Goal: Task Accomplishment & Management: Manage account settings

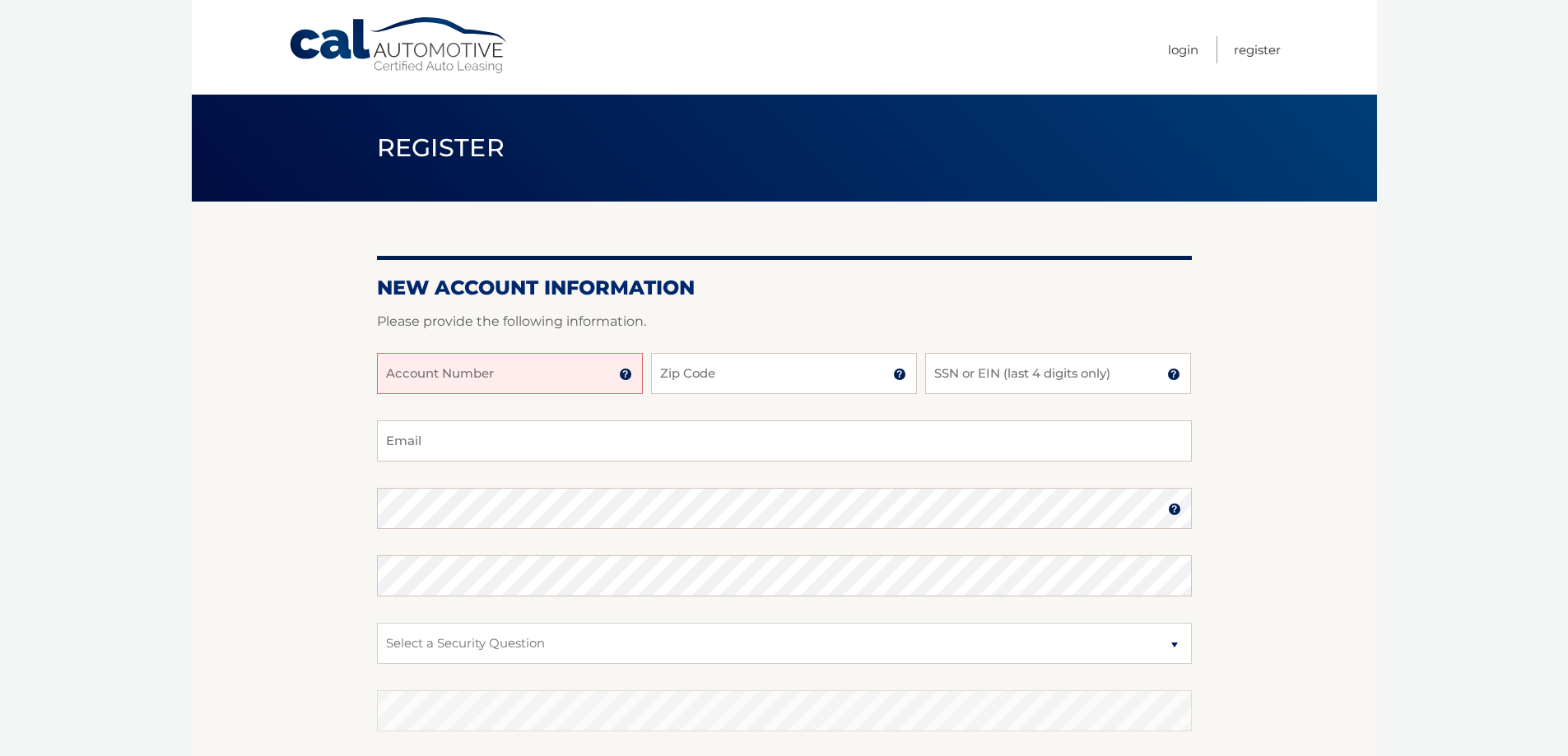
click at [571, 380] on input "Account Number" at bounding box center [509, 374] width 266 height 41
click at [986, 369] on input "SSN or EIN (last 4 digits only)" at bounding box center [1058, 374] width 266 height 41
type input "5149"
click at [563, 378] on input "Account Number" at bounding box center [509, 374] width 266 height 41
click at [558, 381] on input "Account Number" at bounding box center [509, 374] width 266 height 41
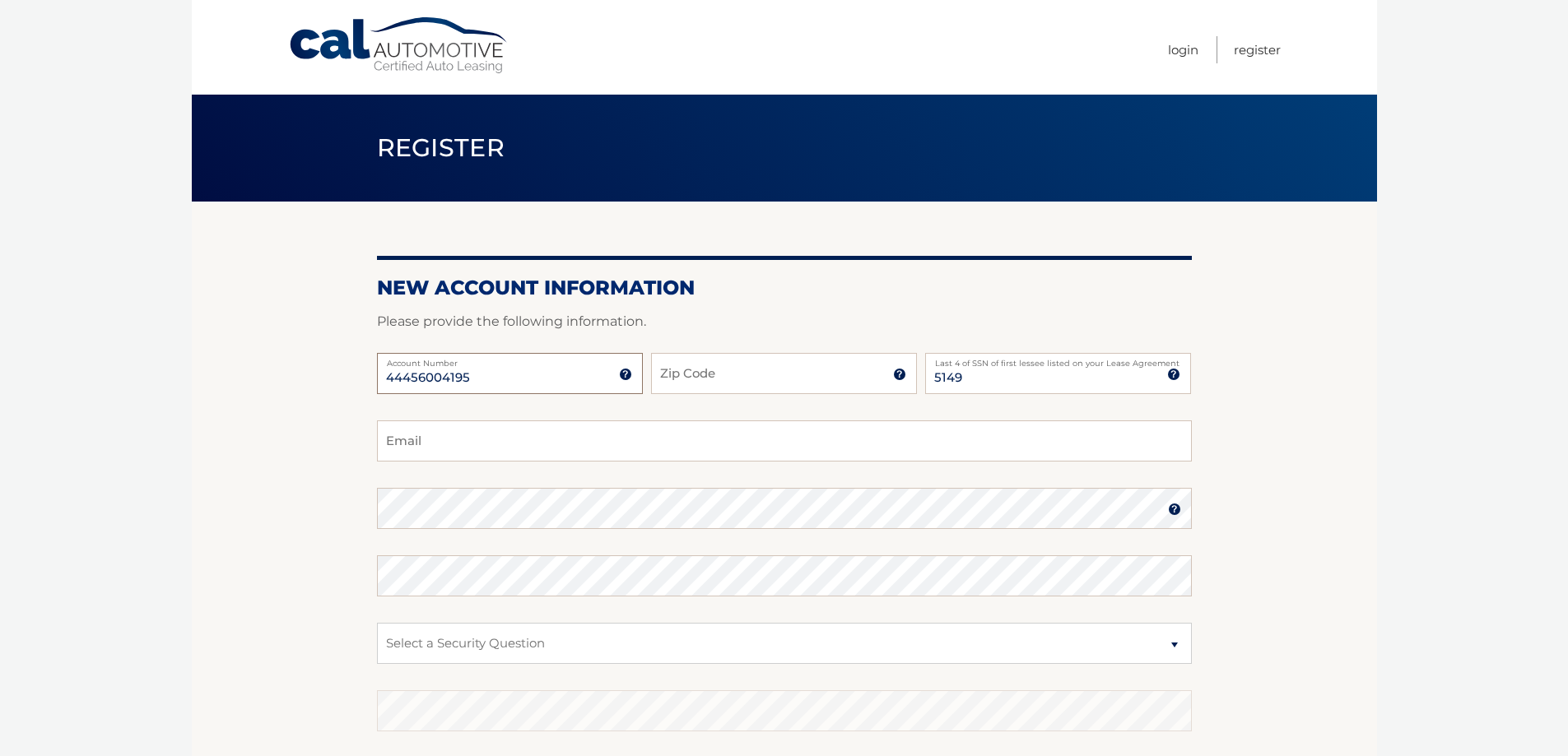
type input "44456004195"
type input "07981"
click at [398, 450] on input "Email" at bounding box center [784, 441] width 815 height 41
click at [499, 446] on input "Email" at bounding box center [784, 441] width 815 height 41
click at [301, 430] on section "New Account Information Please provide the following information. 44456004195 A…" at bounding box center [784, 523] width 1185 height 642
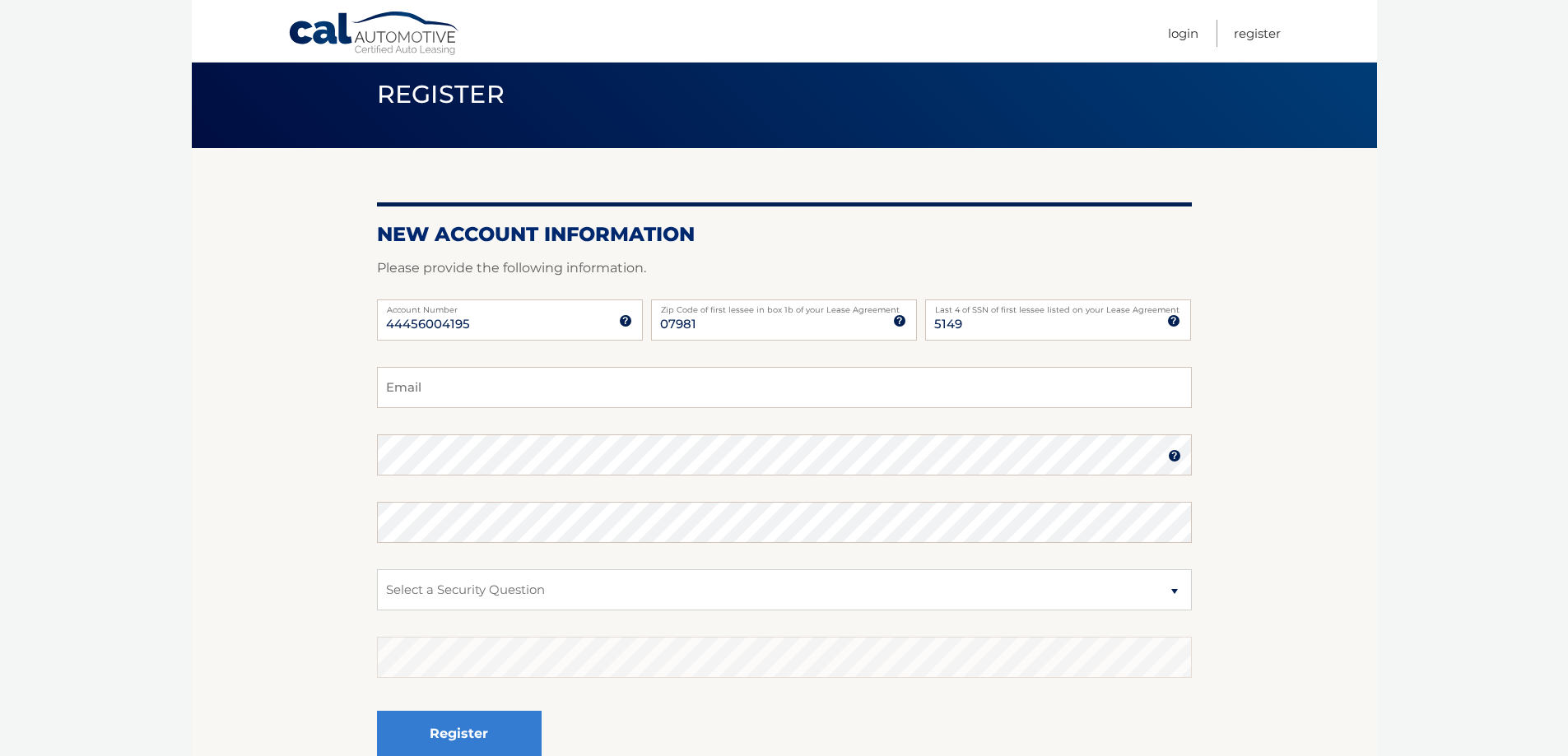
scroll to position [82, 0]
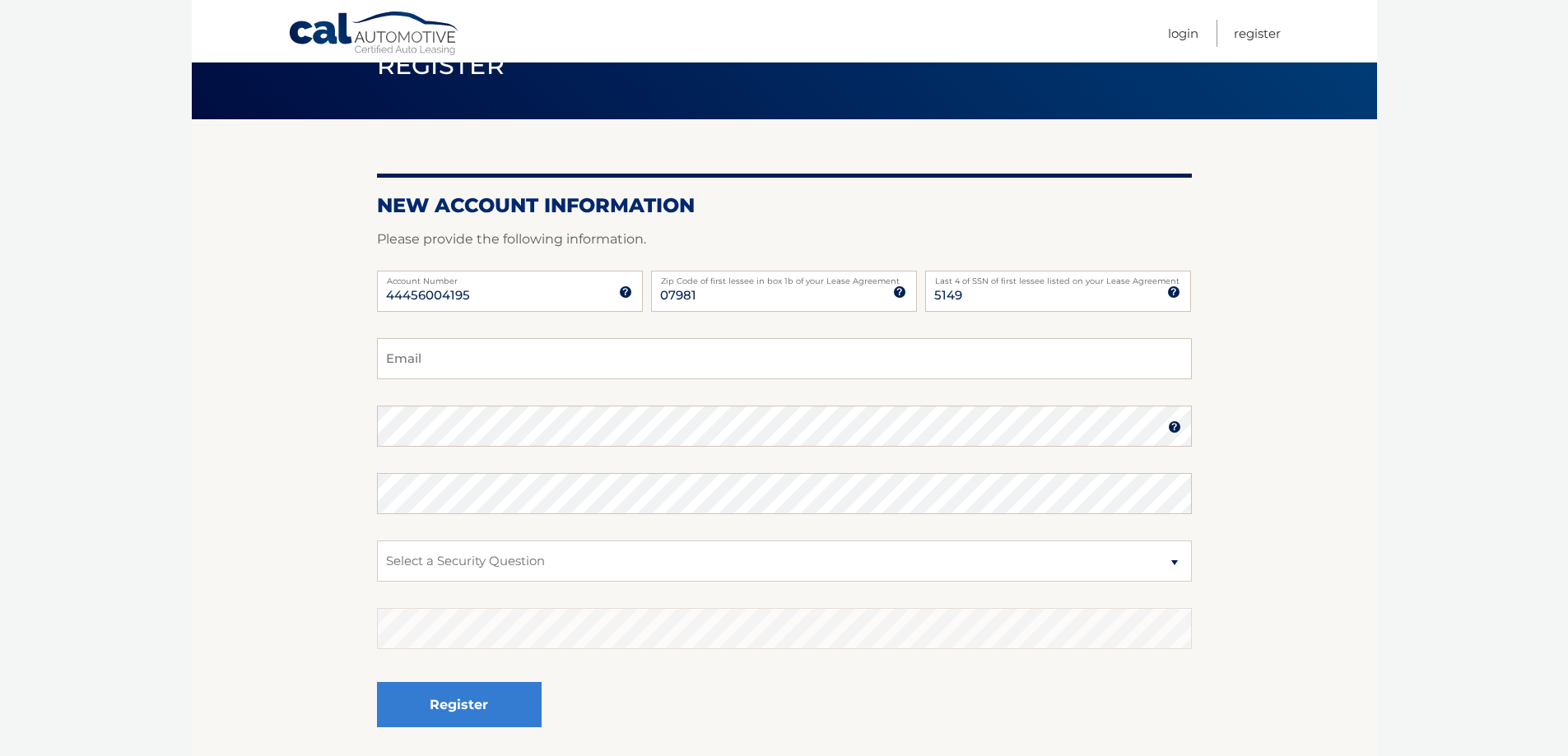
click at [331, 437] on section "New Account Information Please provide the following information. 44456004195 A…" at bounding box center [784, 441] width 1185 height 642
click at [336, 437] on section "New Account Information Please provide the following information. 44456004195 A…" at bounding box center [784, 441] width 1185 height 642
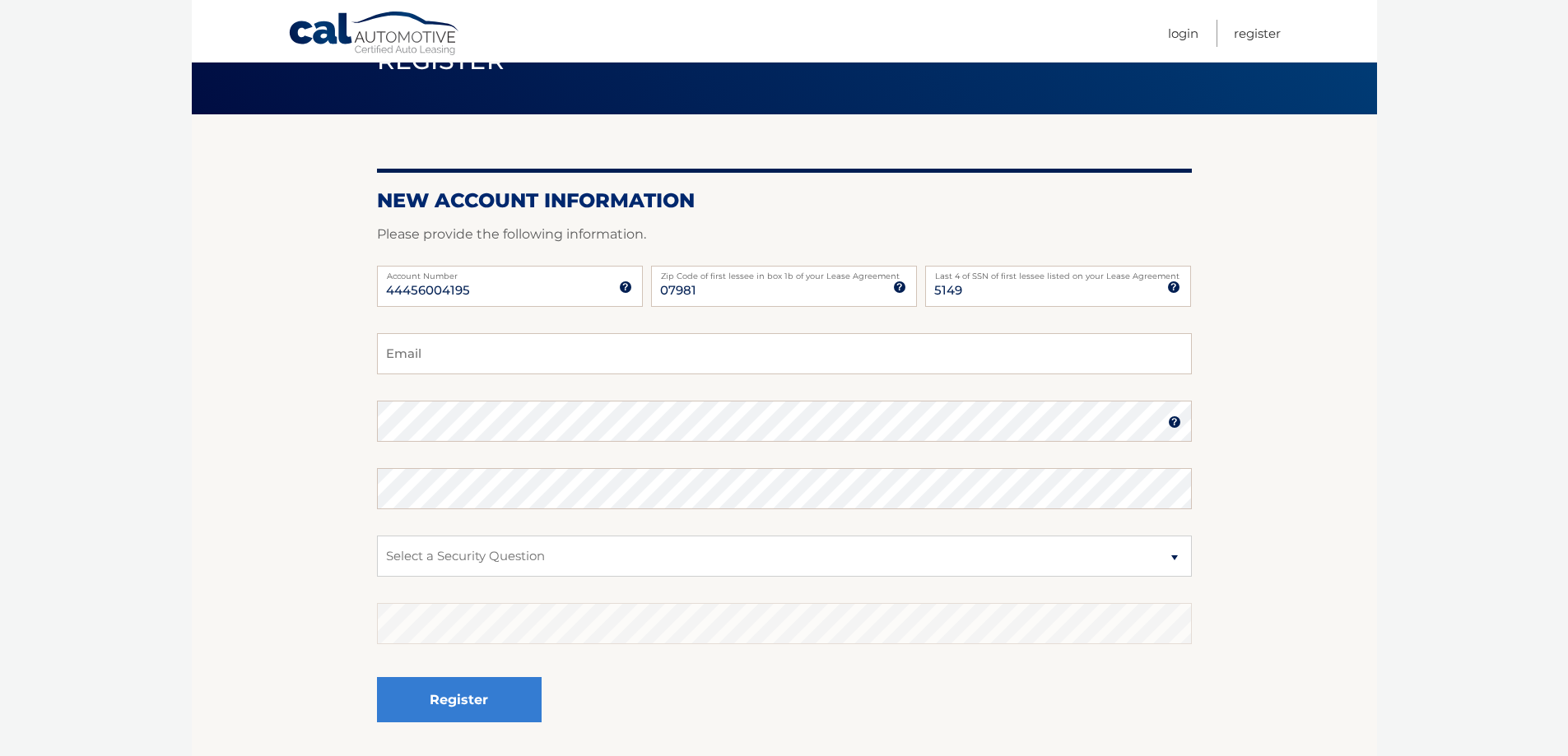
scroll to position [165, 0]
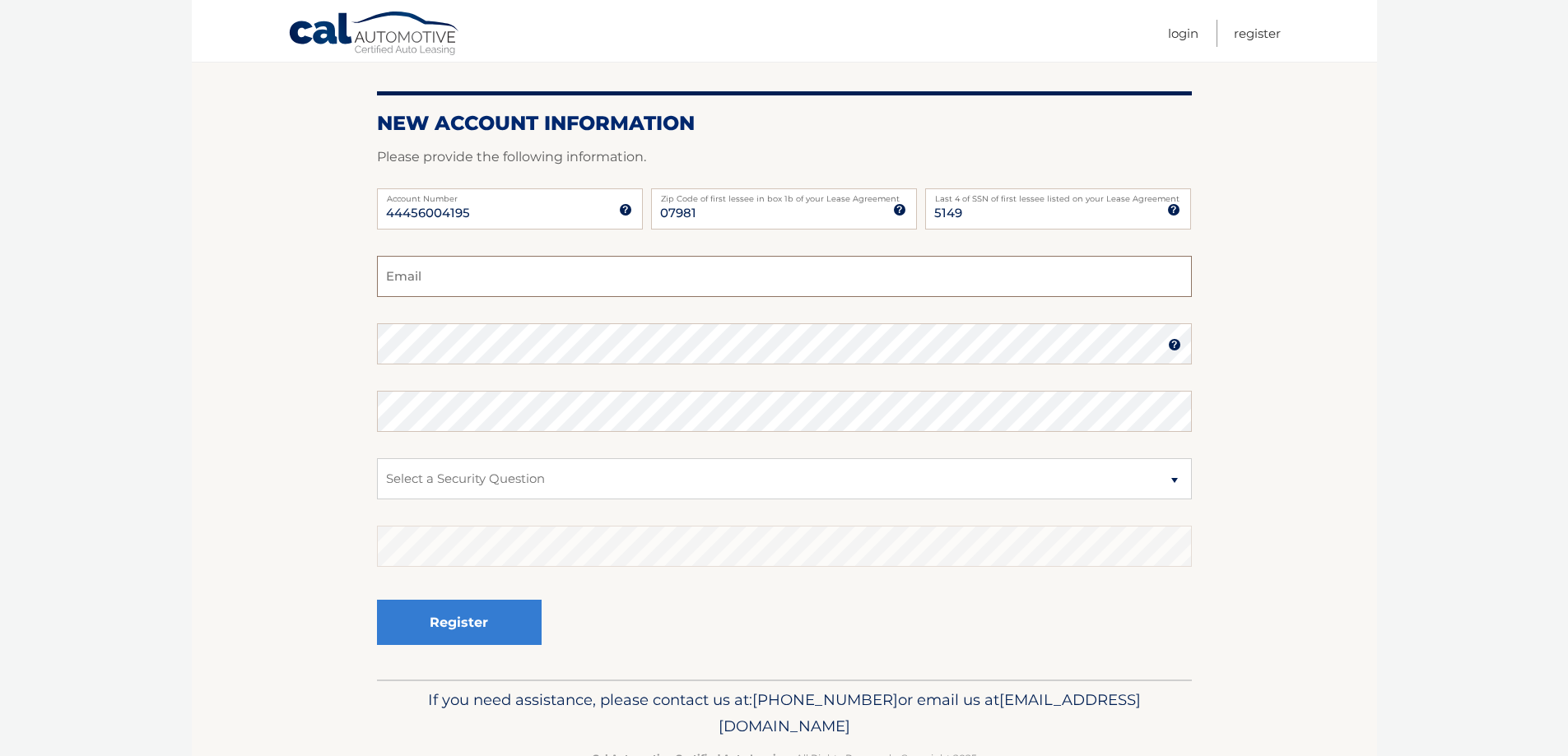
click at [474, 282] on input "Email" at bounding box center [784, 277] width 815 height 41
click at [339, 298] on section "New Account Information Please provide the following information. 44456004195 A…" at bounding box center [784, 358] width 1185 height 642
click at [338, 352] on section "New Account Information Please provide the following information. 44456004195 A…" at bounding box center [784, 358] width 1185 height 642
click at [423, 280] on input "Email" at bounding box center [784, 277] width 815 height 41
click at [343, 291] on section "New Account Information Please provide the following information. 44456004195 A…" at bounding box center [784, 358] width 1185 height 642
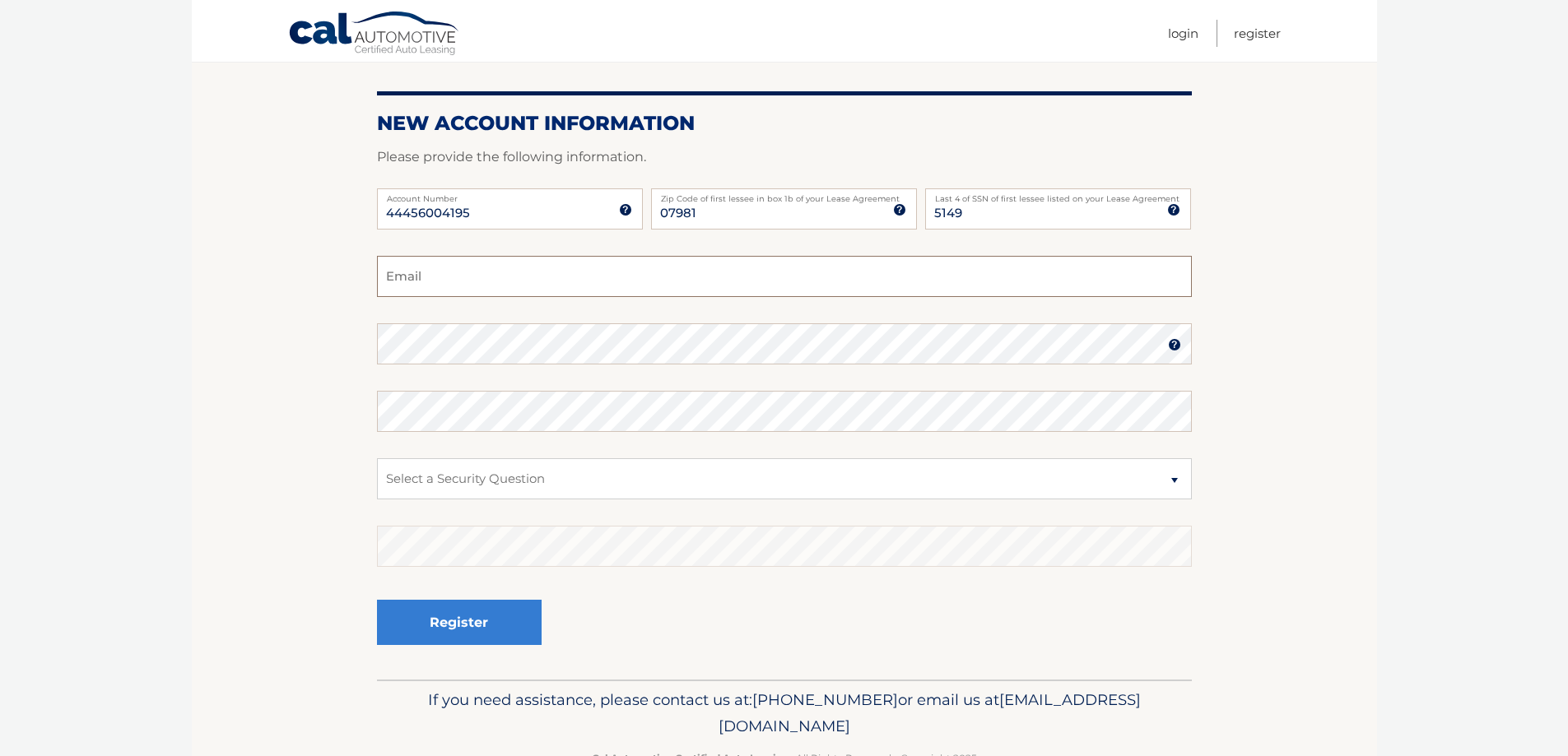
click at [442, 289] on input "Email" at bounding box center [784, 277] width 815 height 41
type input "chipcasamassa@yahoo.com"
click at [302, 417] on section "New Account Information Please provide the following information. 44456004195 A…" at bounding box center [784, 358] width 1185 height 642
click at [416, 480] on select "Select a Security Question What was the name of your elementary school? What is…" at bounding box center [784, 478] width 815 height 41
click at [507, 475] on select "Select a Security Question What was the name of your elementary school? What is…" at bounding box center [784, 478] width 815 height 41
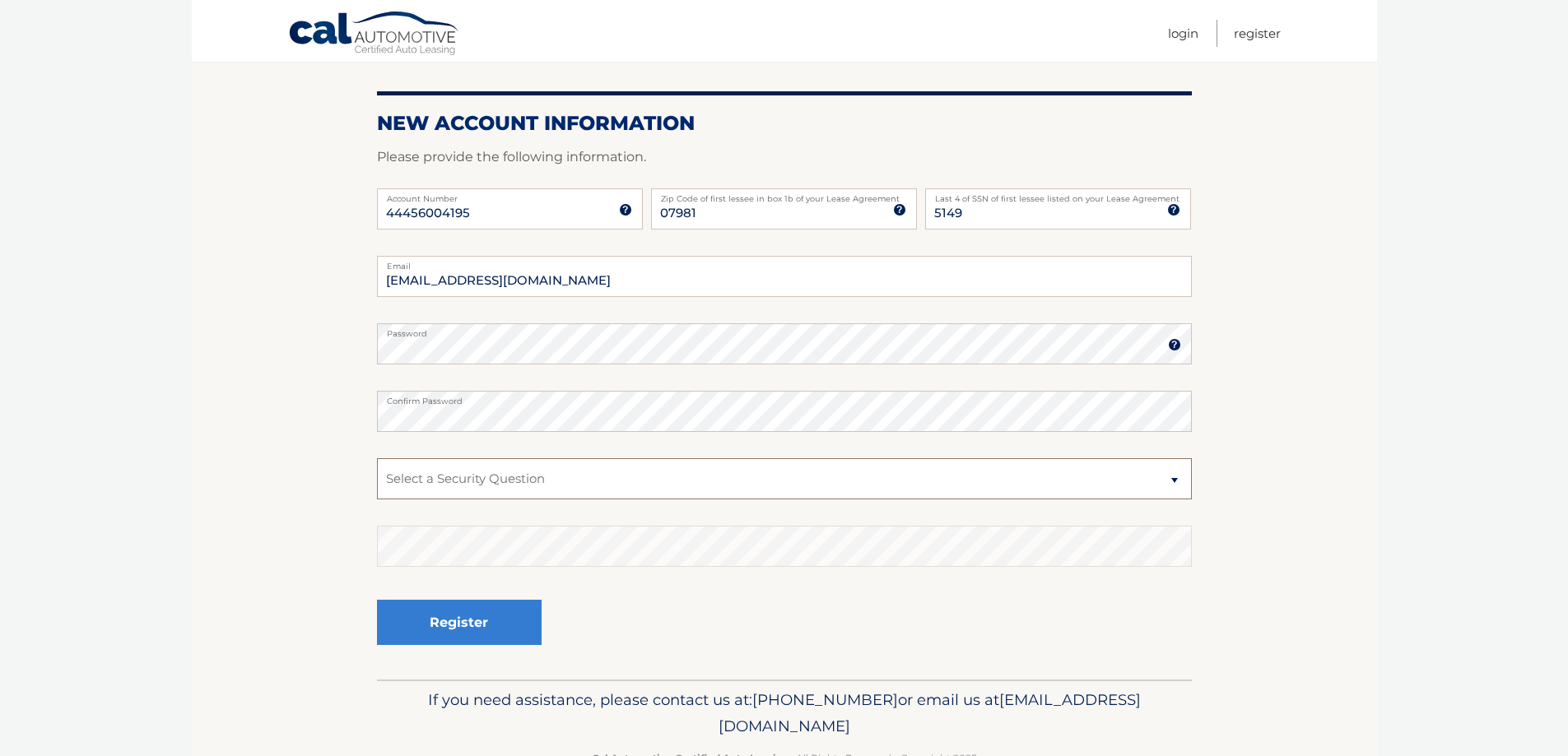
click at [507, 475] on select "Select a Security Question What was the name of your elementary school? What is…" at bounding box center [784, 478] width 815 height 41
click at [512, 488] on select "Select a Security Question What was the name of your elementary school? What is…" at bounding box center [784, 478] width 815 height 41
select select "1"
click at [376, 458] on select "Select a Security Question What was the name of your elementary school? What is…" at bounding box center [784, 478] width 815 height 41
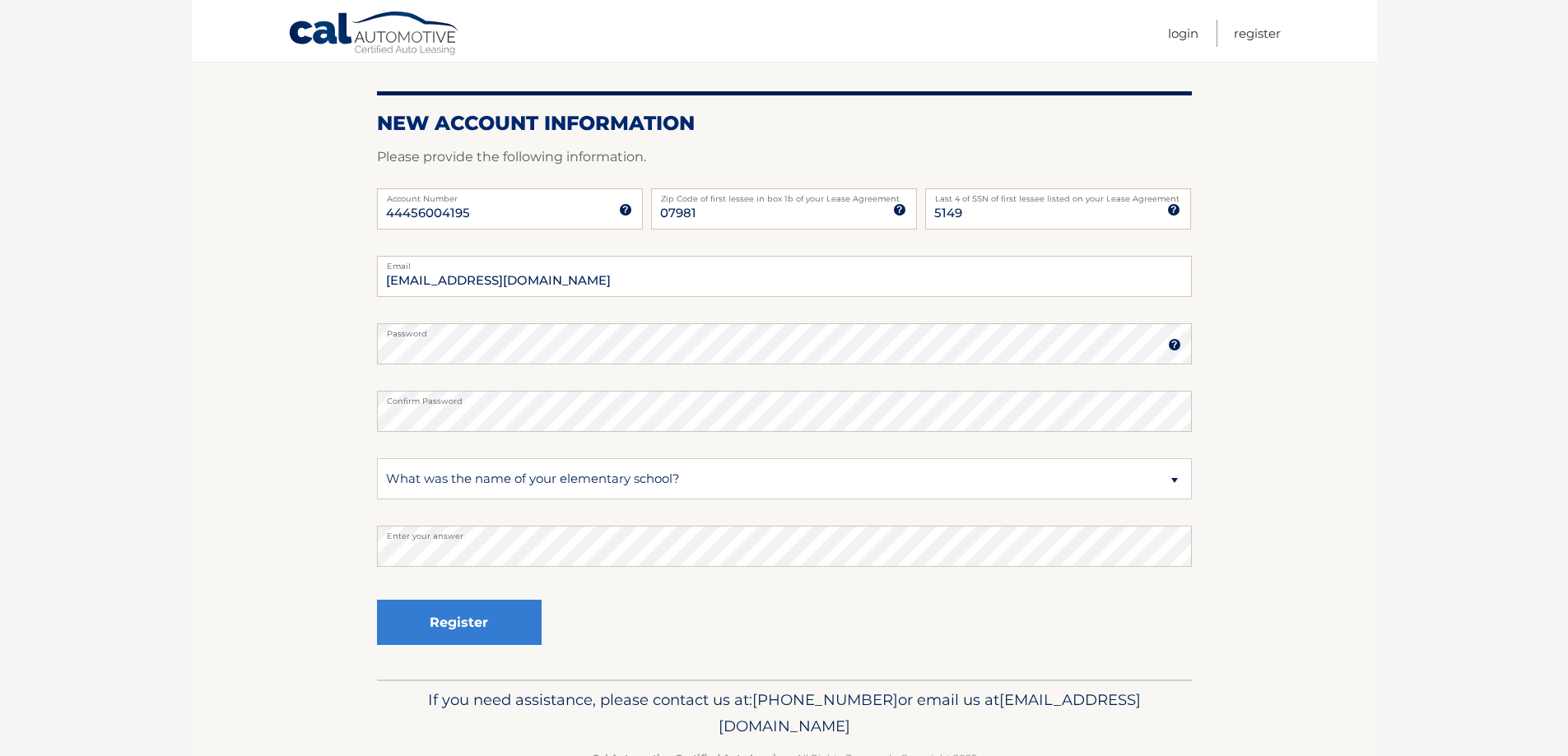
click at [1088, 400] on label "Confirm Password" at bounding box center [784, 398] width 815 height 14
click at [466, 626] on button "Register" at bounding box center [459, 622] width 165 height 46
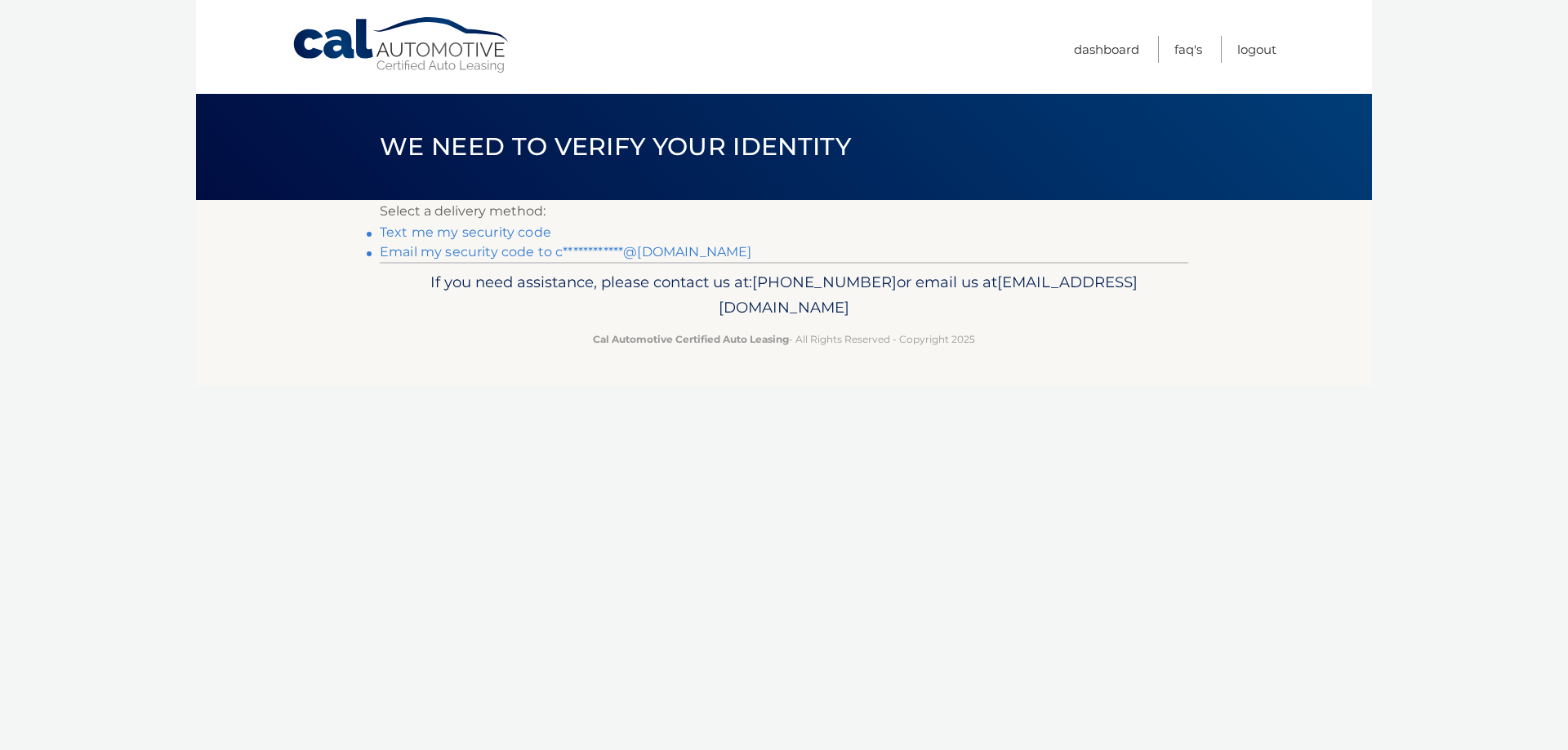
click at [508, 229] on link "Text me my security code" at bounding box center [465, 232] width 171 height 15
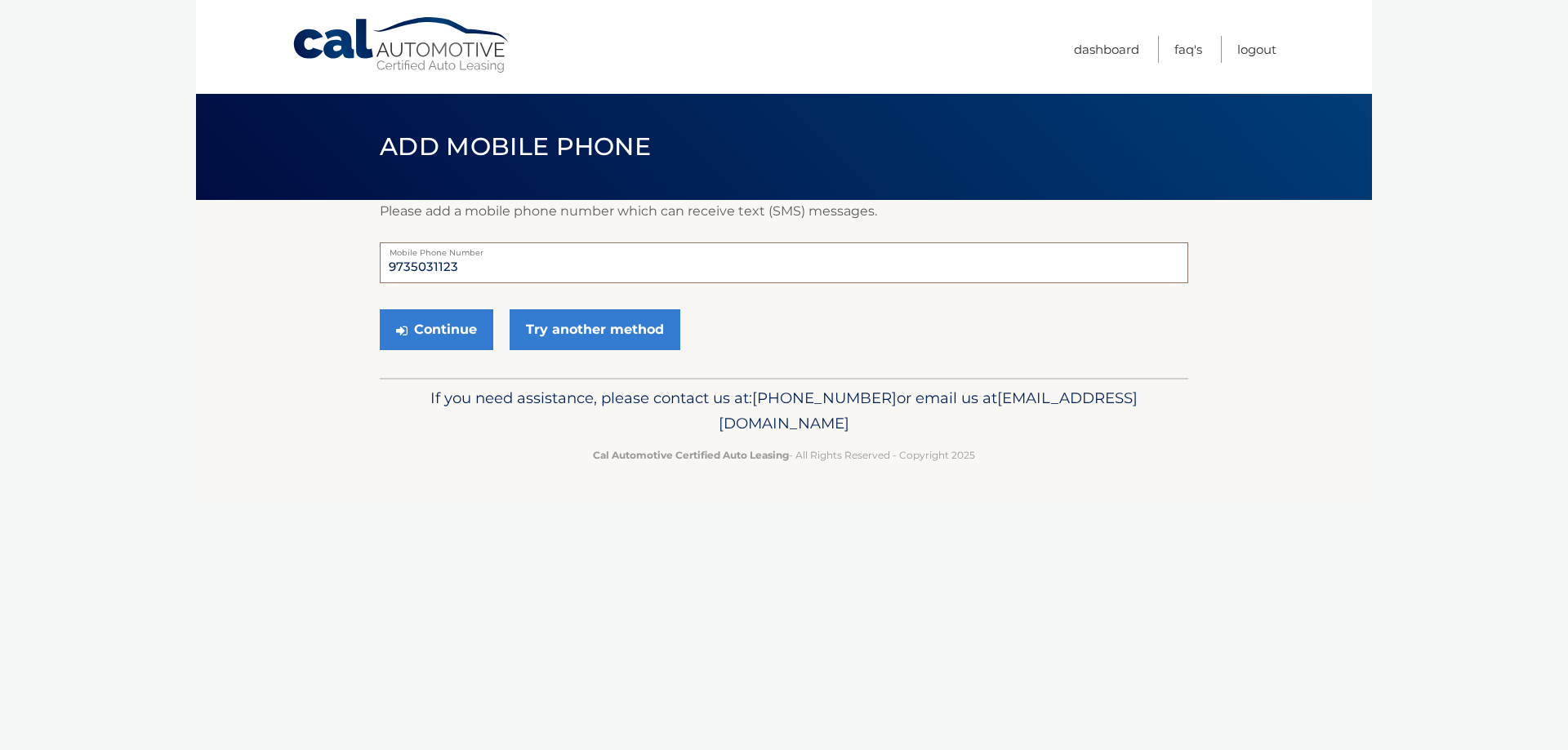
click at [487, 270] on input "9735031123" at bounding box center [784, 263] width 809 height 40
click at [304, 282] on section "Please add a mobile phone number which can receive text (SMS) messages. 9735031…" at bounding box center [784, 289] width 1175 height 178
click at [520, 265] on input "9735031123" at bounding box center [784, 263] width 809 height 40
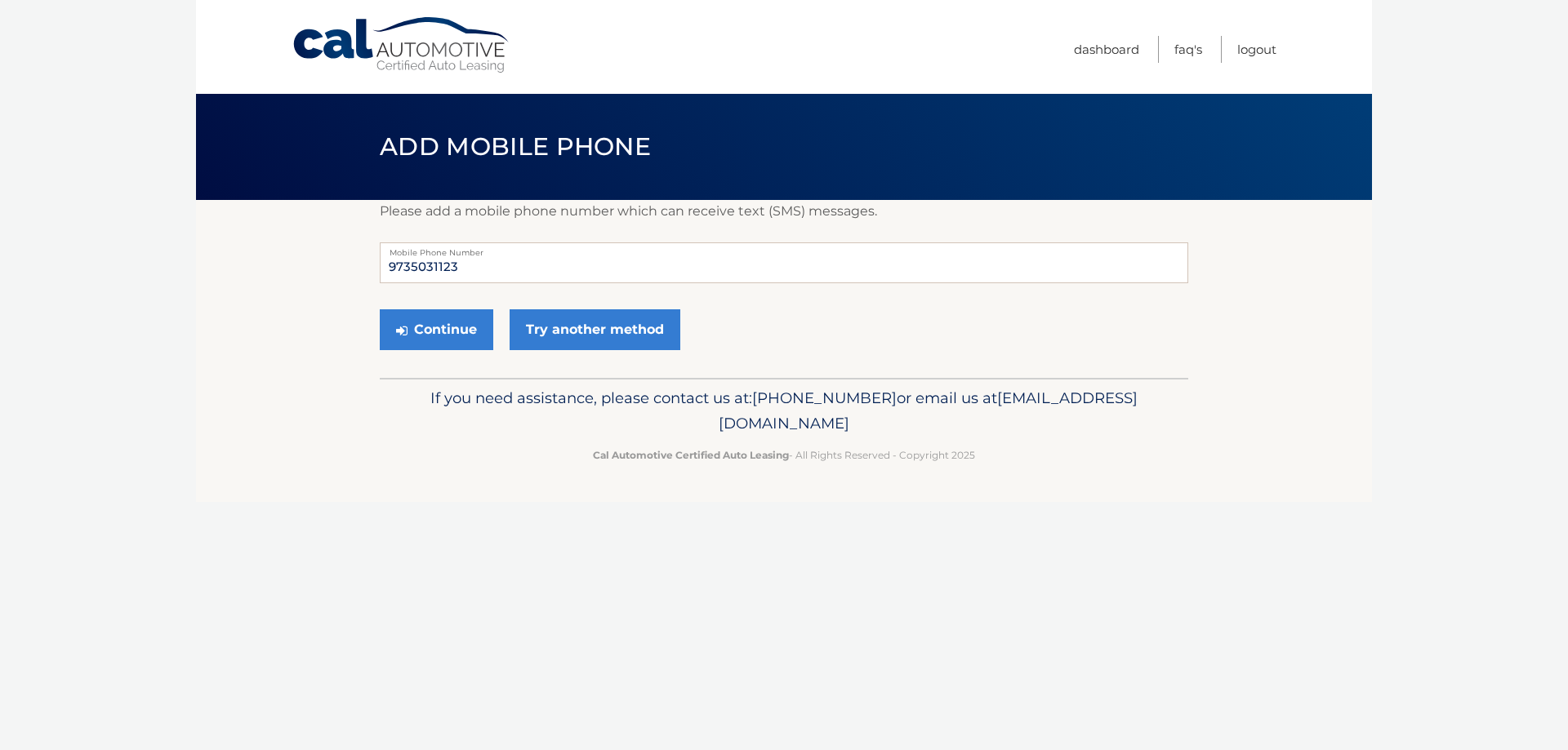
click at [309, 261] on section "Please add a mobile phone number which can receive text (SMS) messages. 9735031…" at bounding box center [784, 289] width 1175 height 178
click at [543, 336] on link "Try another method" at bounding box center [594, 329] width 170 height 40
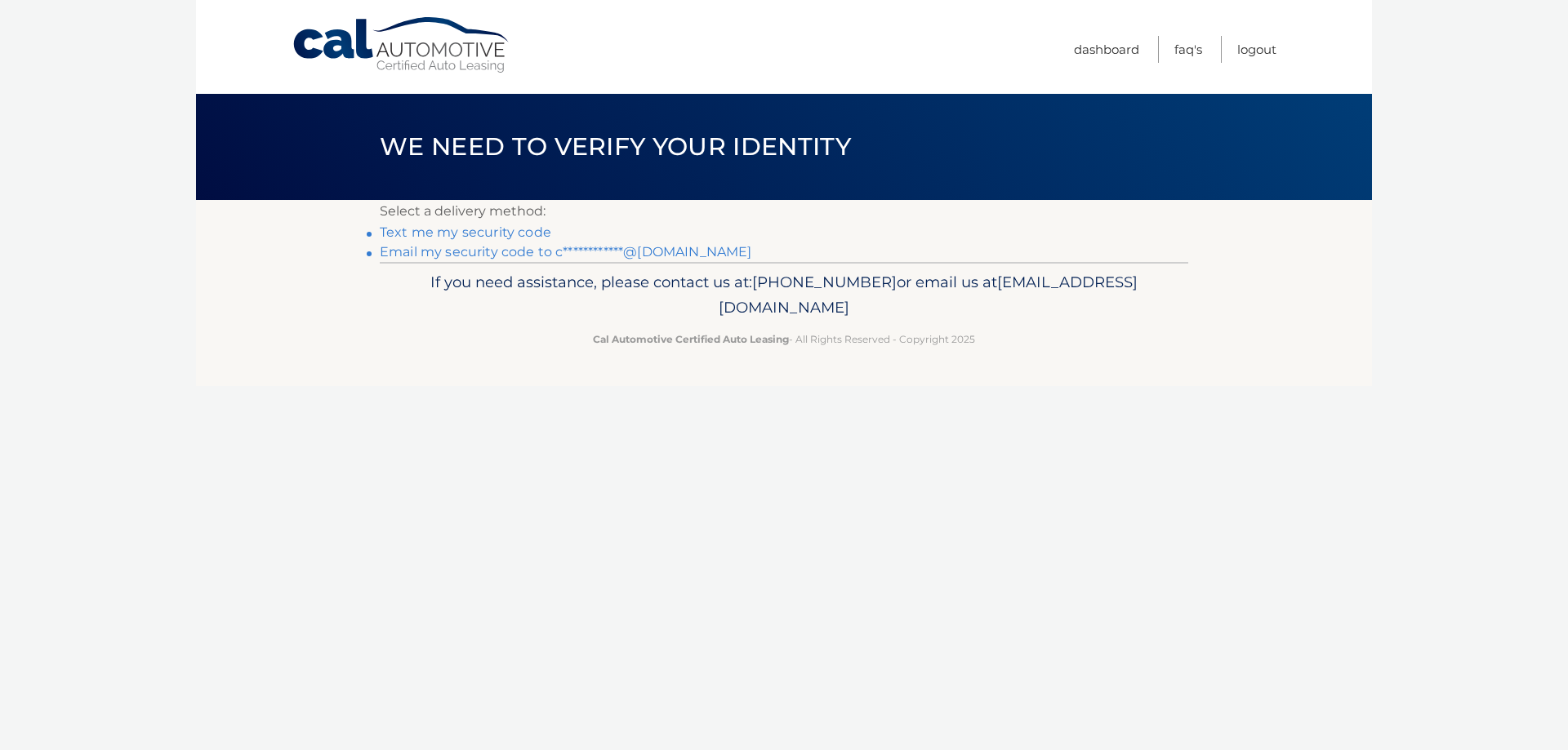
click at [564, 208] on p "Select a delivery method:" at bounding box center [784, 212] width 809 height 23
click at [512, 234] on link "Text me my security code" at bounding box center [465, 232] width 171 height 15
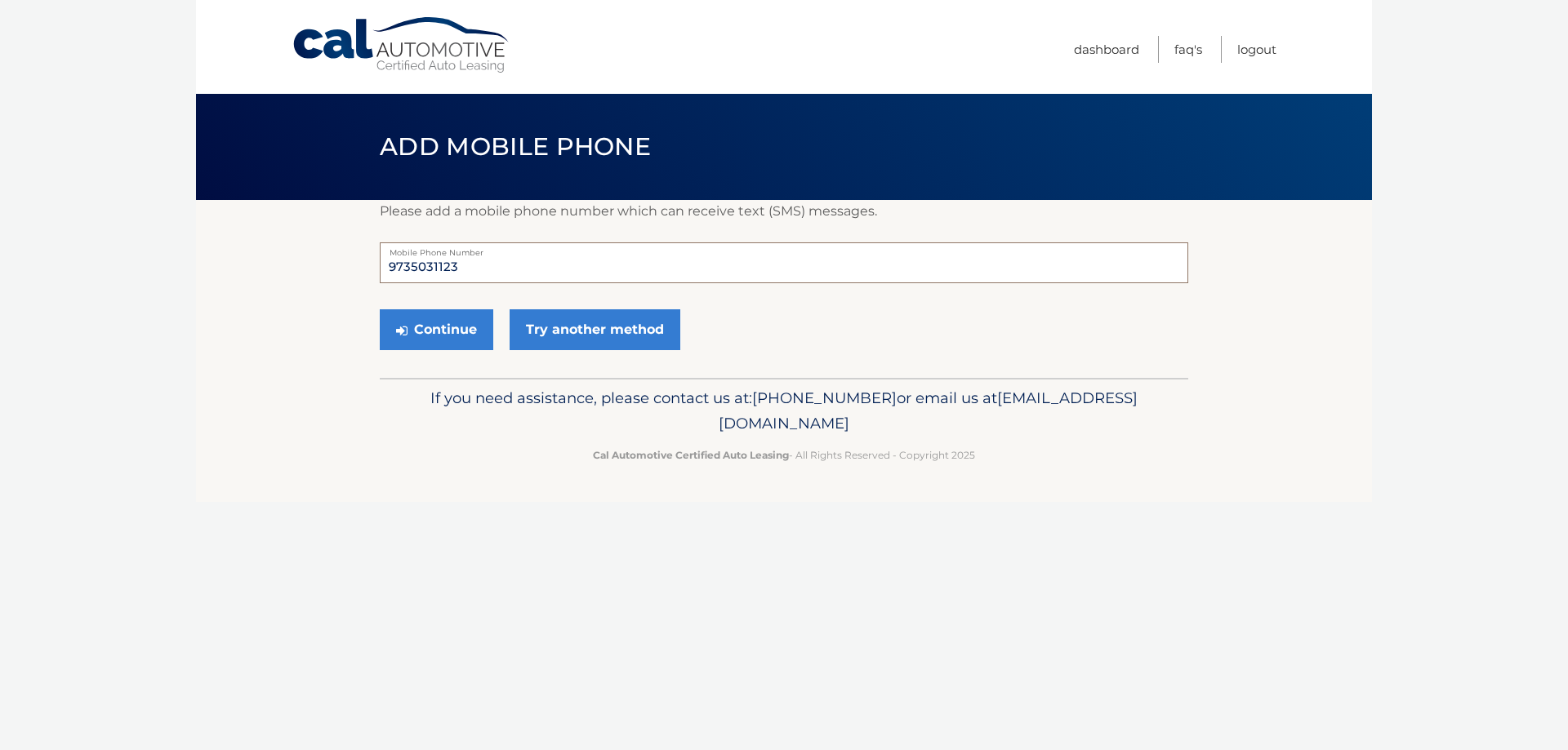
click at [505, 261] on input "9735031123" at bounding box center [784, 263] width 809 height 40
type input "9737146333"
click at [439, 332] on button "Continue" at bounding box center [436, 329] width 114 height 40
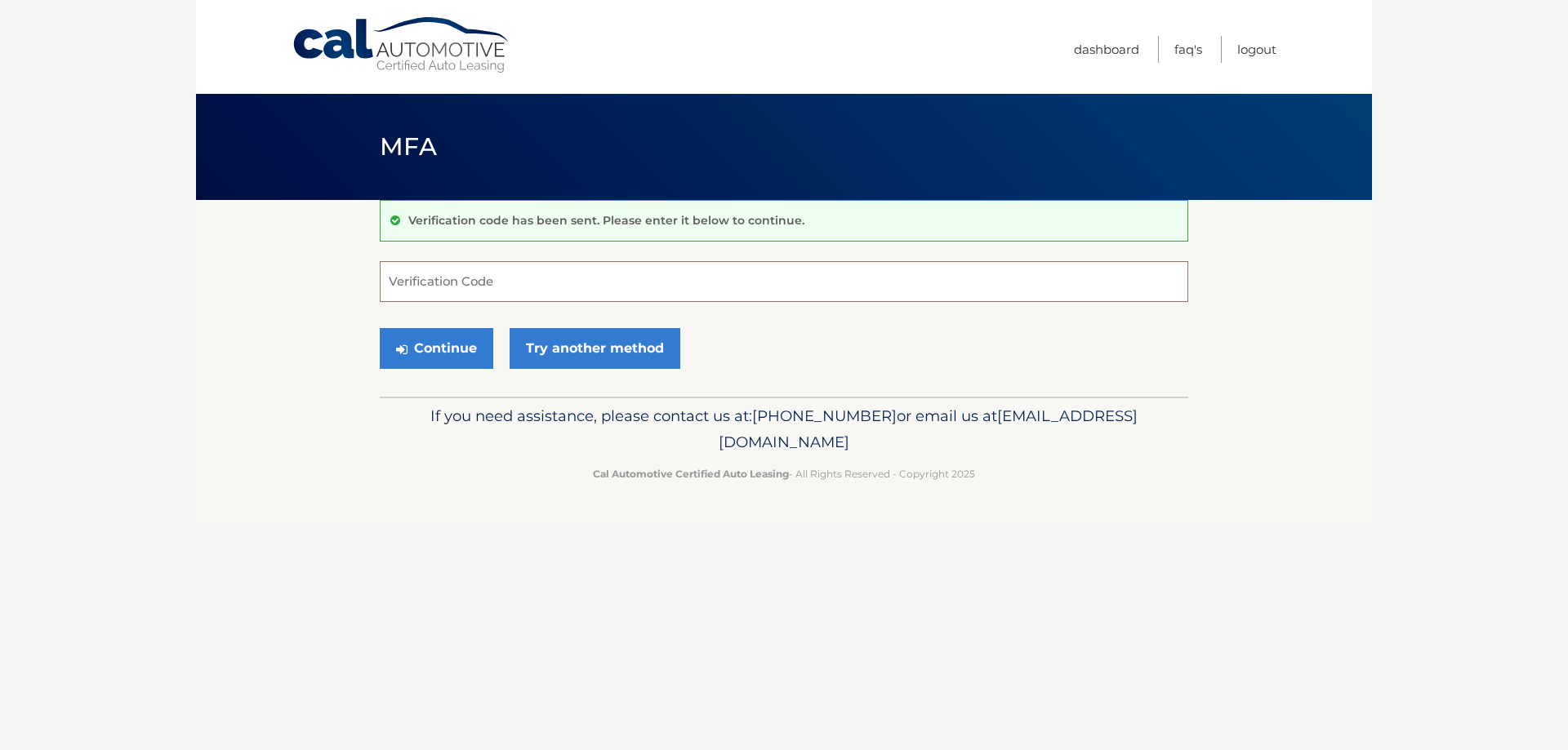
click at [461, 285] on input "Verification Code" at bounding box center [784, 281] width 809 height 40
type input "759647"
click at [379, 328] on button "Continue" at bounding box center [436, 349] width 114 height 40
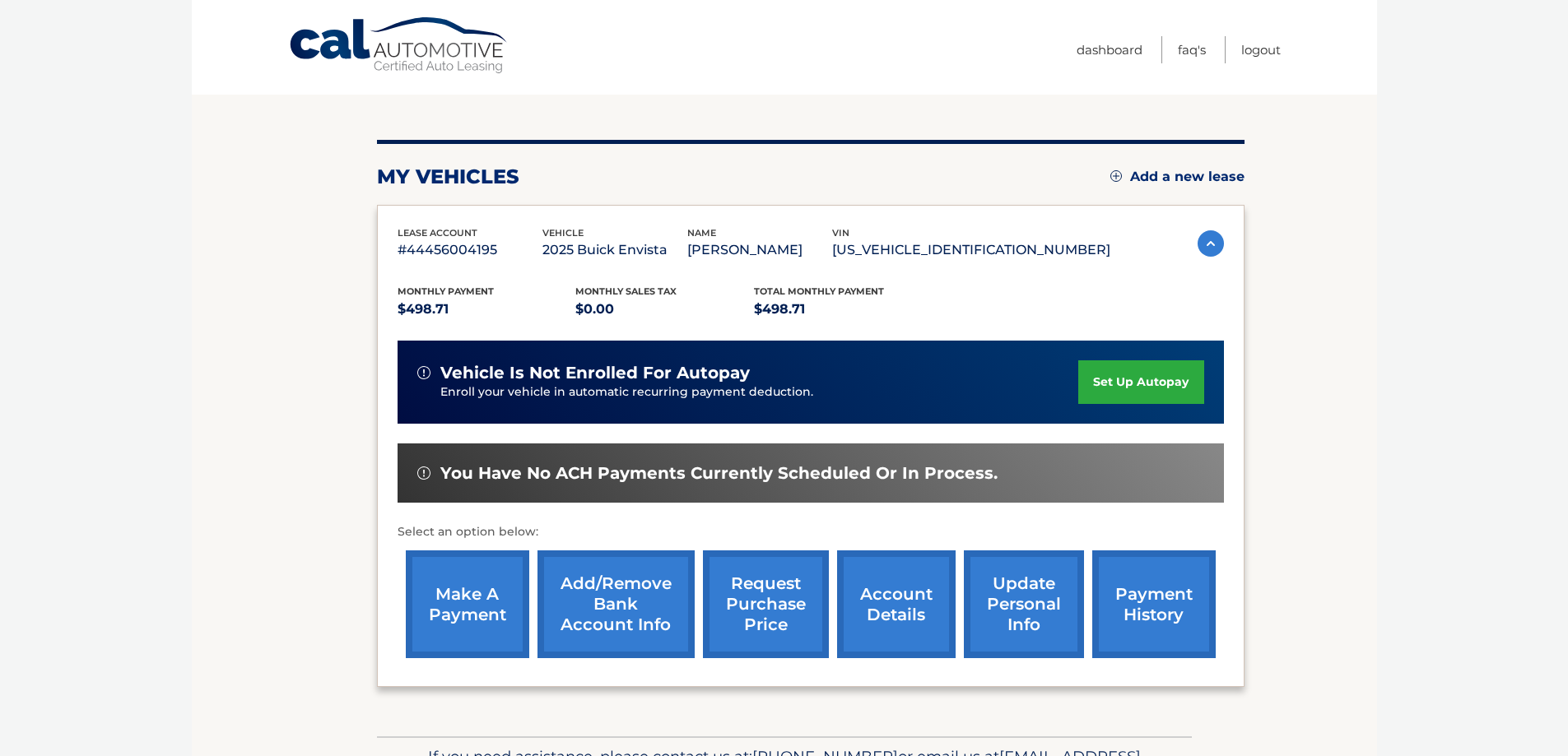
scroll to position [165, 0]
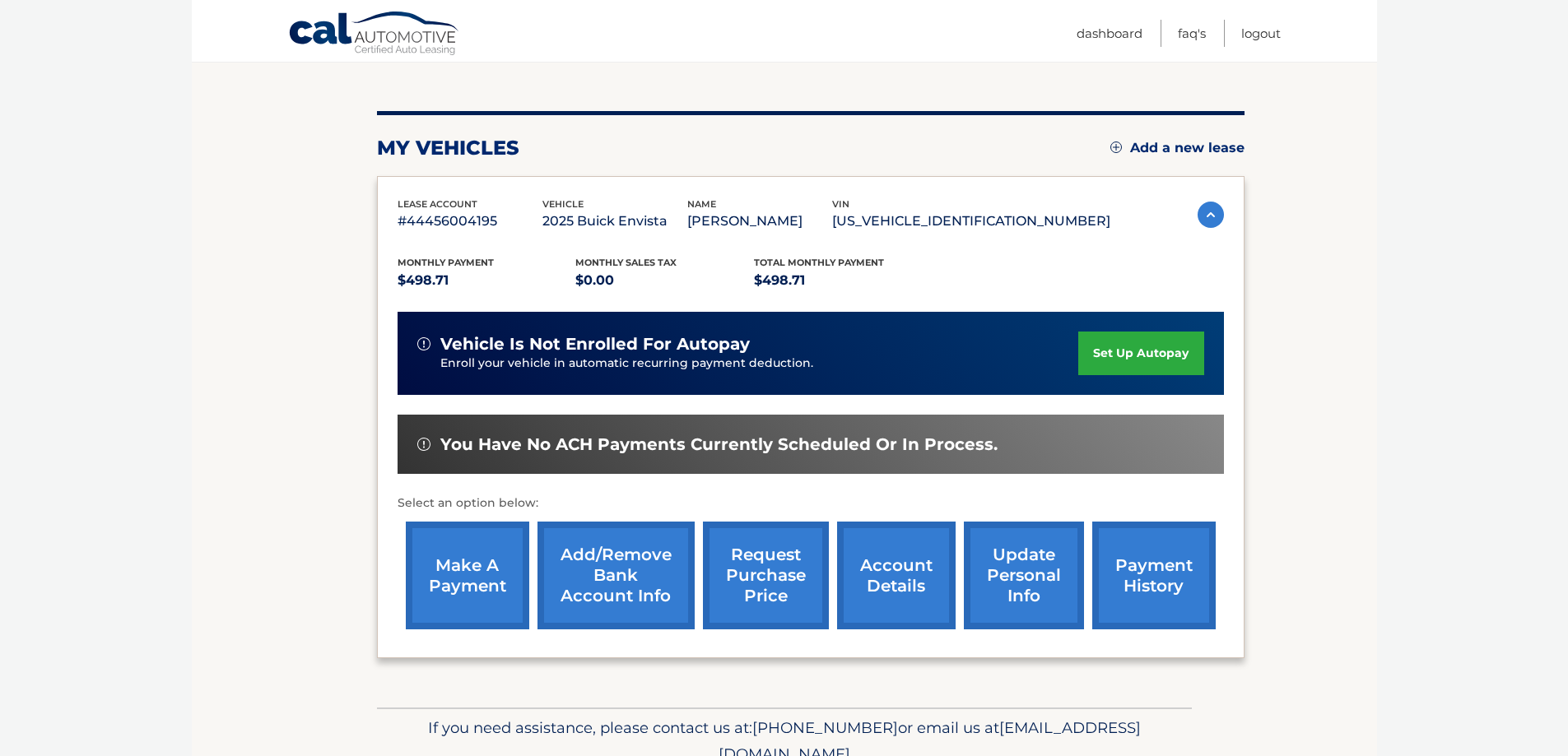
click at [1107, 366] on link "set up autopay" at bounding box center [1140, 353] width 125 height 44
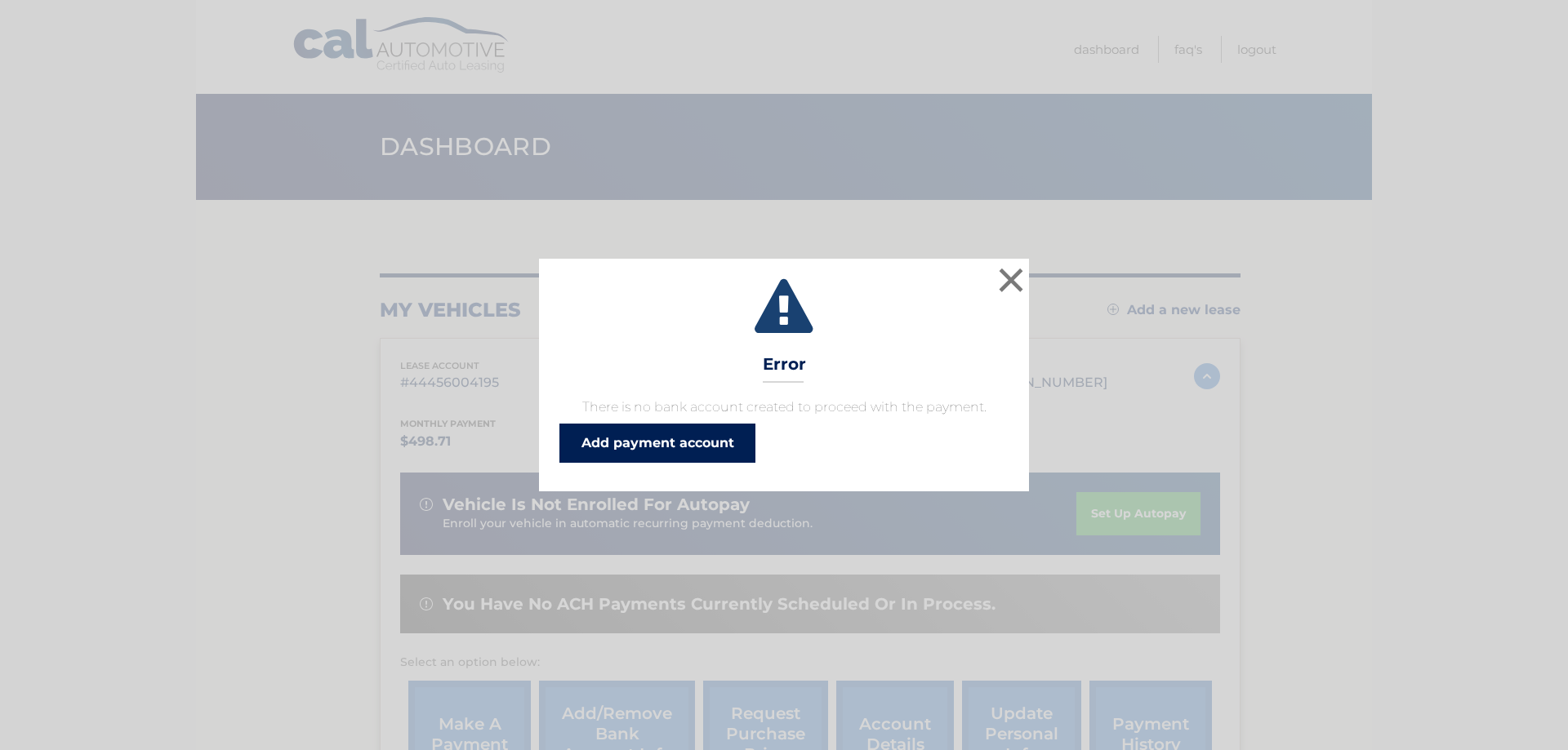
click at [648, 436] on link "Add payment account" at bounding box center [657, 443] width 196 height 39
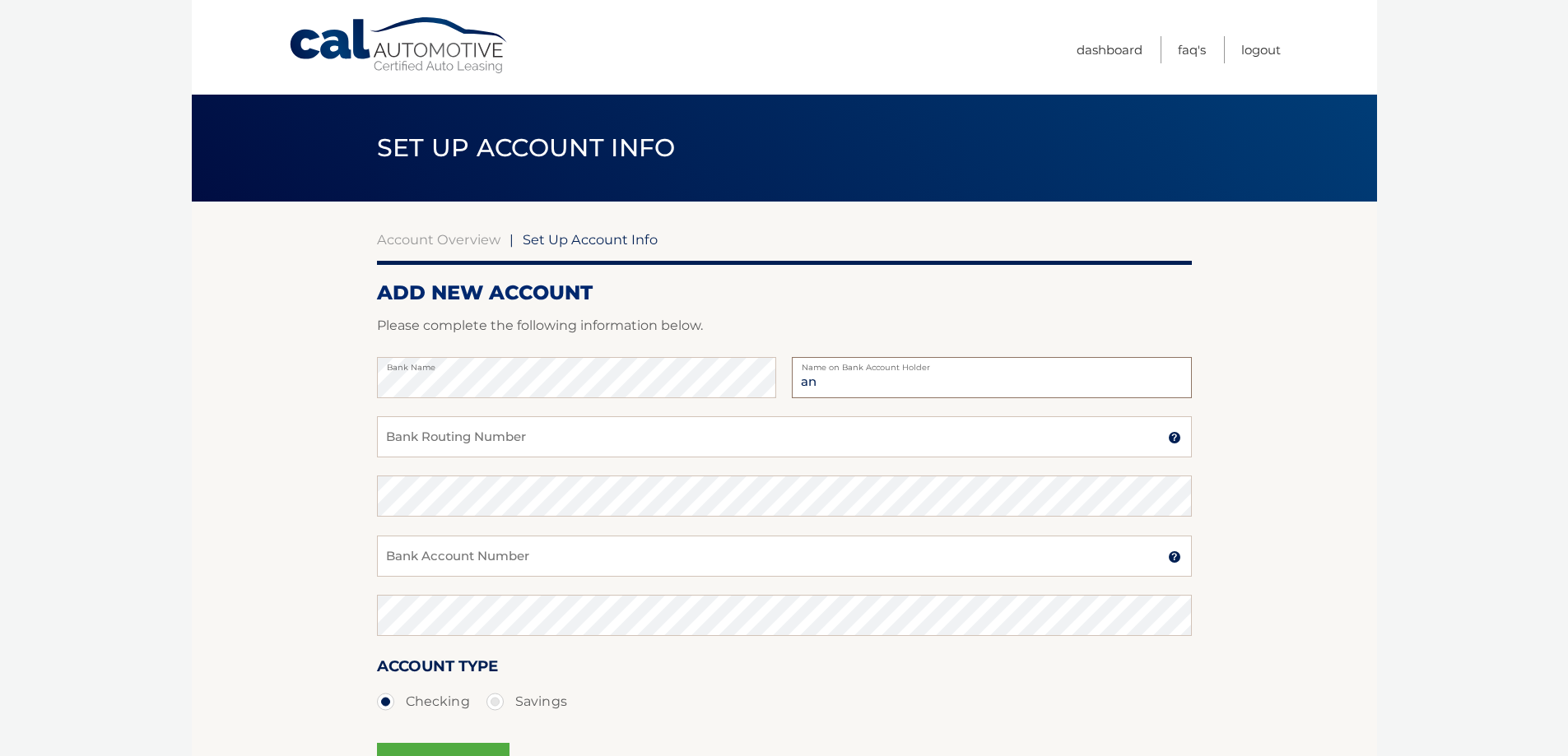
type input "a"
type input "[PERSON_NAME]"
click at [502, 425] on input "Bank Routing Number" at bounding box center [784, 437] width 815 height 41
type input "031207607"
click at [473, 551] on input "Bank Account Number" at bounding box center [784, 556] width 815 height 41
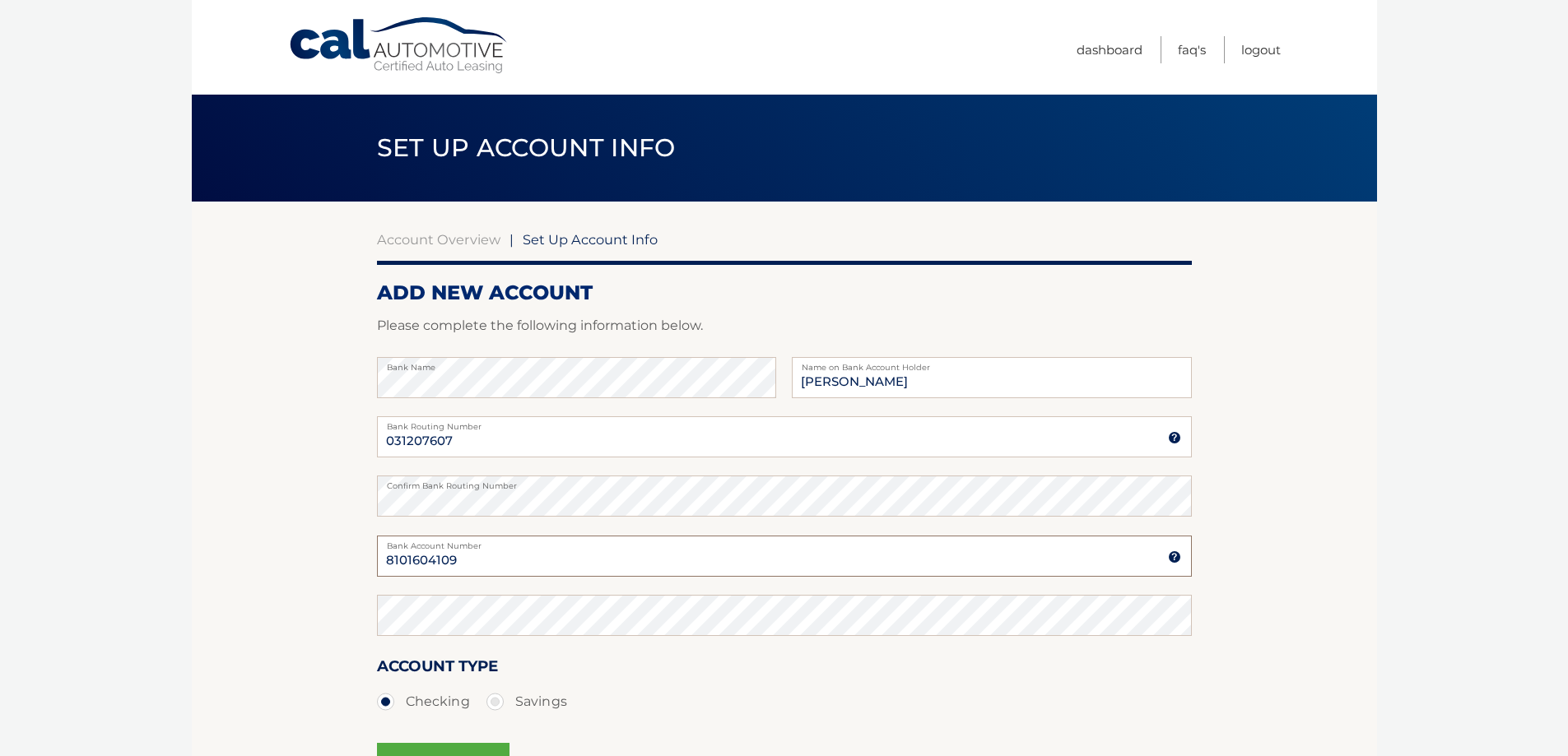
type input "8101604109"
click at [307, 567] on section "Account Overview | Set Up Account Info ADD NEW ACCOUNT Please complete the foll…" at bounding box center [784, 515] width 1185 height 628
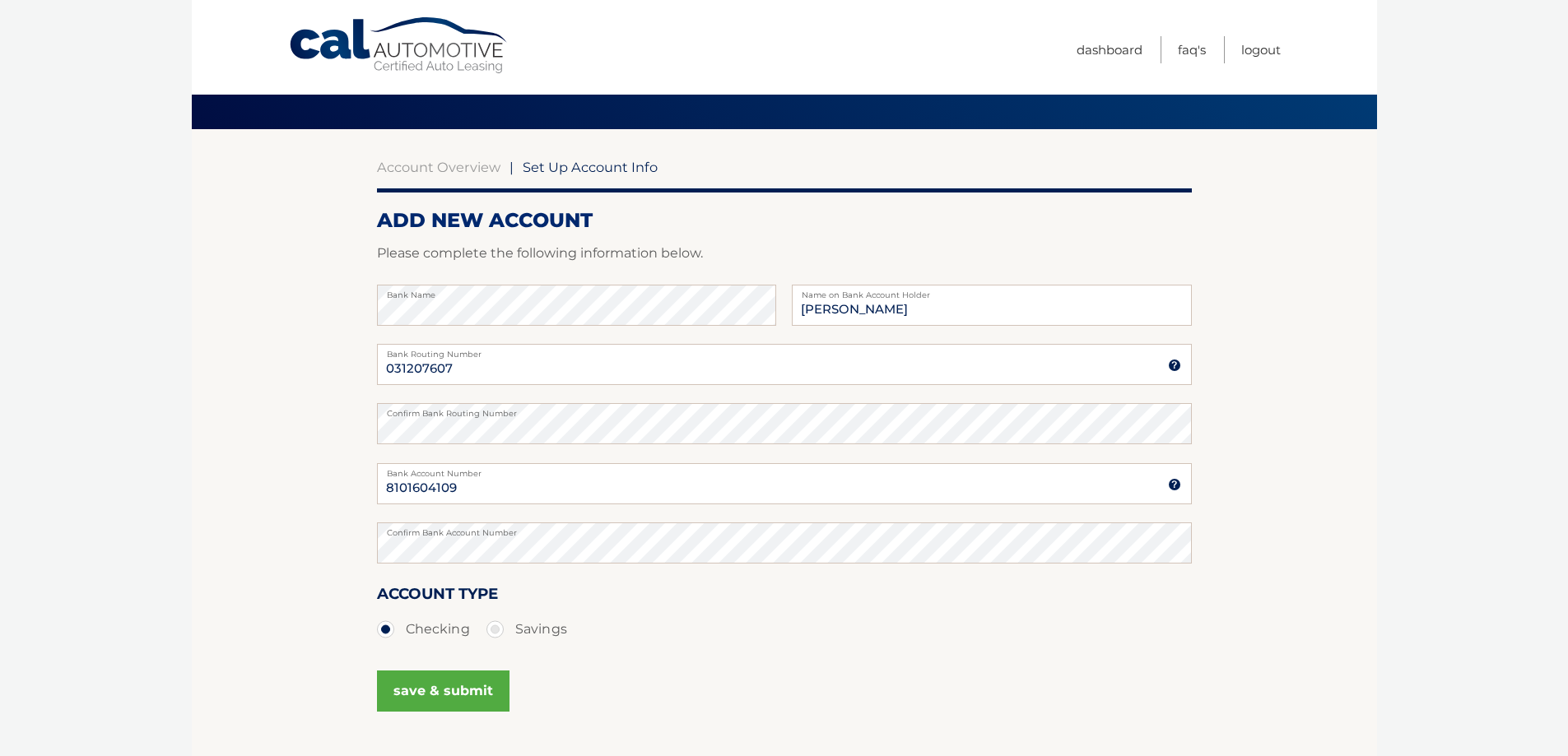
scroll to position [198, 0]
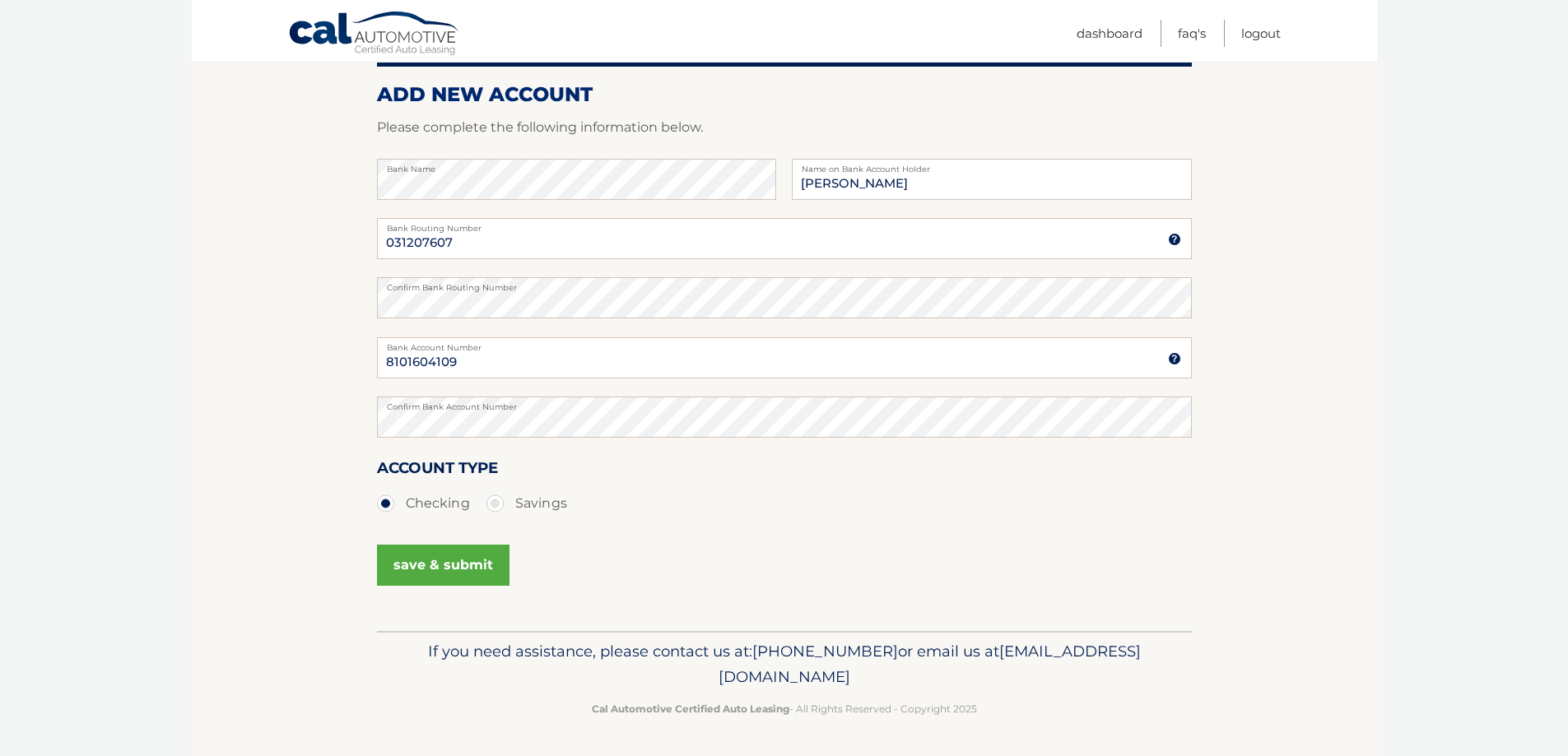
click at [399, 570] on button "save & submit" at bounding box center [442, 565] width 133 height 41
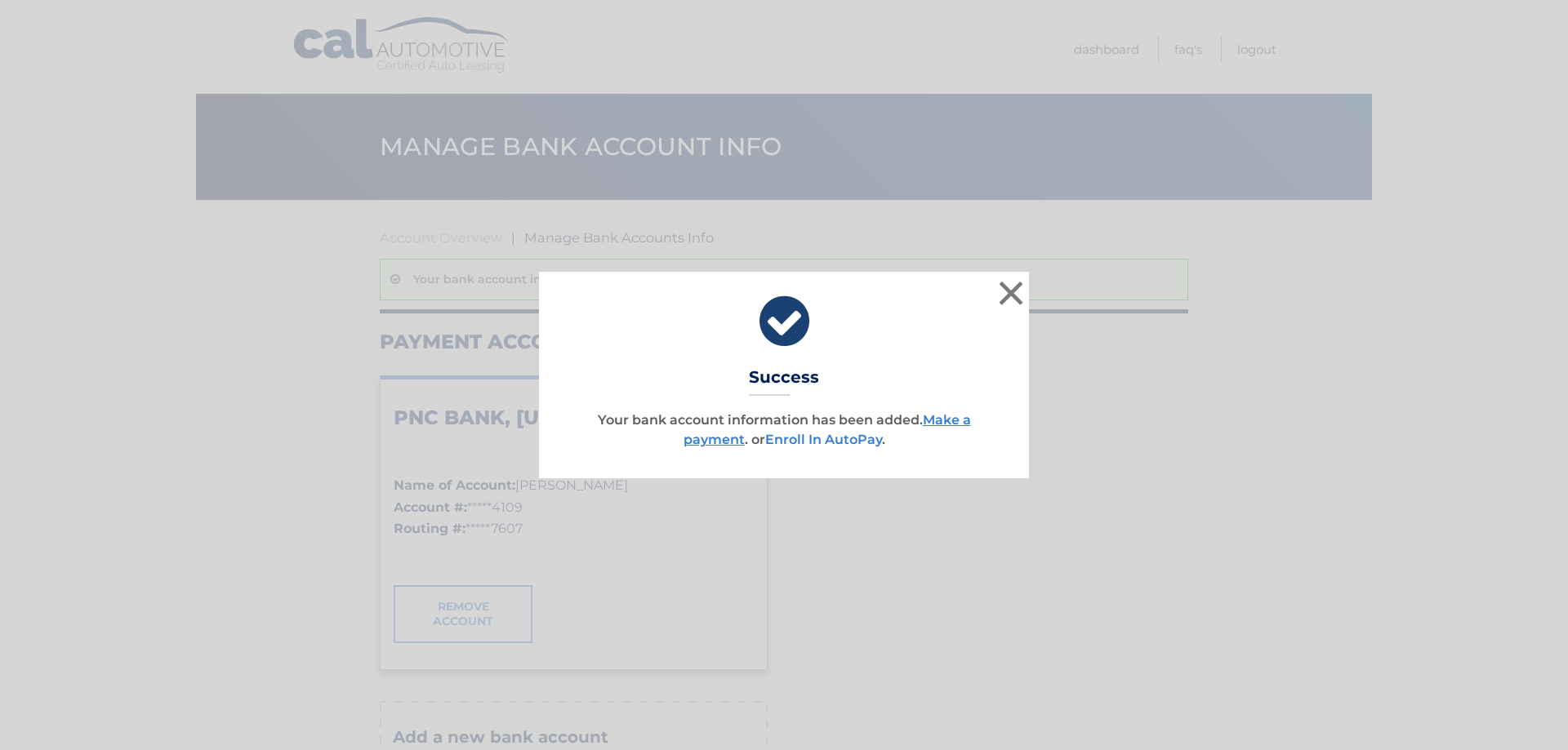
click at [856, 439] on link "Enroll In AutoPay" at bounding box center [823, 440] width 116 height 15
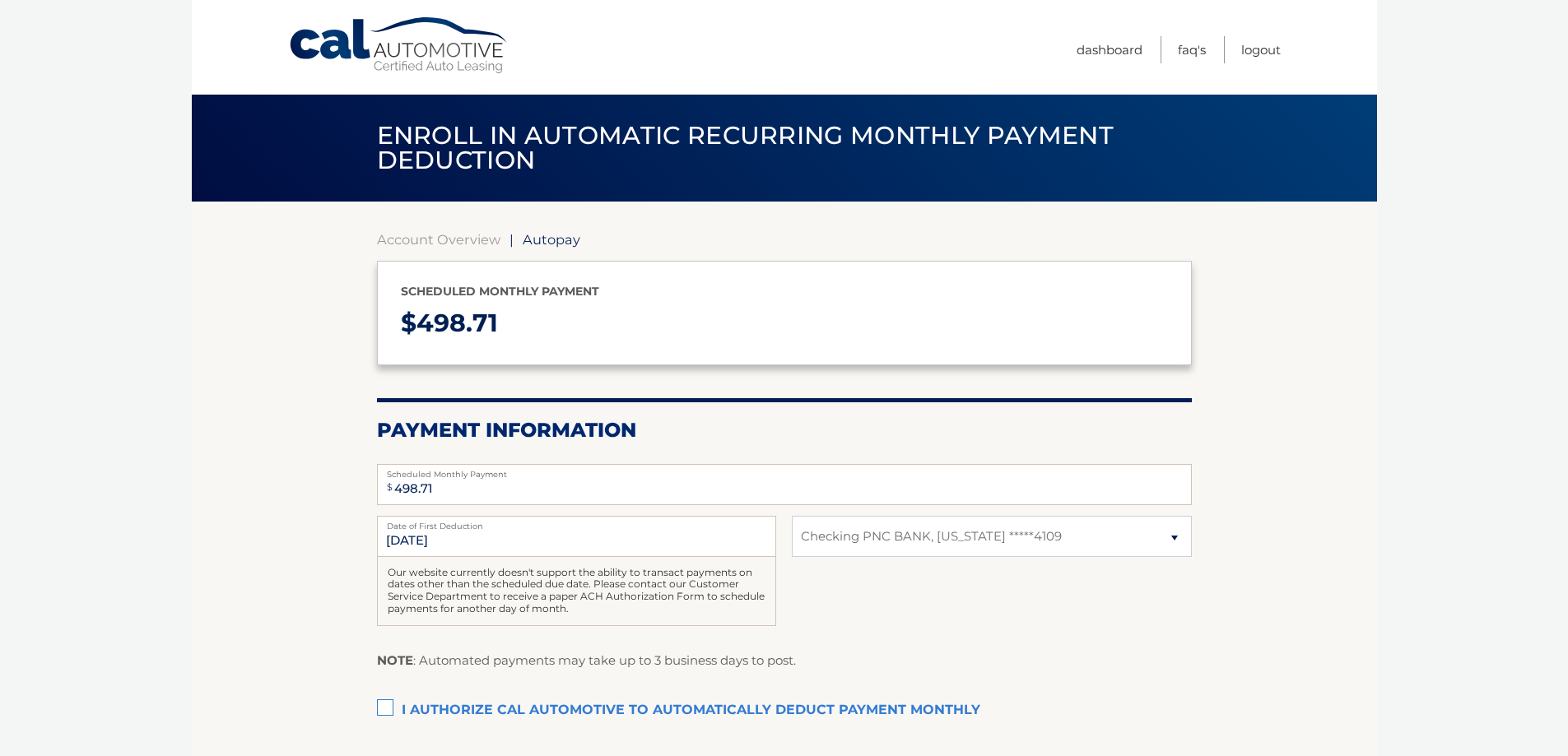
select select "NWQ4MTljZjgtN2FlYS00N2Q2LTgyNDktMDFmOTQ4ODM3NWQ3"
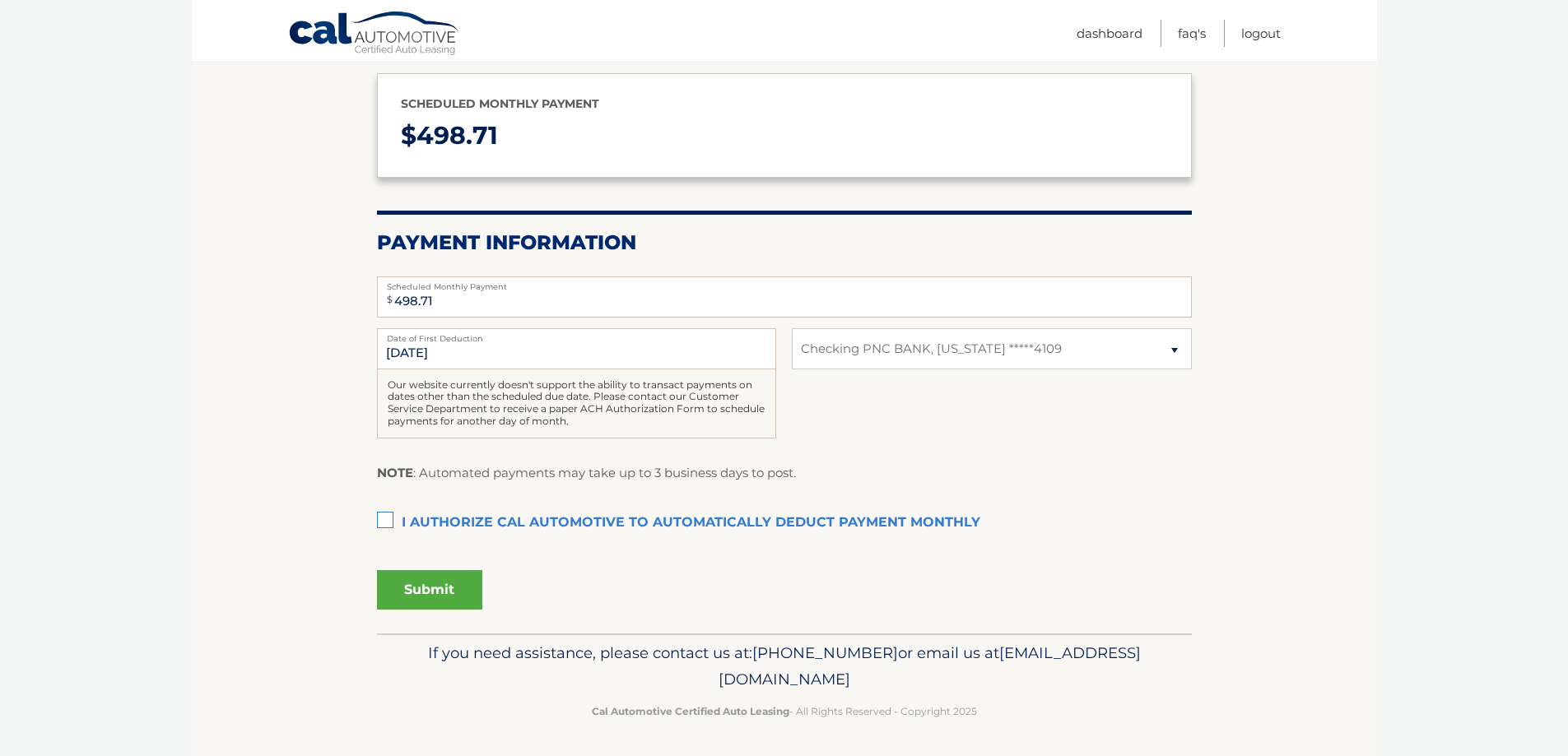
scroll to position [189, 0]
click at [388, 513] on label "I authorize cal automotive to automatically deduct payment monthly This checkbo…" at bounding box center [784, 522] width 815 height 33
click at [0, 0] on input "I authorize cal automotive to automatically deduct payment monthly This checkbo…" at bounding box center [0, 0] width 0 height 0
click at [576, 345] on input "10/22/2025" at bounding box center [575, 347] width 399 height 41
click at [451, 351] on input "10/22/2025" at bounding box center [575, 347] width 399 height 41
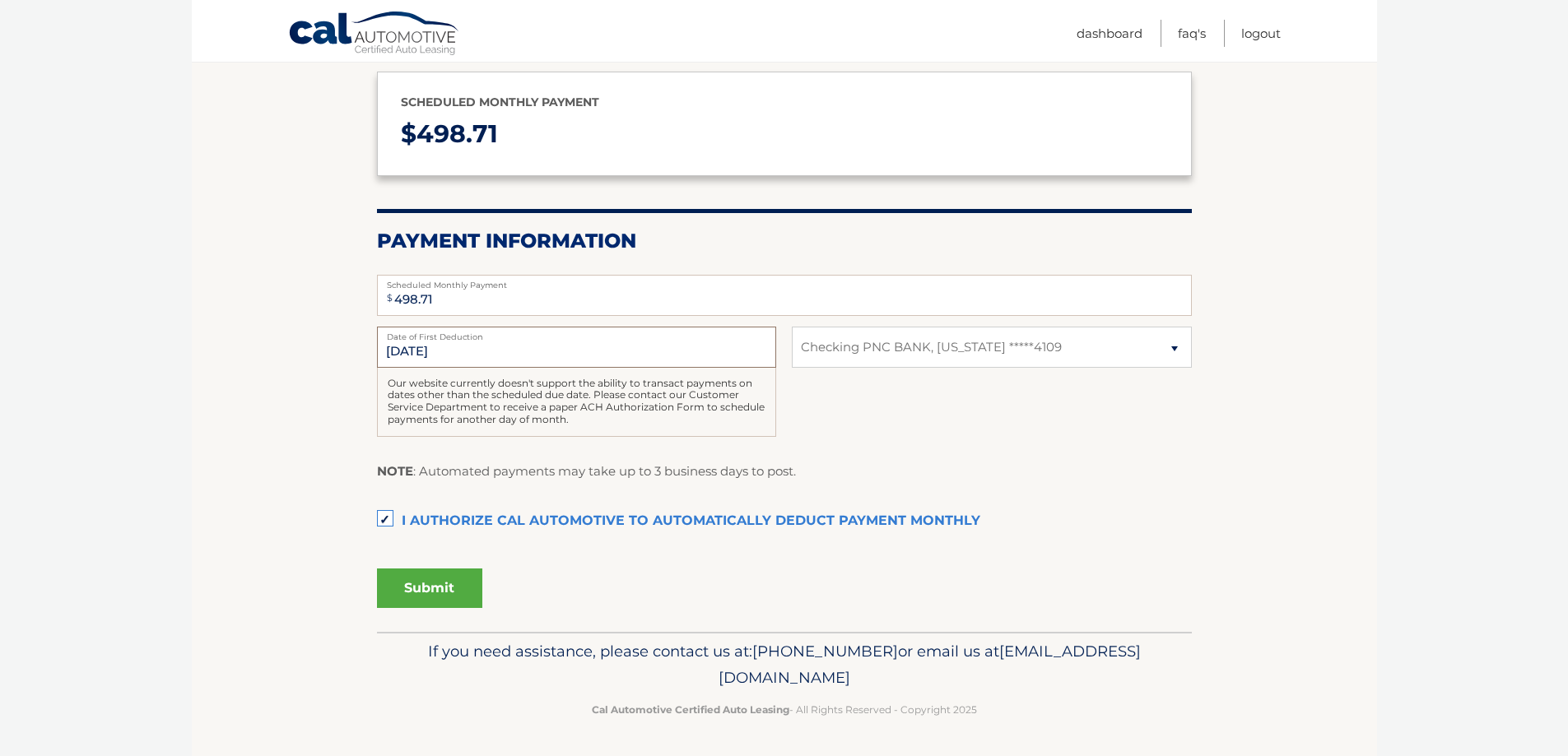
click at [422, 349] on input "10/22/2025" at bounding box center [575, 347] width 399 height 41
click at [429, 583] on button "Submit" at bounding box center [429, 588] width 106 height 40
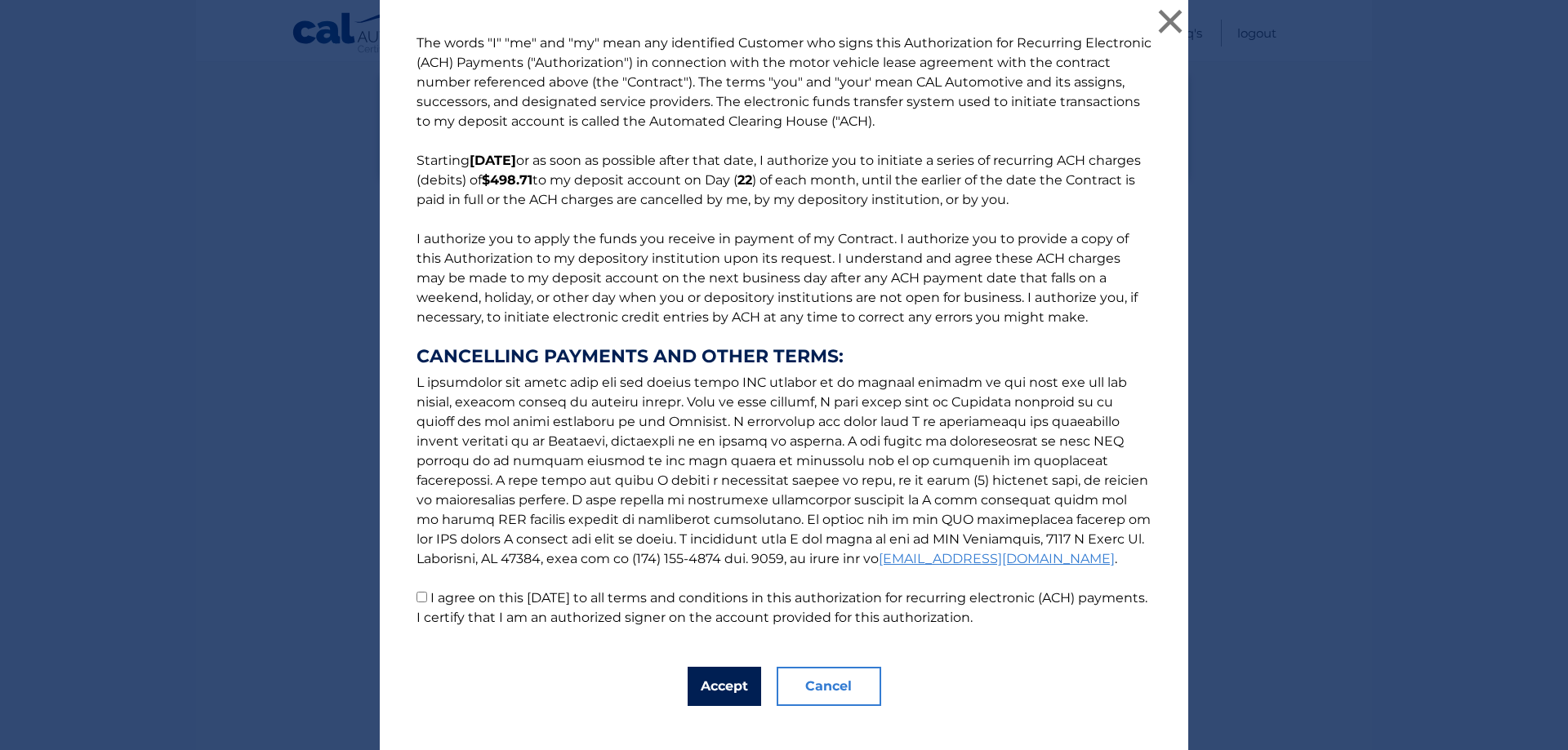
click at [714, 680] on button "Accept" at bounding box center [724, 686] width 73 height 39
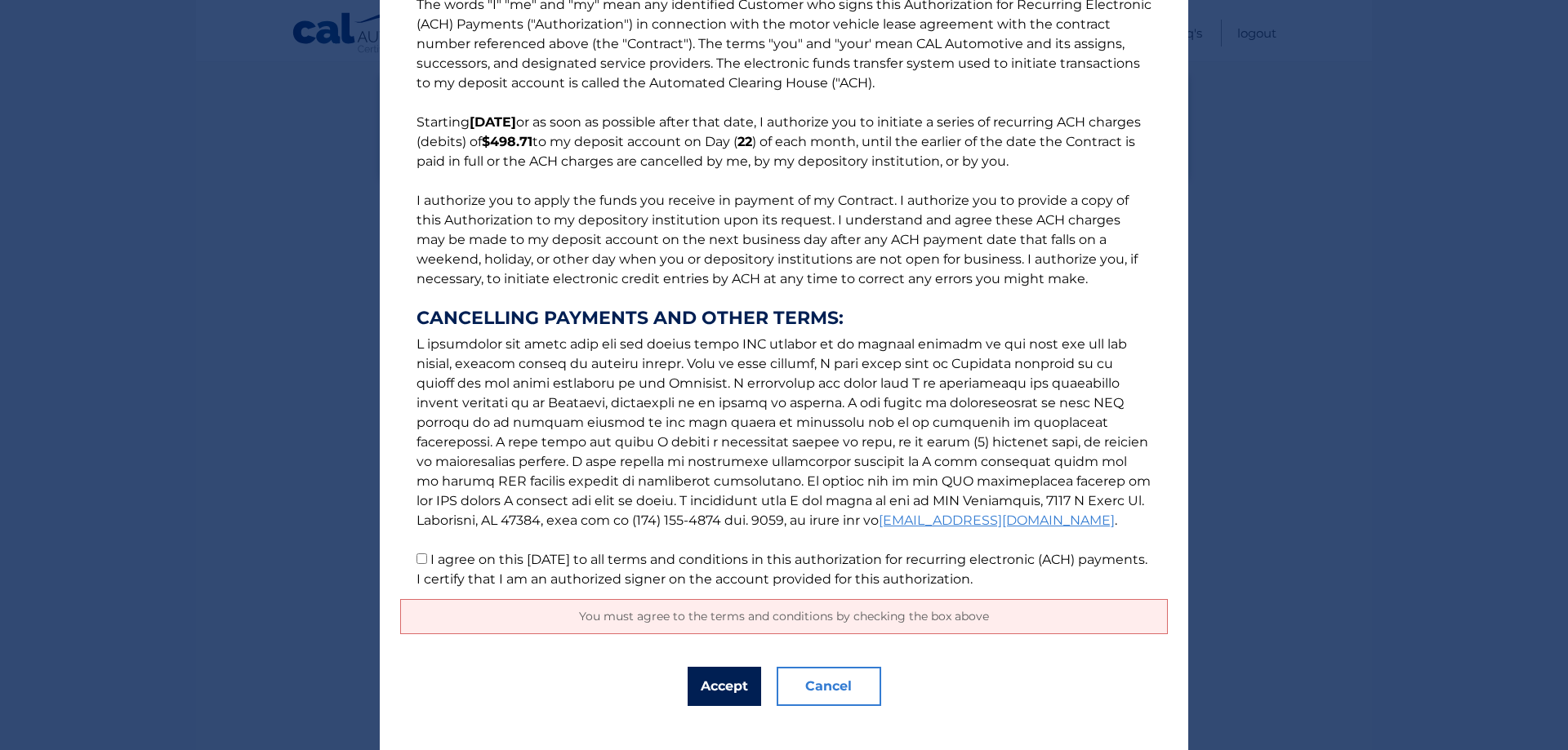
scroll to position [60, 0]
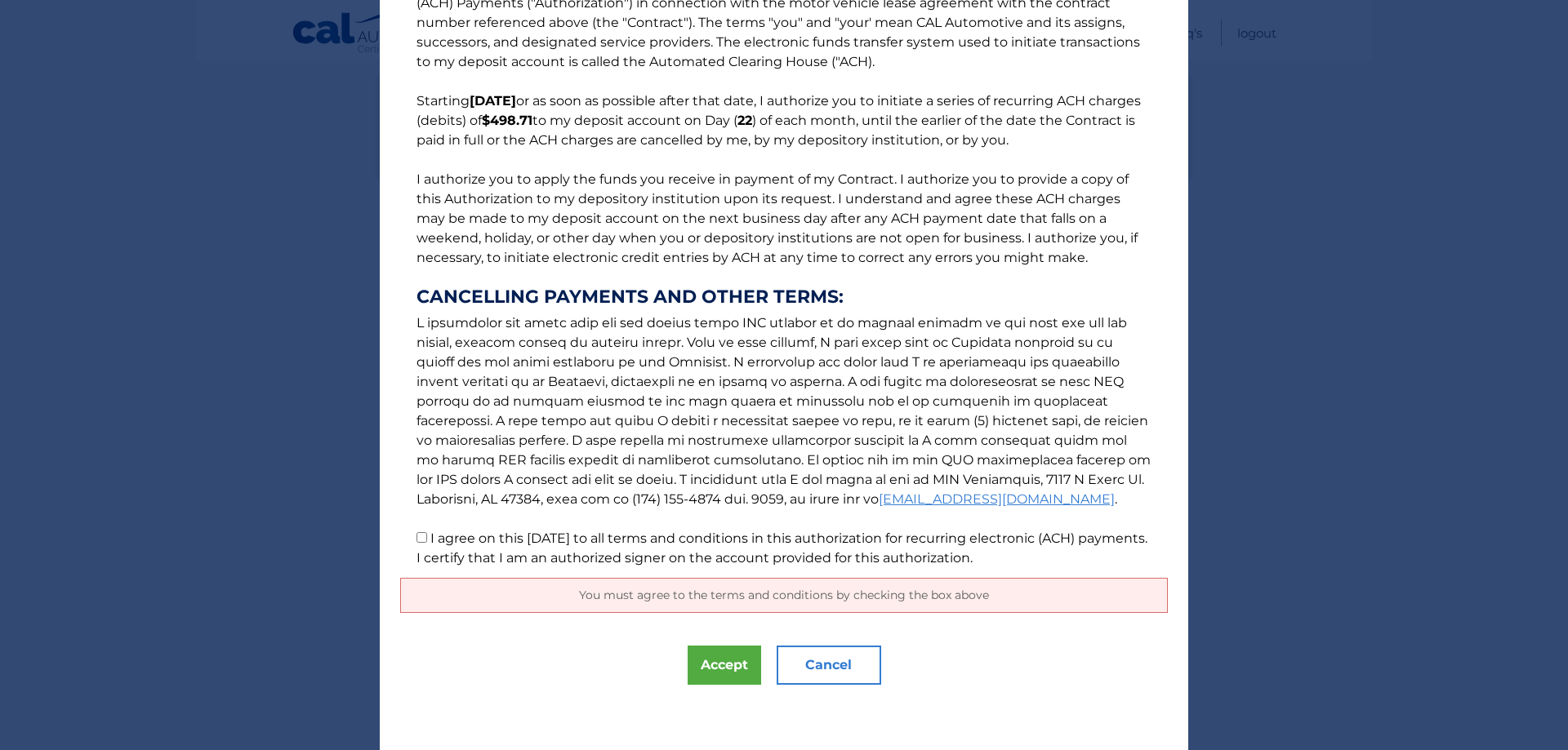
click at [730, 601] on span "You must agree to the terms and conditions by checking the box above" at bounding box center [784, 595] width 410 height 14
click at [423, 532] on p "The words "I" "me" and "my" mean any identified Customer who signs this Authori…" at bounding box center [784, 271] width 767 height 594
click at [417, 535] on input "I agree on this 09/25/2025 to all terms and conditions in this authorization fo…" at bounding box center [422, 537] width 11 height 11
checkbox input "true"
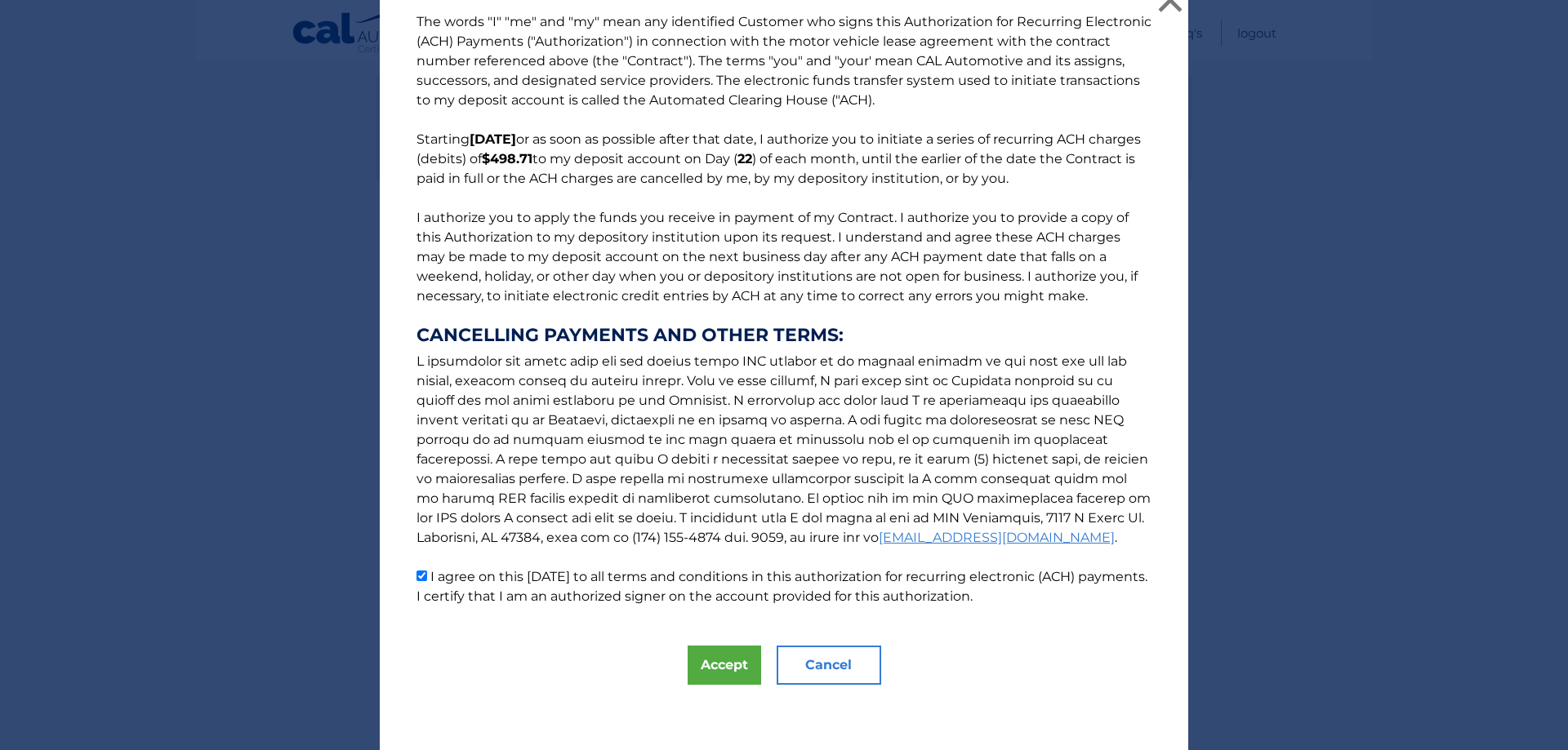
scroll to position [21, 0]
click at [723, 671] on button "Accept" at bounding box center [724, 665] width 73 height 39
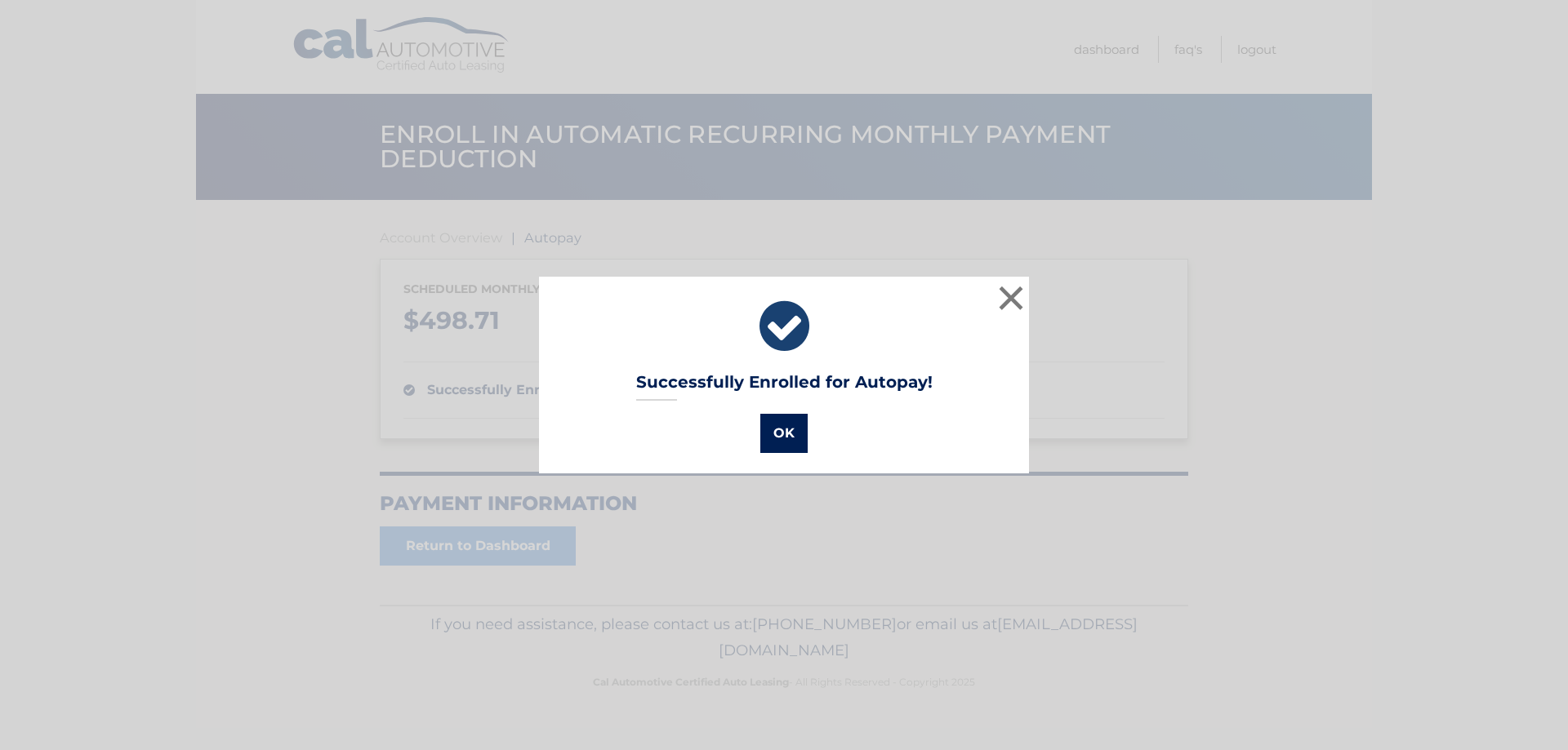
click at [765, 429] on button "OK" at bounding box center [784, 433] width 47 height 39
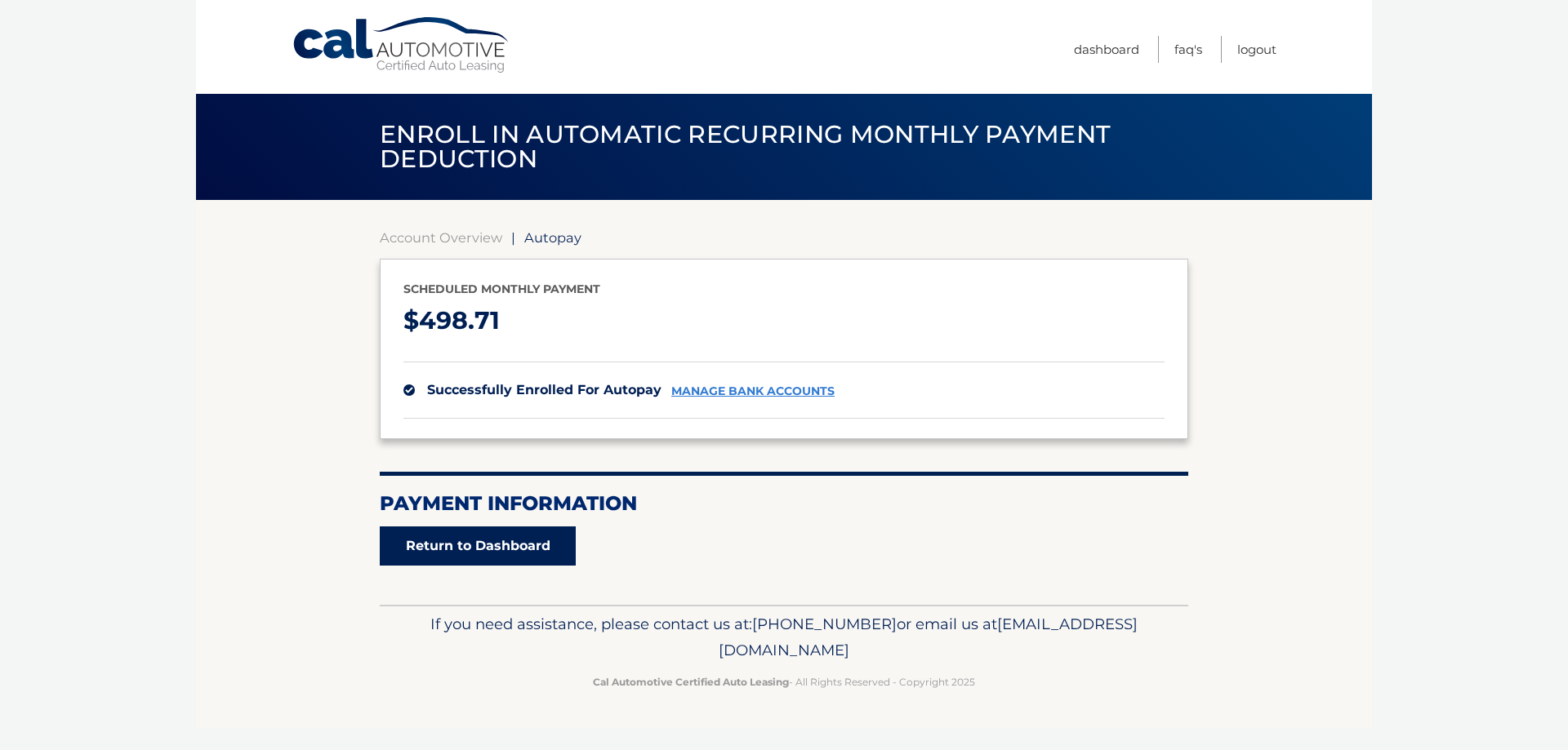
click at [533, 562] on link "Return to Dashboard" at bounding box center [477, 546] width 196 height 39
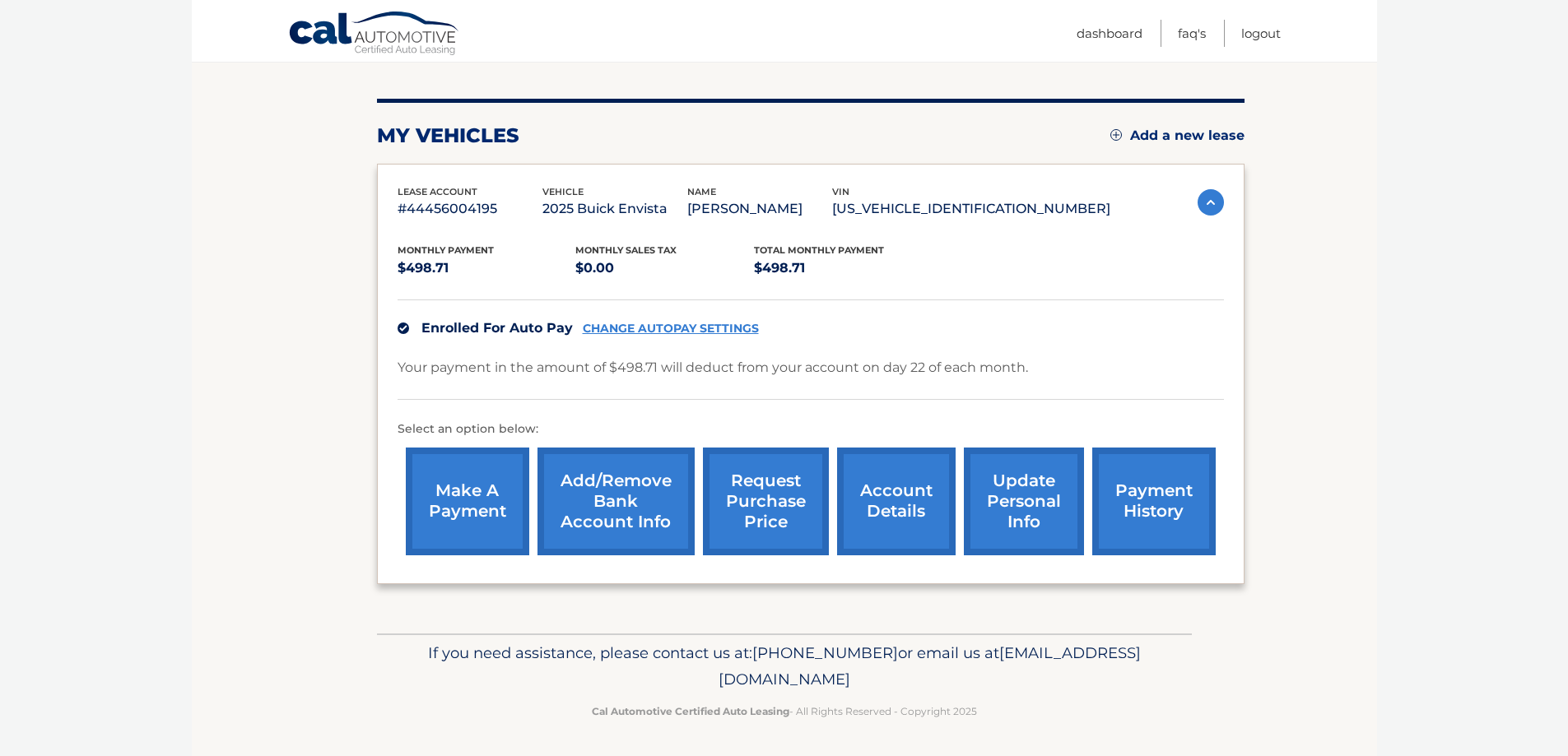
scroll to position [179, 0]
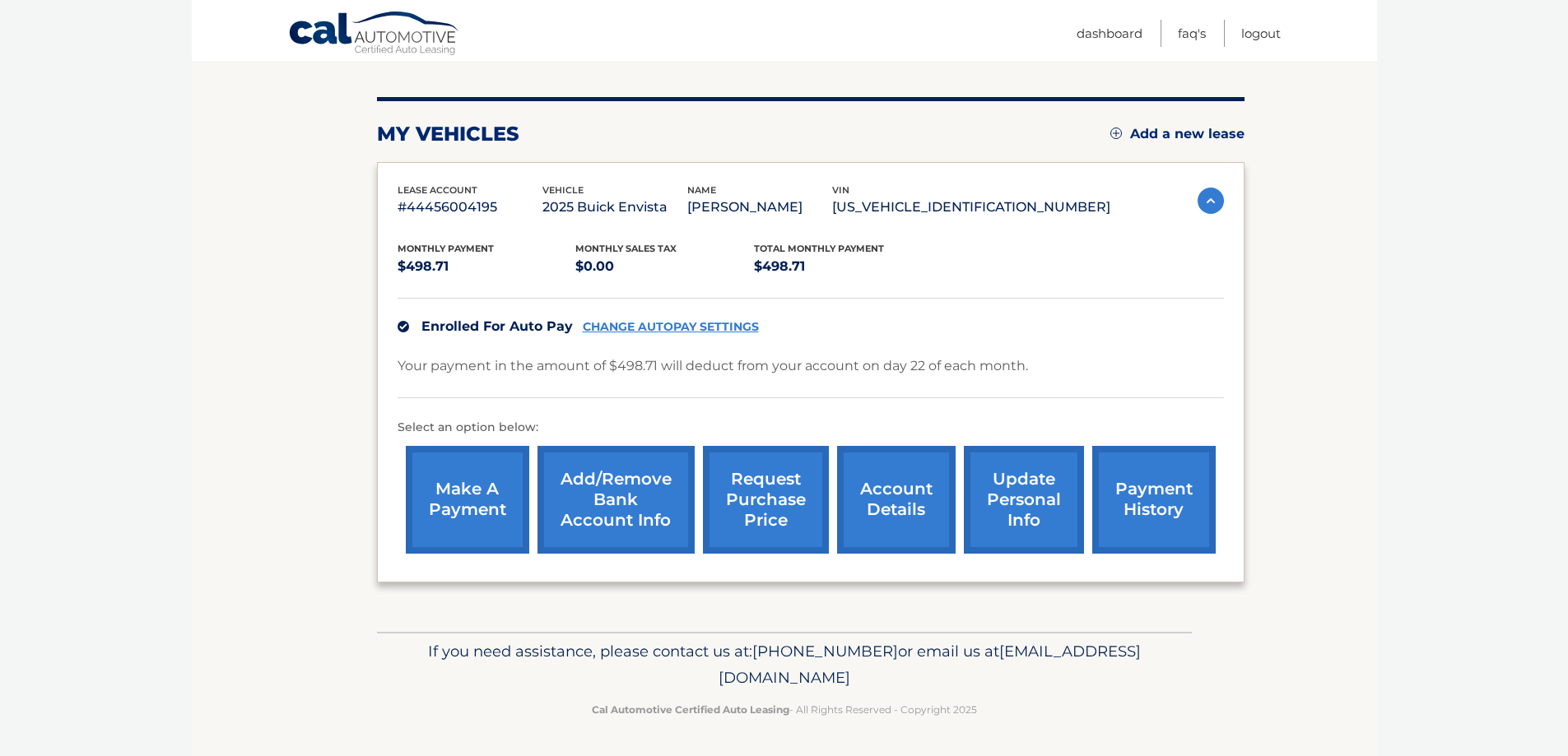
click at [1203, 197] on img at bounding box center [1210, 200] width 26 height 26
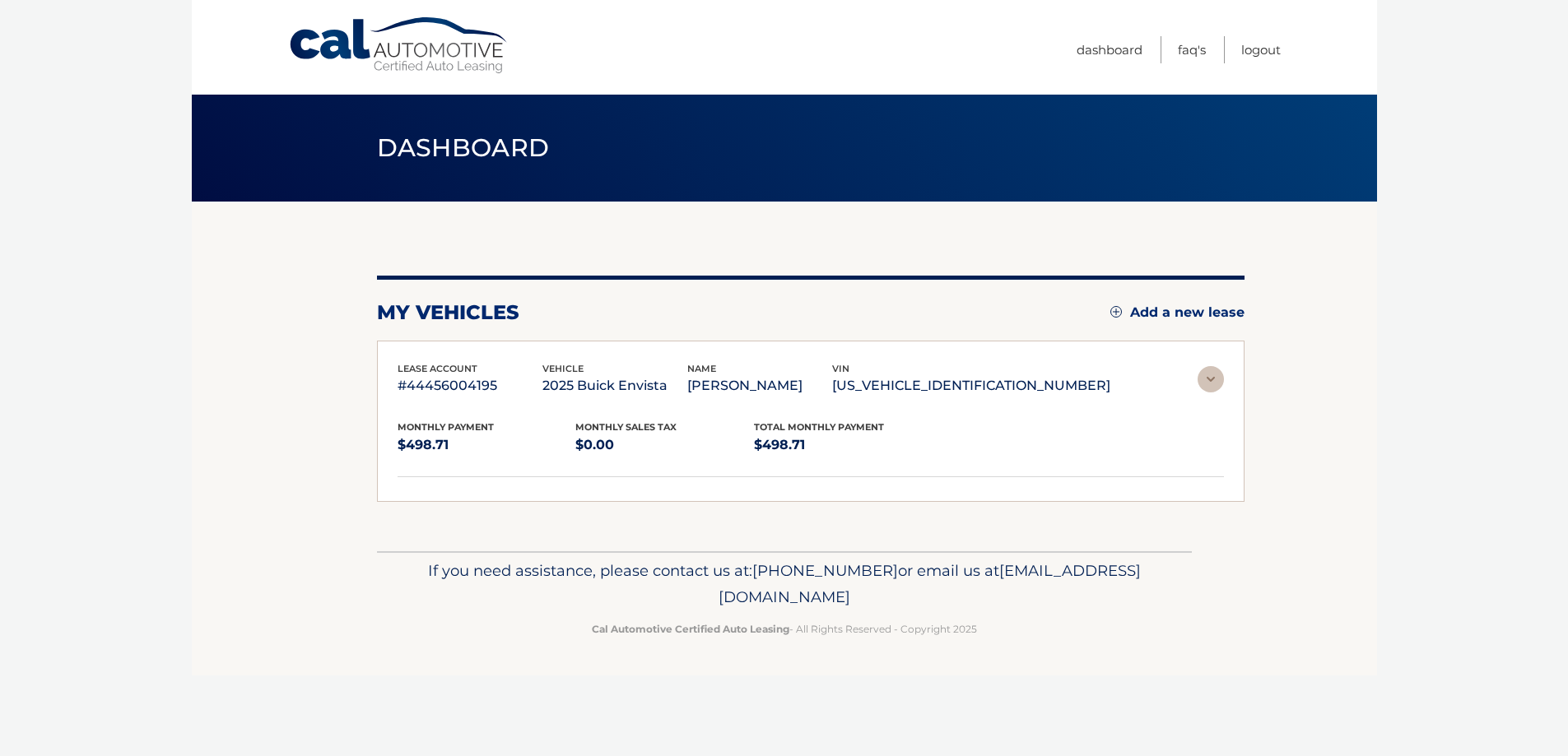
scroll to position [0, 0]
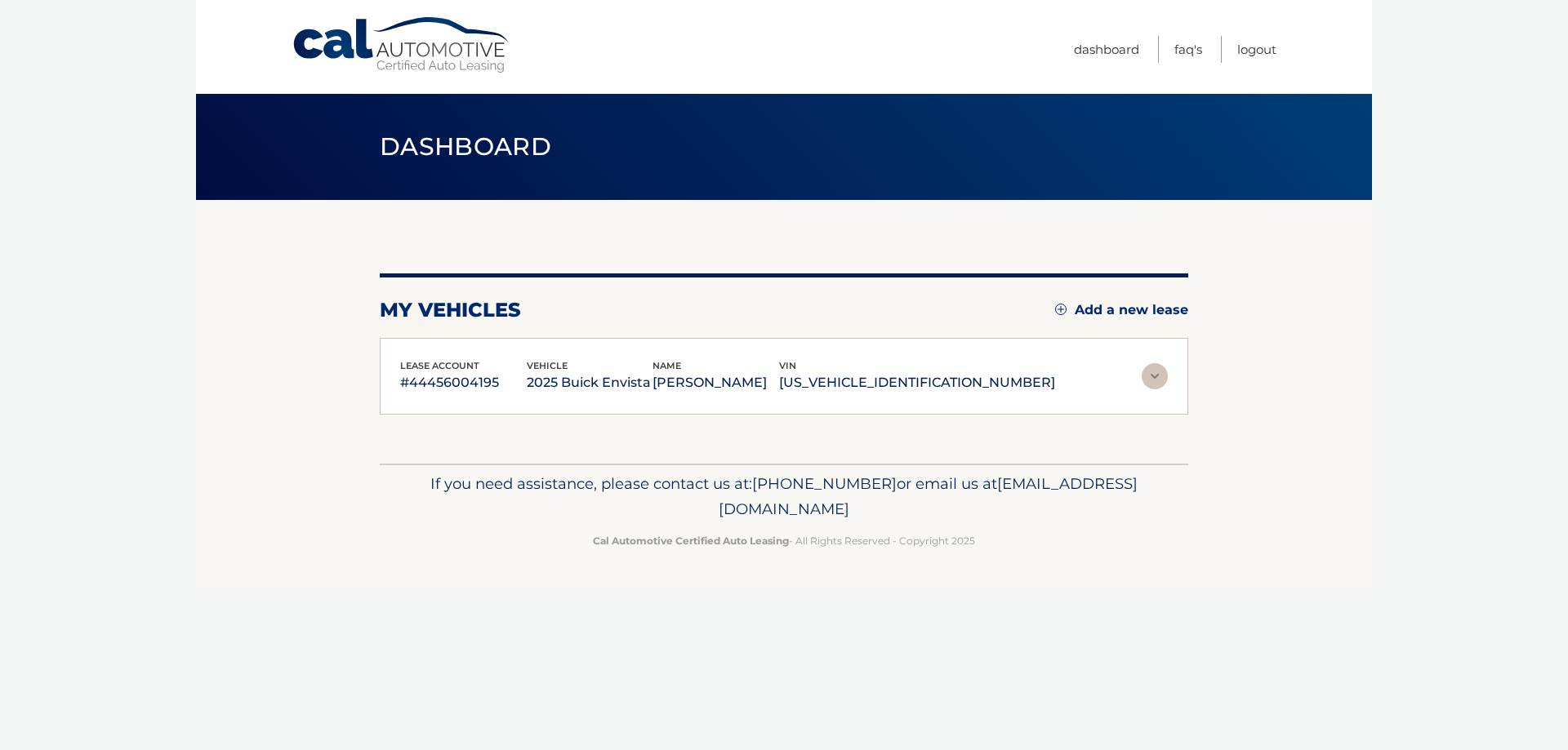
click at [1152, 383] on img at bounding box center [1154, 375] width 26 height 26
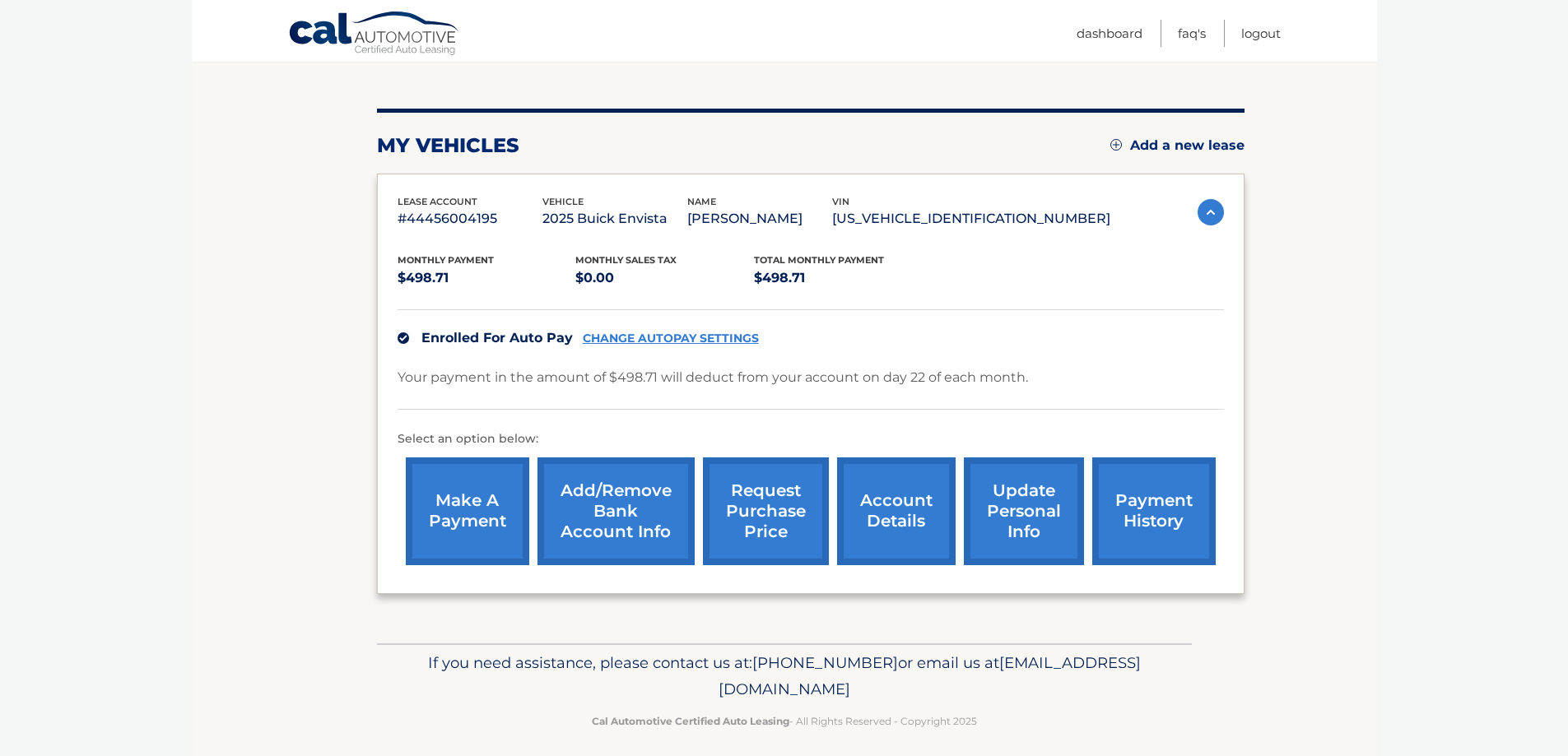
scroll to position [179, 0]
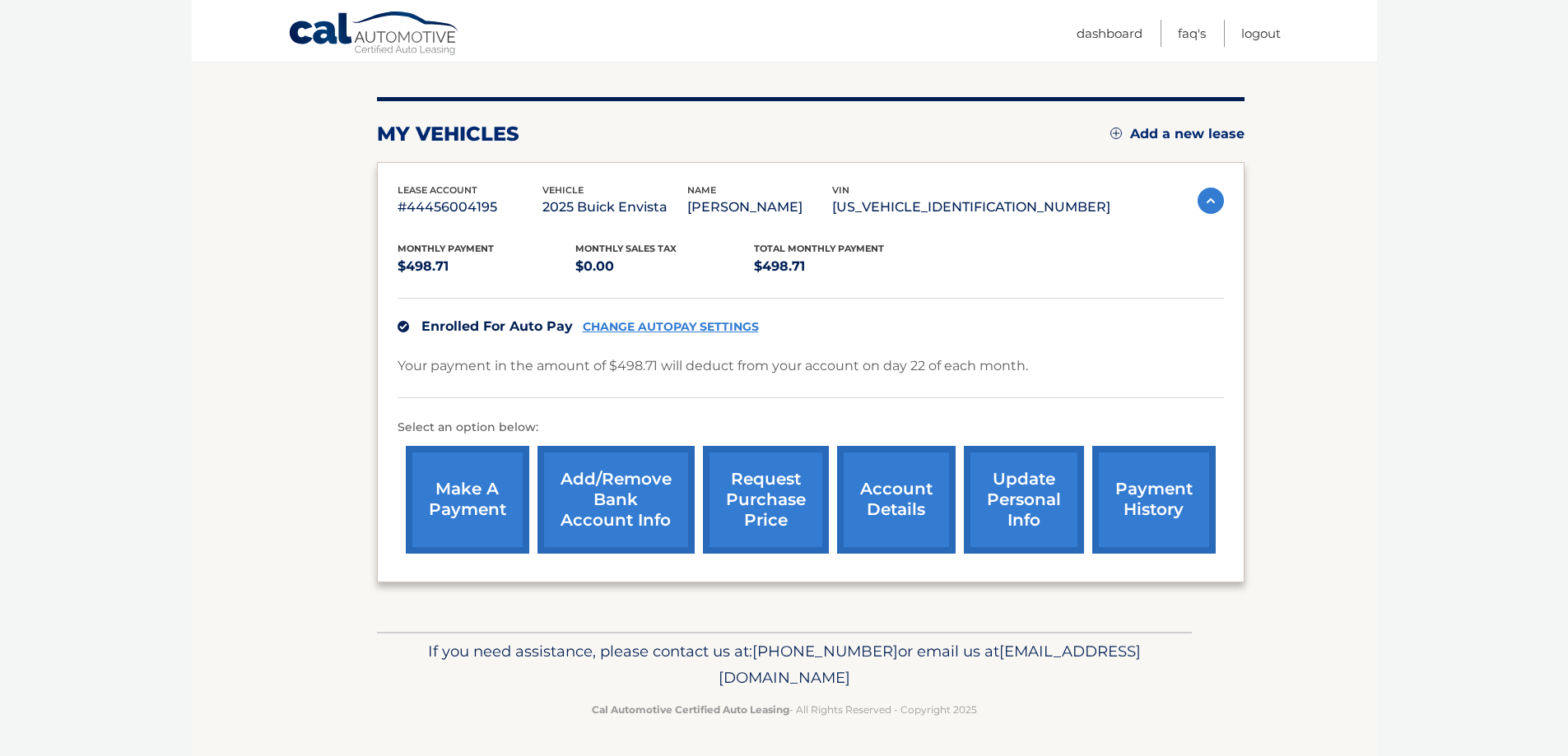
click at [478, 504] on link "make a payment" at bounding box center [467, 500] width 123 height 108
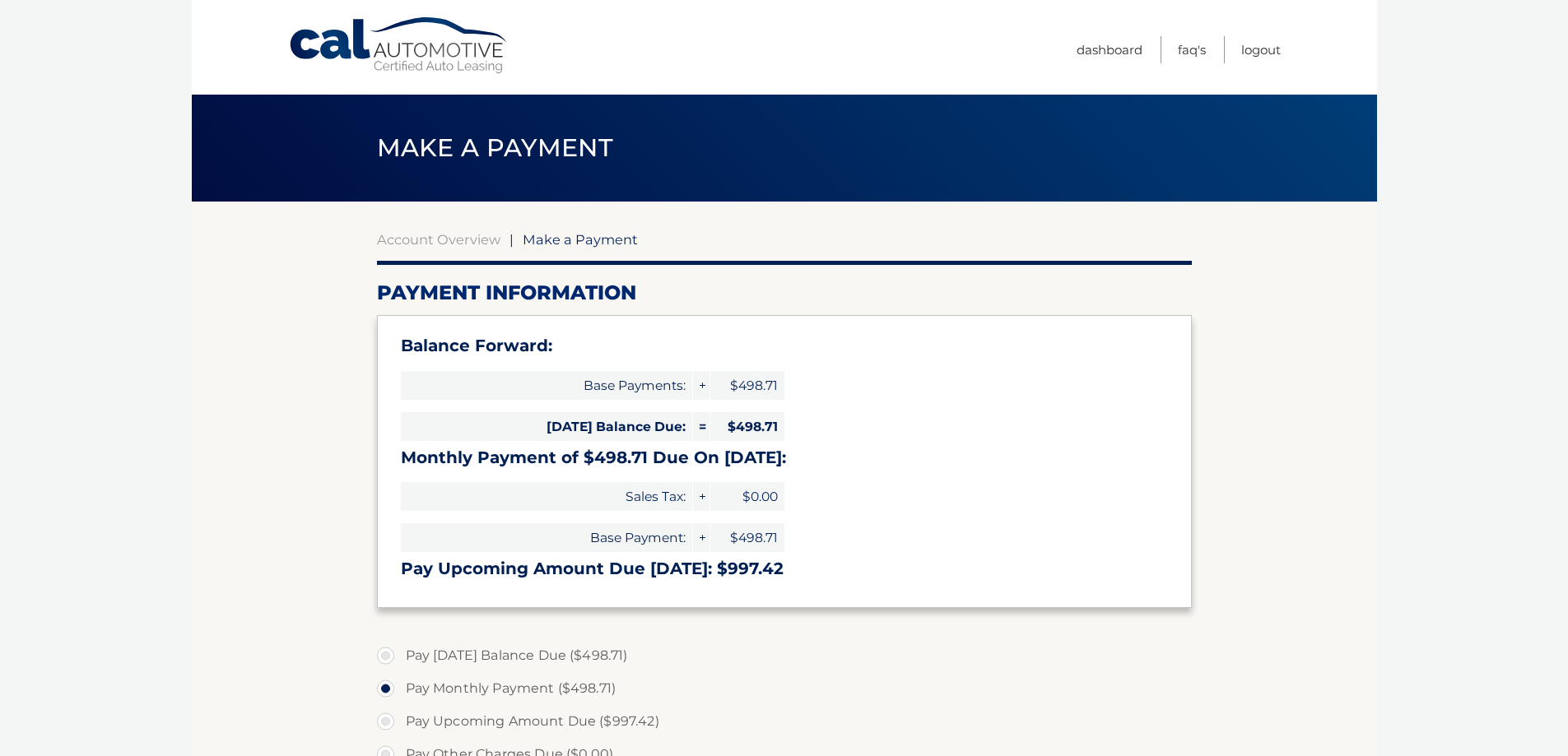
select select "NWQ4MTljZjgtN2FlYS00N2Q2LTgyNDktMDFmOTQ4ODM3NWQ3"
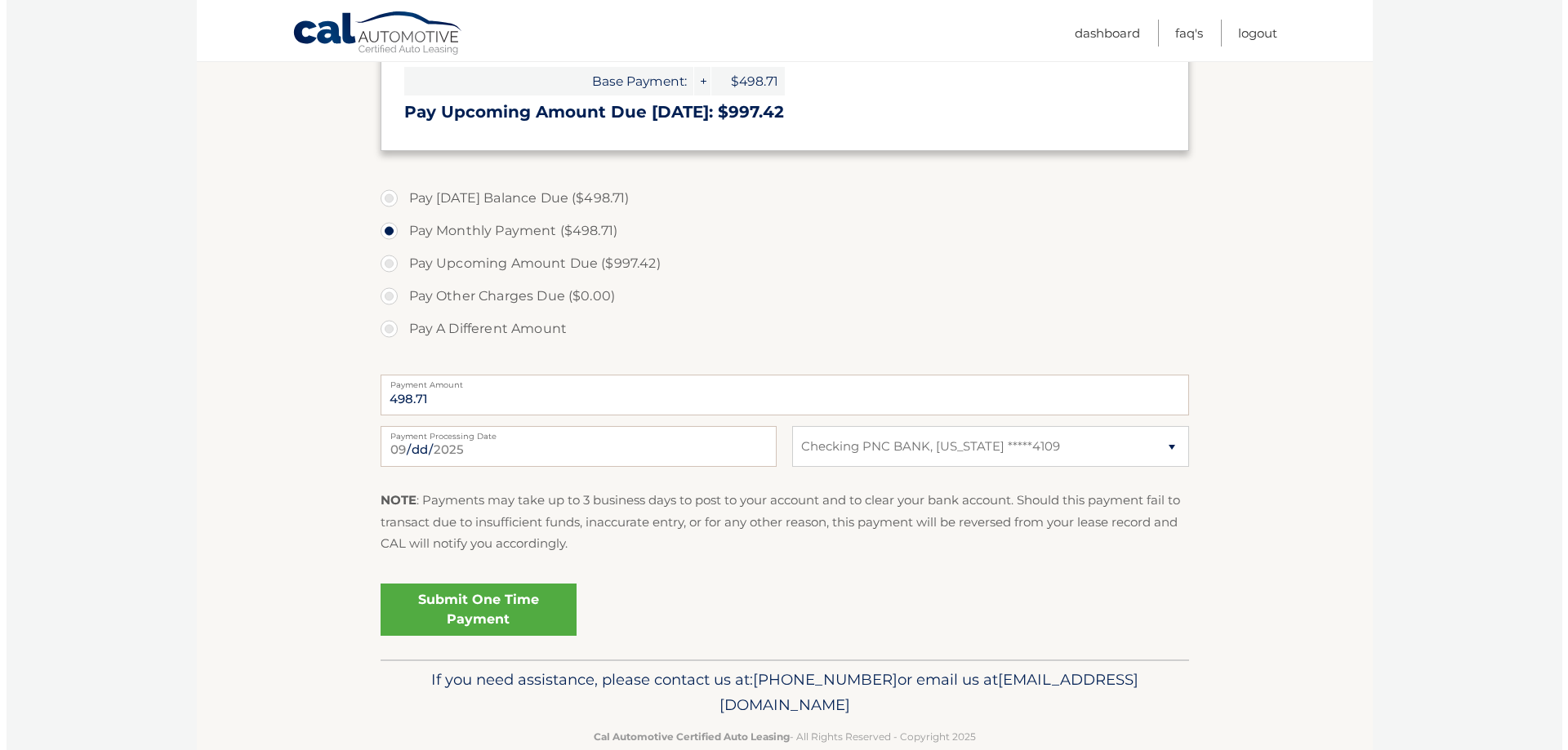
scroll to position [486, 0]
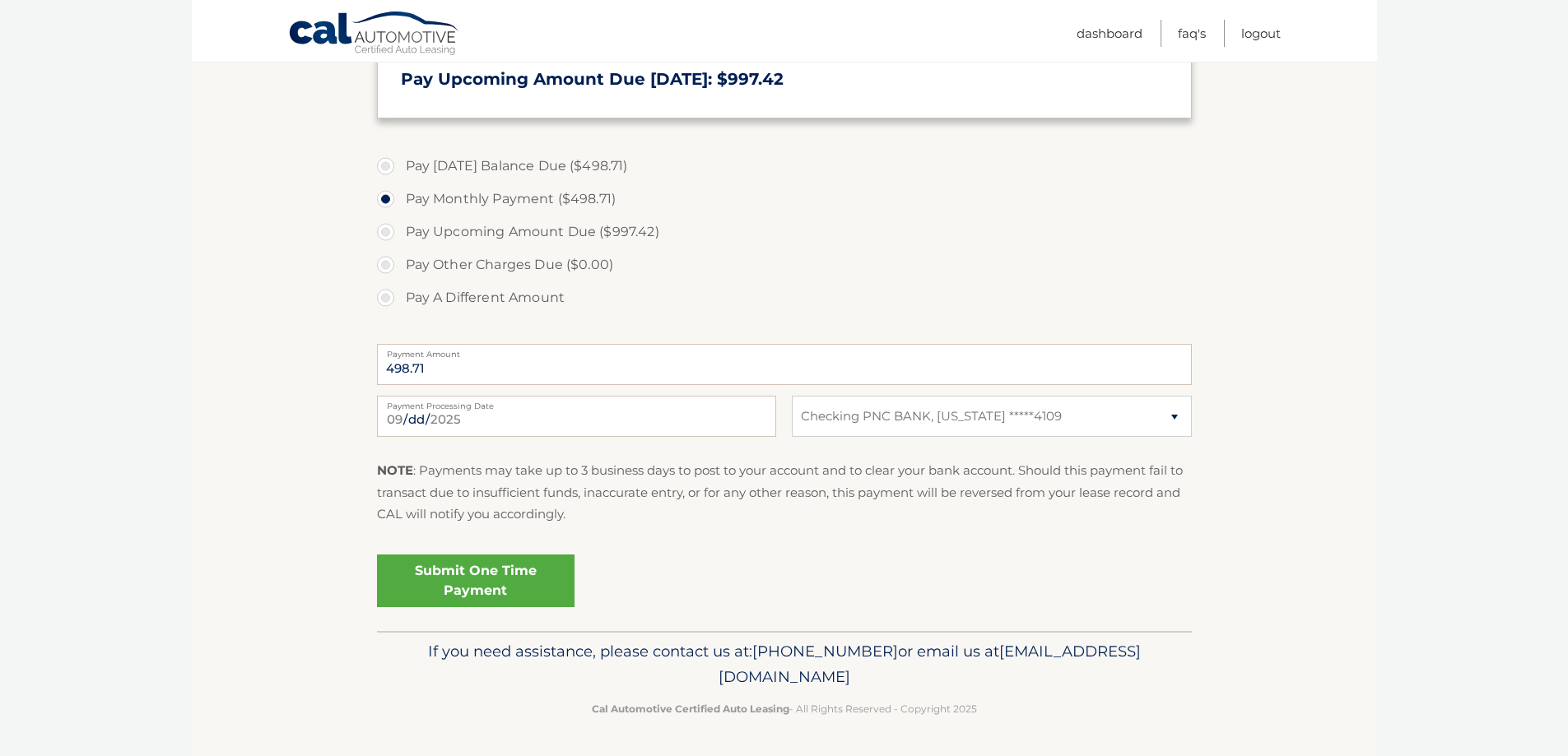
click at [464, 586] on link "Submit One Time Payment" at bounding box center [475, 581] width 198 height 52
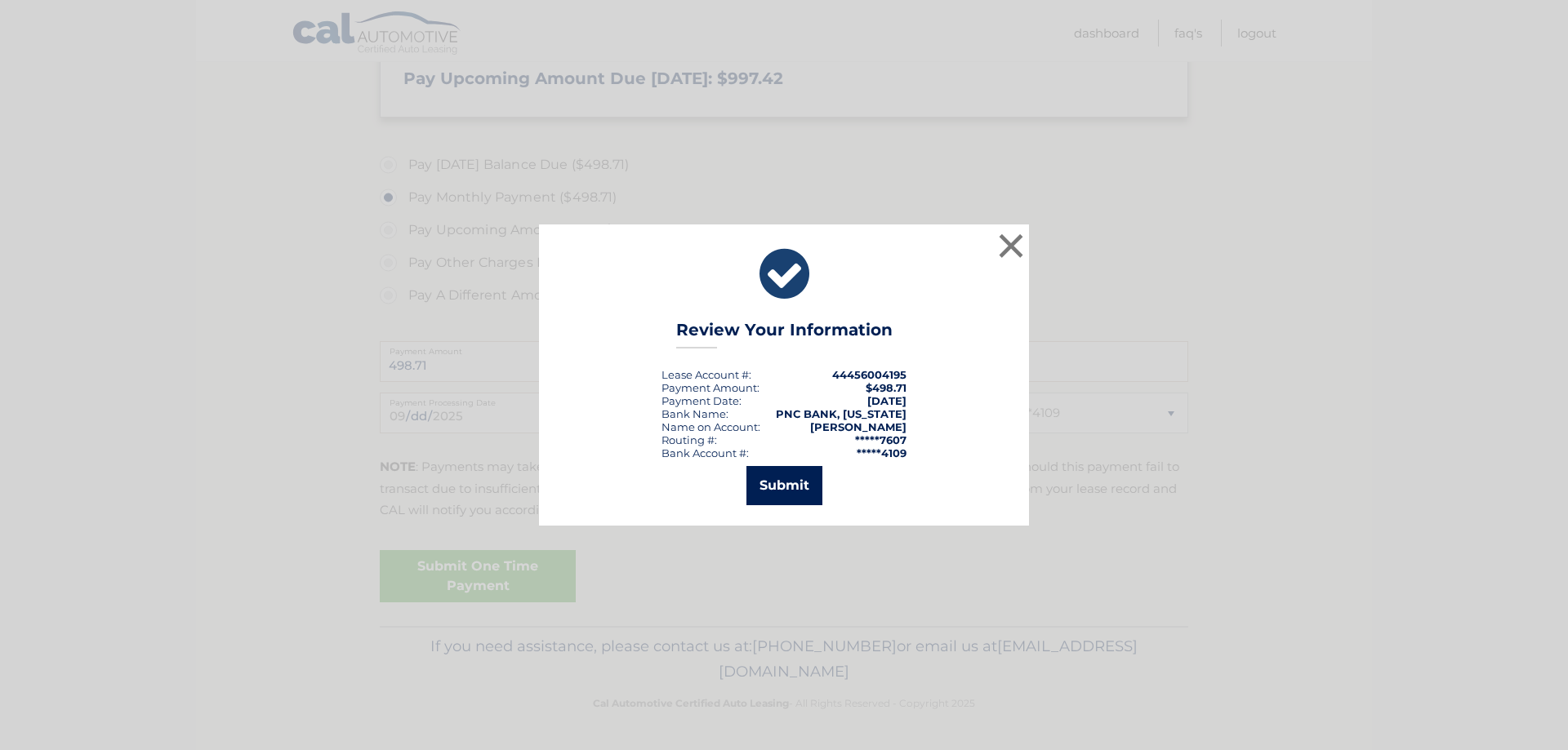
click at [769, 496] on button "Submit" at bounding box center [784, 485] width 76 height 39
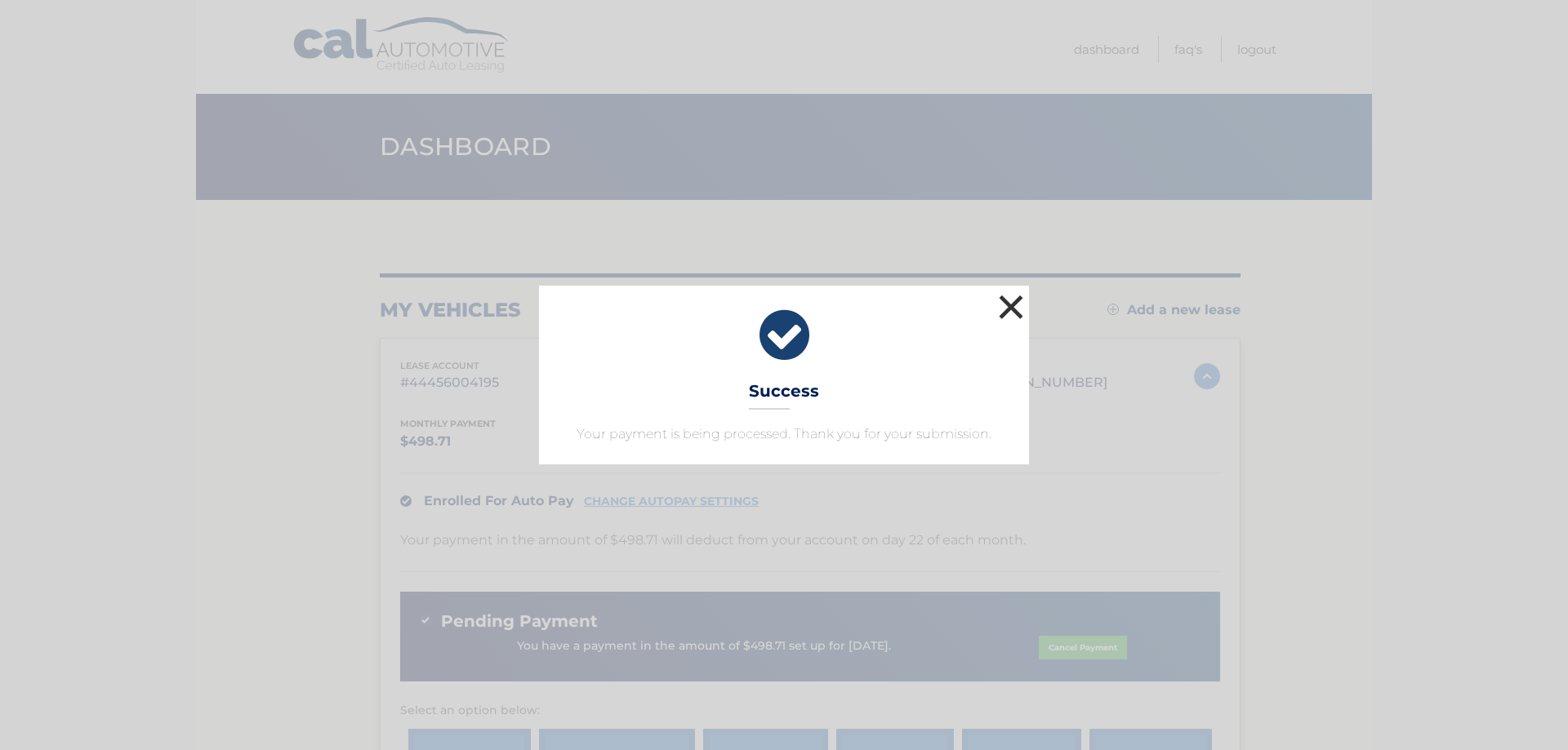
click at [1009, 307] on button "×" at bounding box center [1011, 307] width 33 height 33
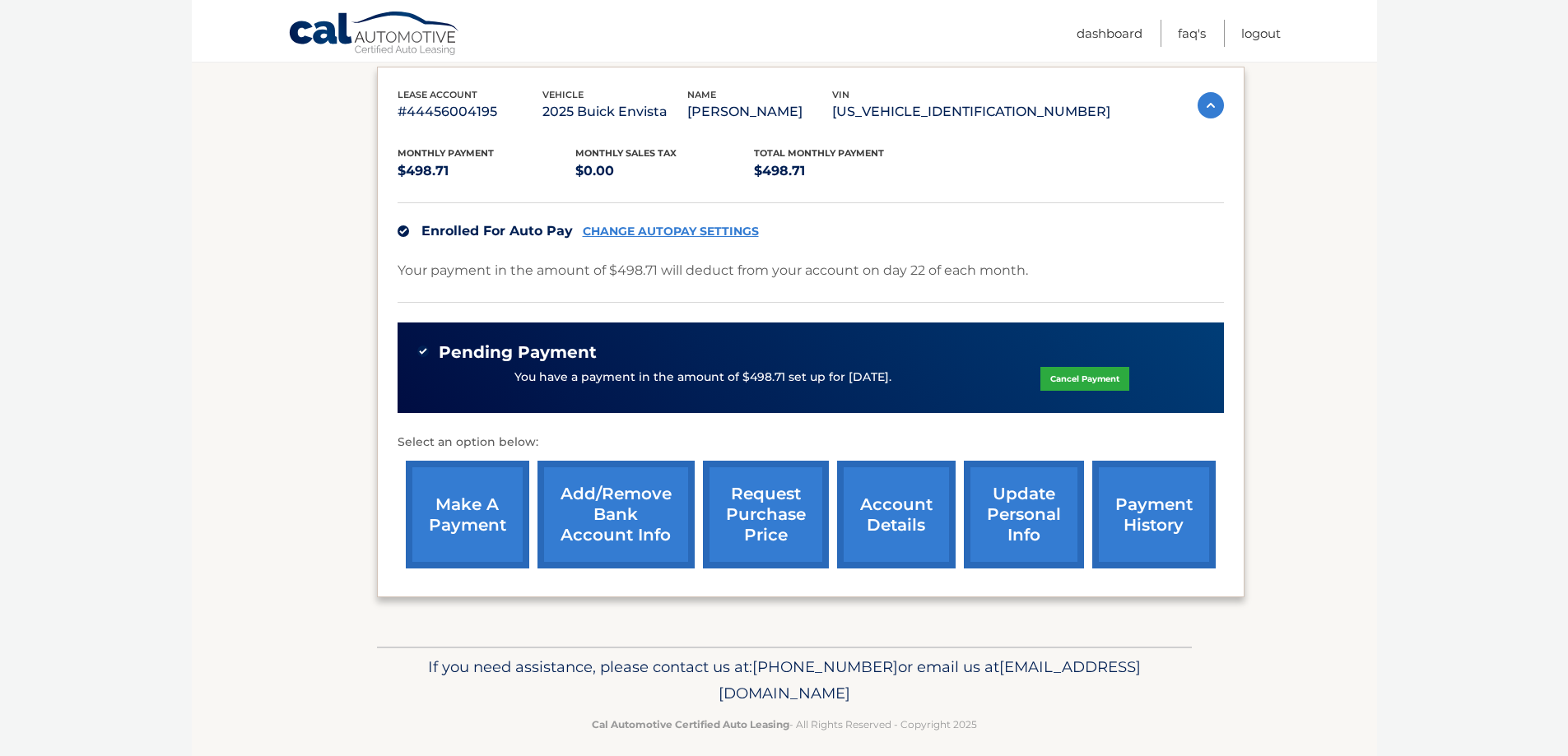
scroll to position [290, 0]
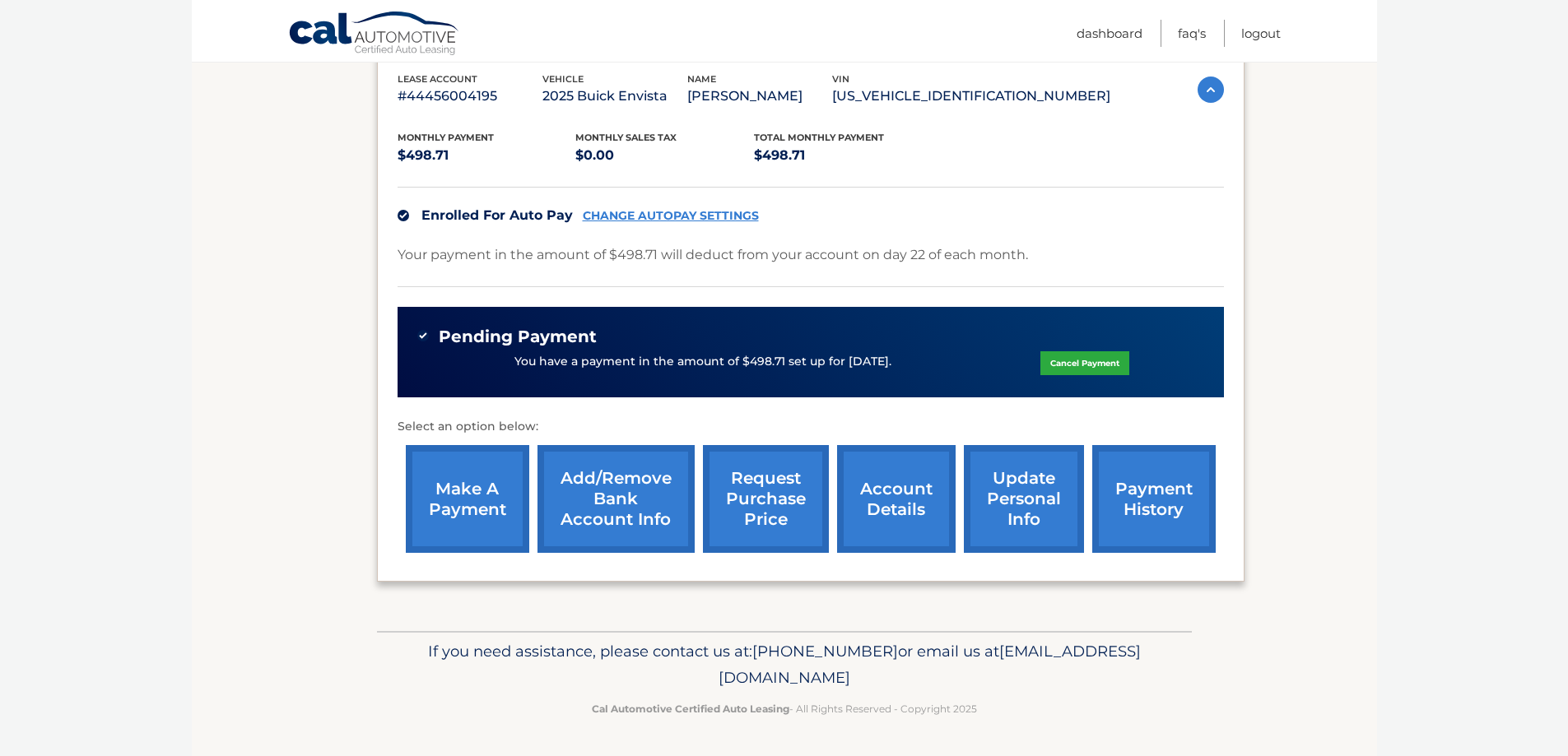
click at [878, 496] on link "account details" at bounding box center [897, 499] width 118 height 108
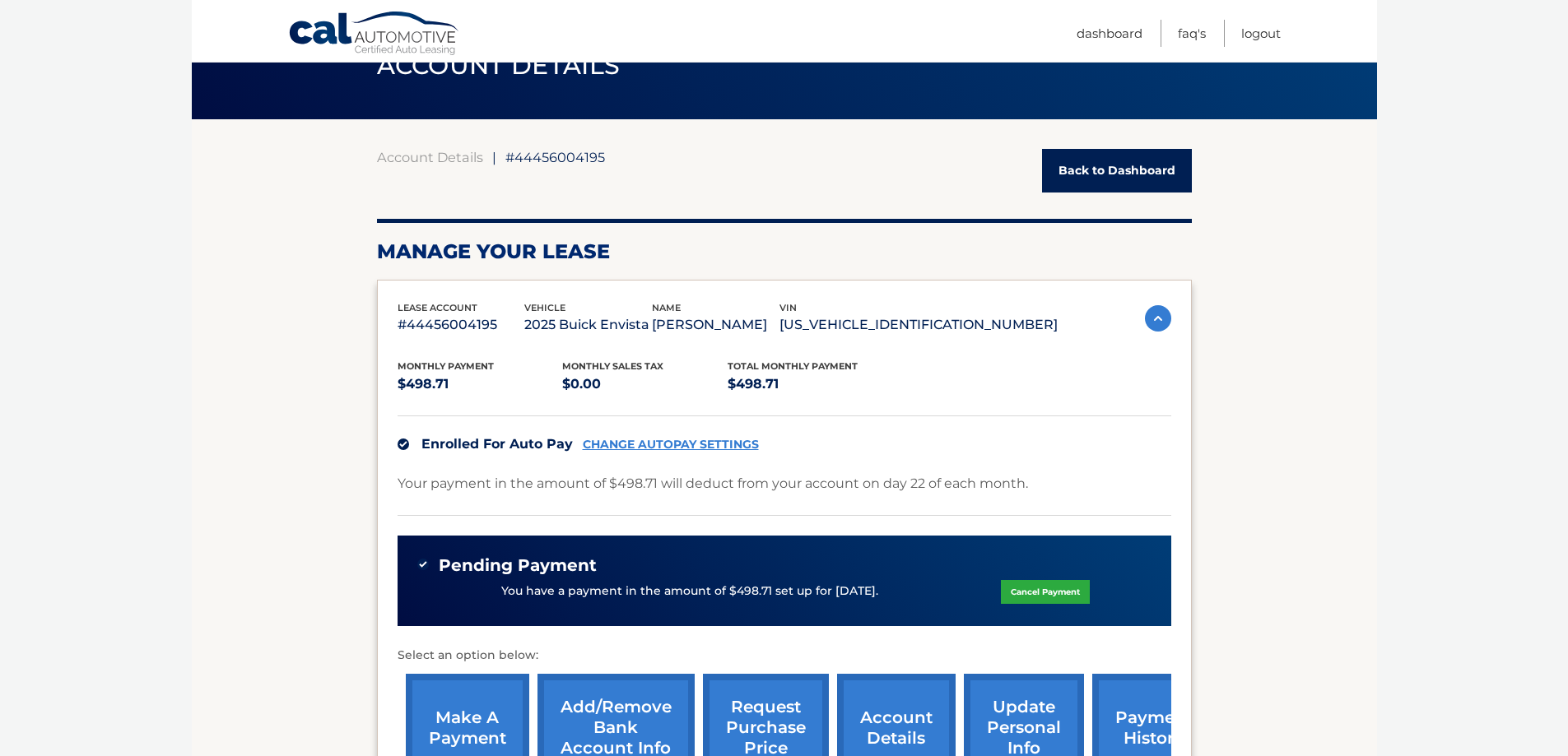
scroll to position [165, 0]
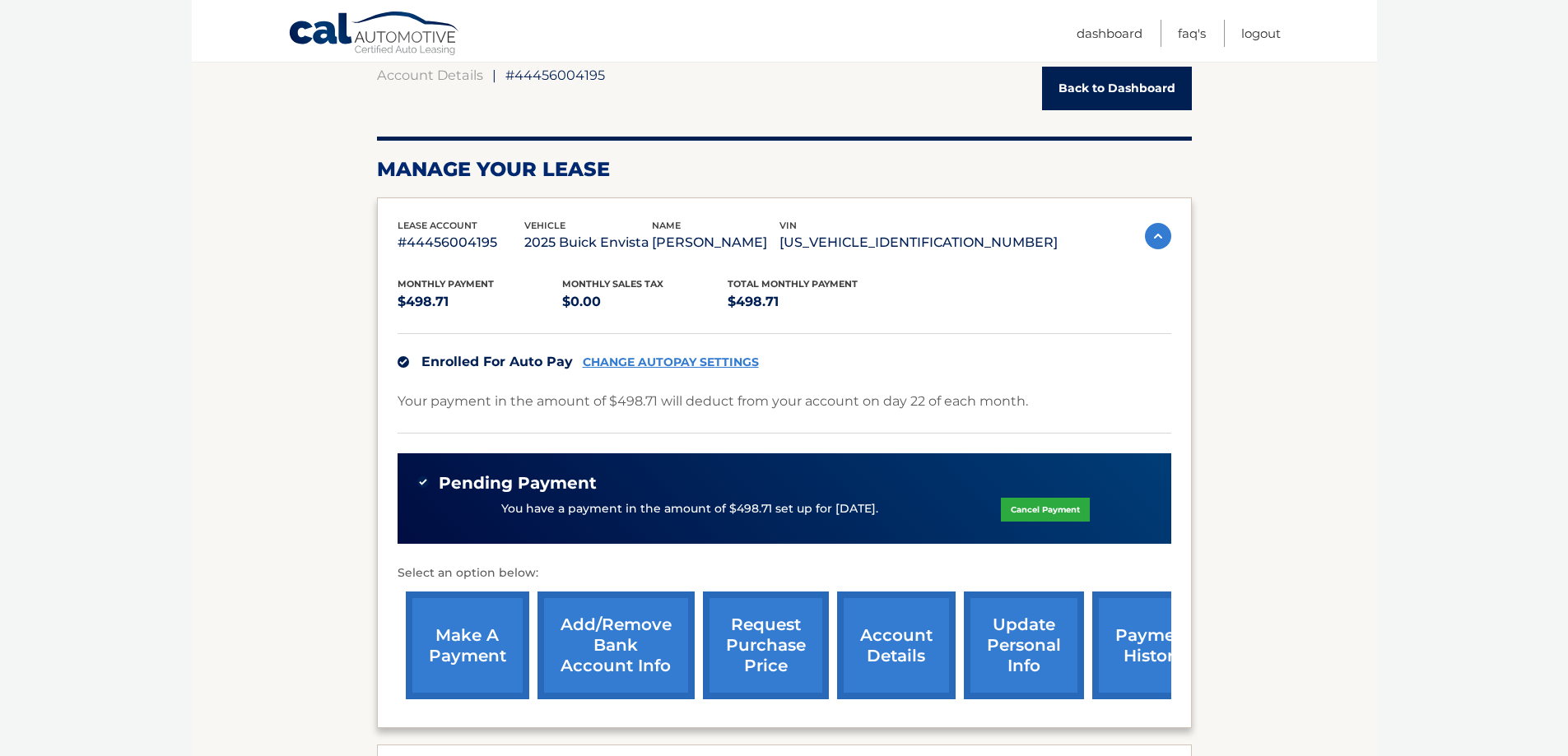
click at [627, 263] on div "Monthly Payment $498.71 Monthly sales Tax $0.00 Total Monthly Payment $498.71 E…" at bounding box center [784, 480] width 773 height 453
click at [526, 321] on div "Monthly Payment $498.71 Monthly sales Tax $0.00 Total Monthly Payment $498.71 E…" at bounding box center [784, 480] width 773 height 453
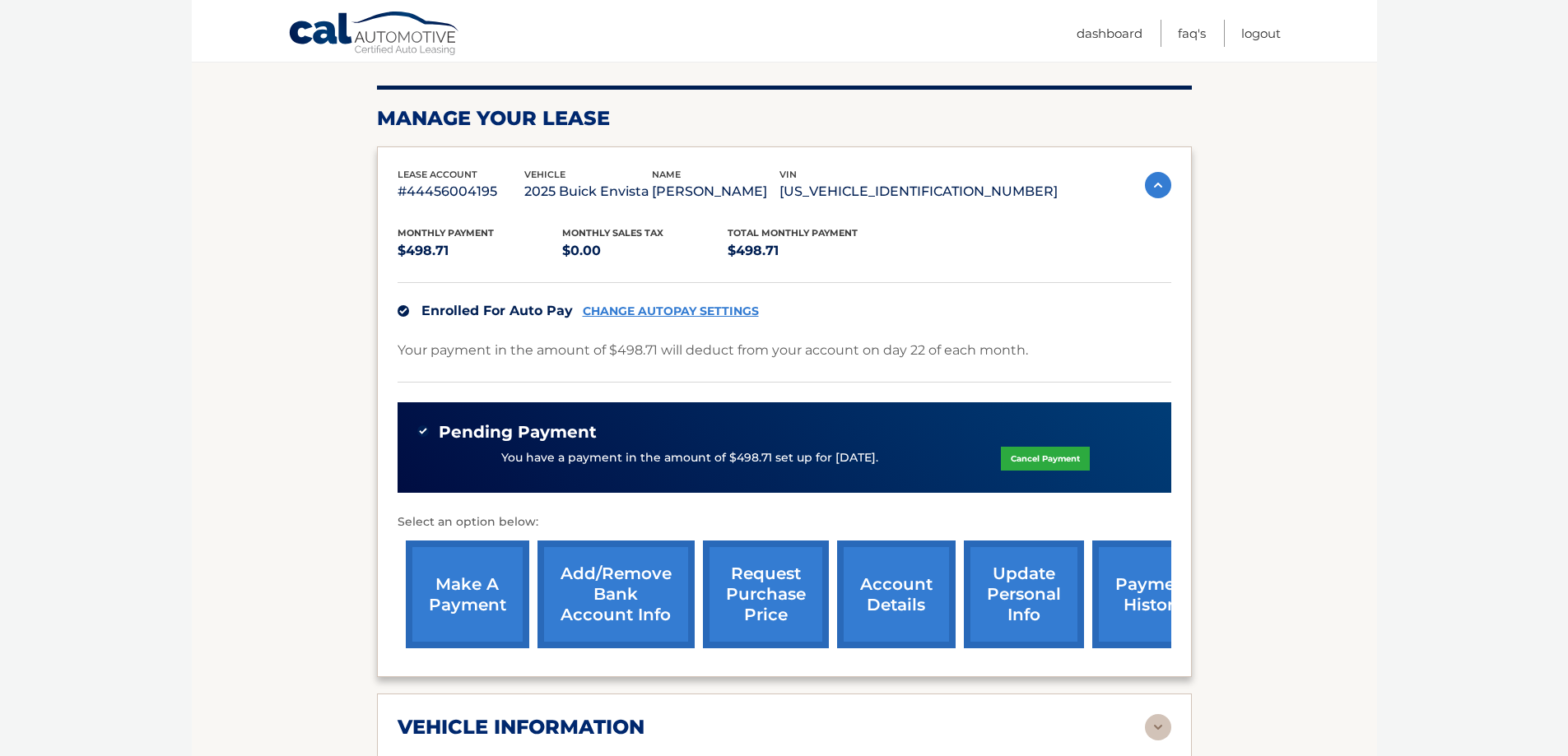
scroll to position [411, 0]
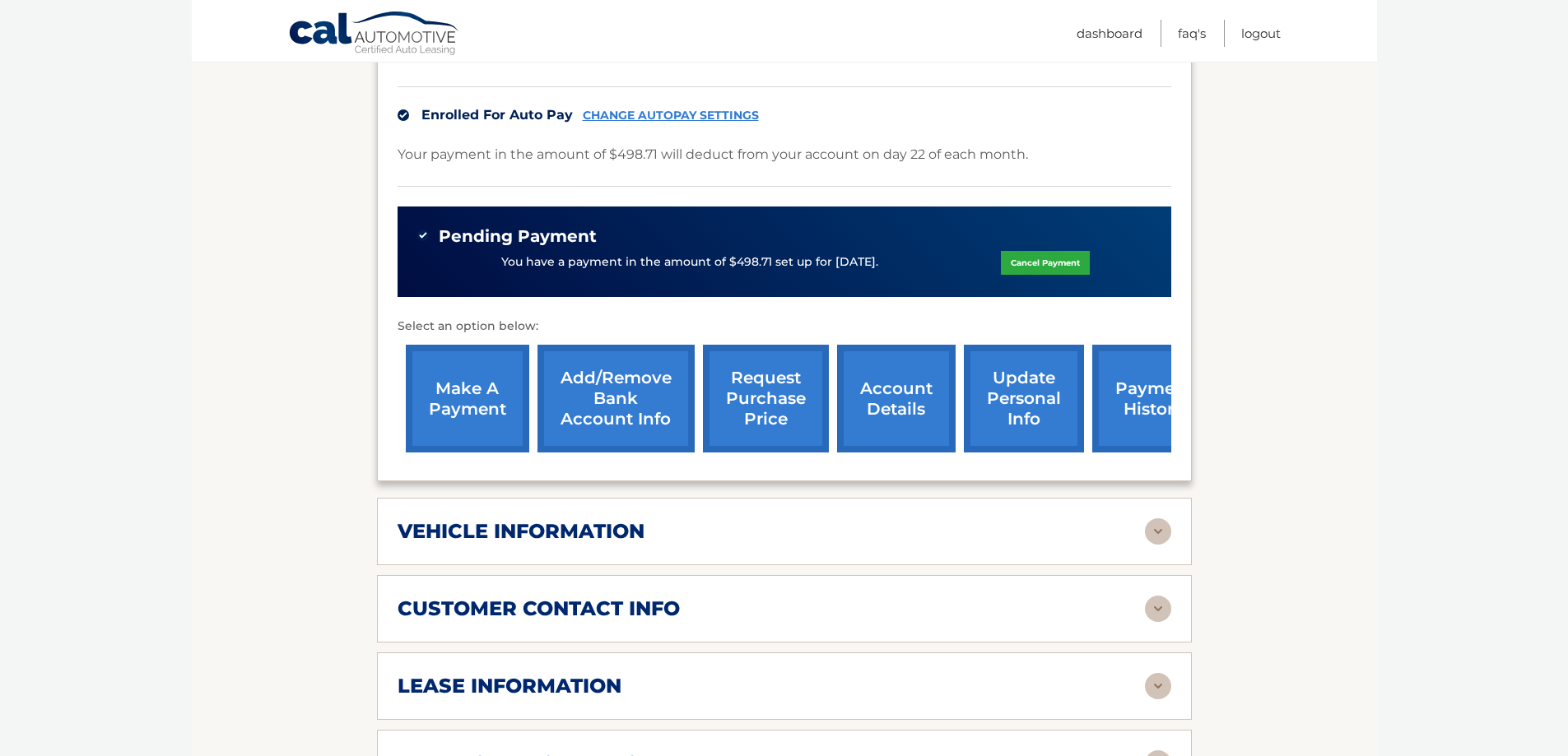
click at [233, 235] on section "Account Details | #44456004195 Back to Dashboard Manage Your Lease lease accoun…" at bounding box center [784, 528] width 1185 height 1475
click at [264, 273] on section "Account Details | #44456004195 Back to Dashboard Manage Your Lease lease accoun…" at bounding box center [784, 528] width 1185 height 1475
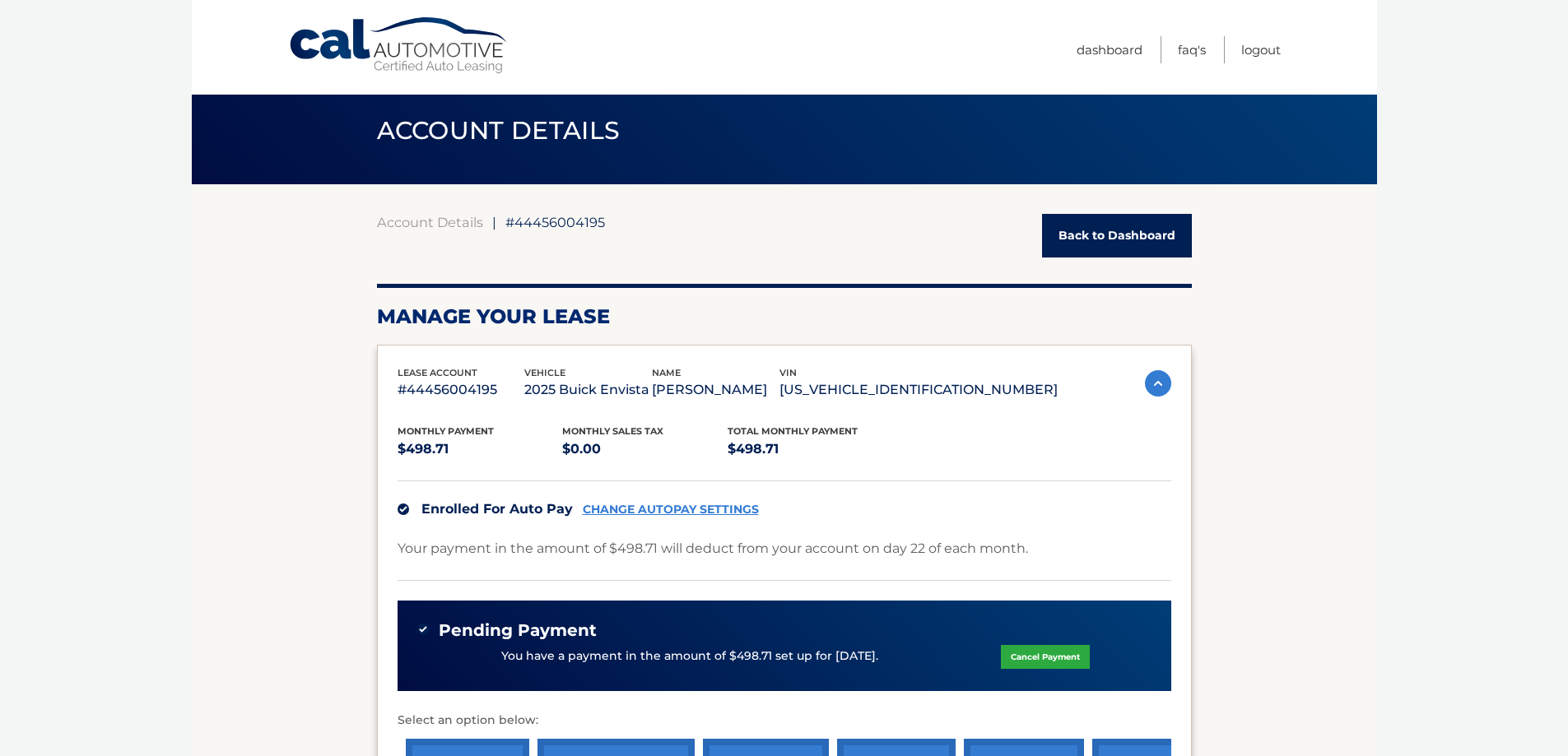
scroll to position [0, 0]
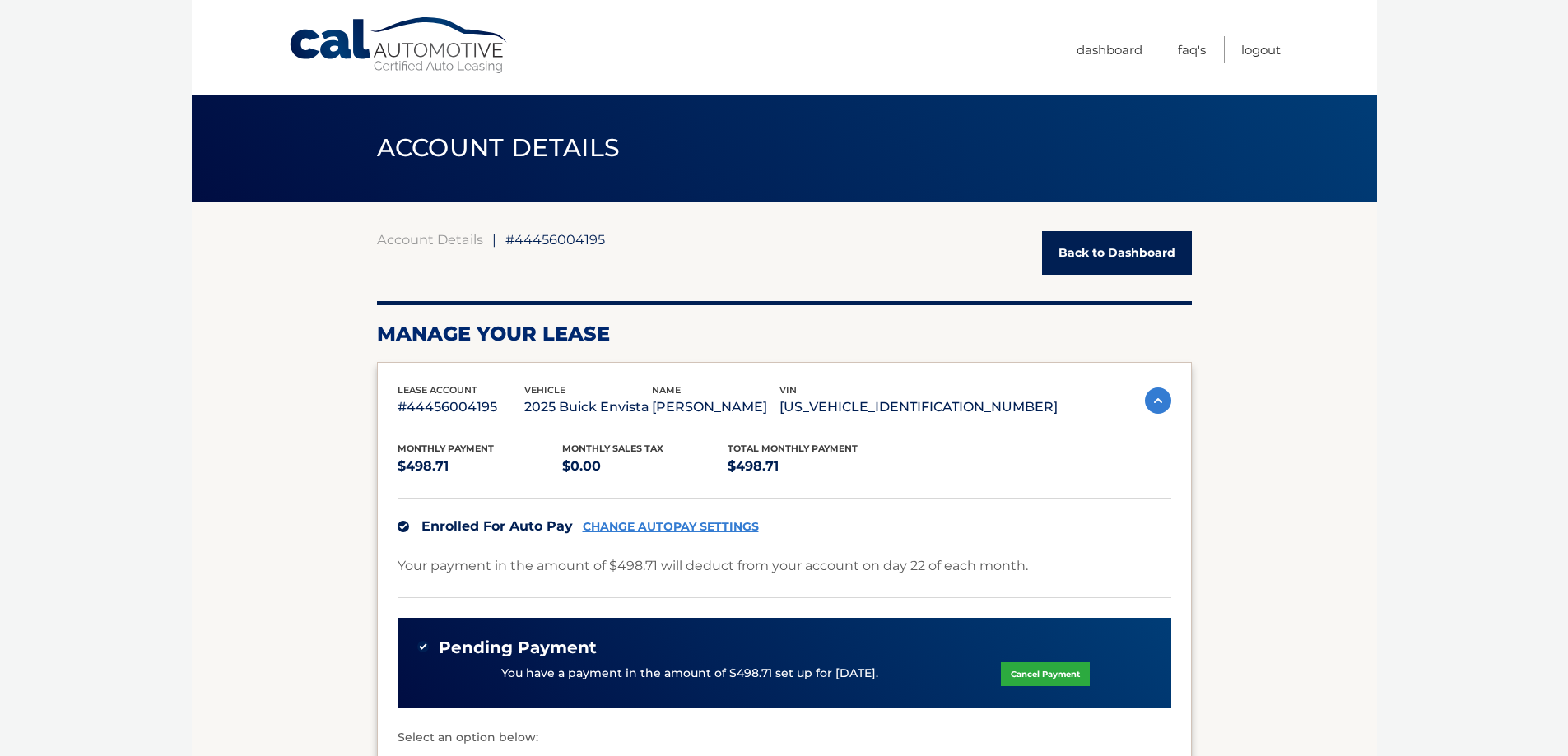
click at [152, 476] on body "Cal Automotive Menu Dashboard FAQ's Logout ← |" at bounding box center [784, 378] width 1568 height 756
click at [1085, 249] on link "Back to Dashboard" at bounding box center [1117, 252] width 149 height 44
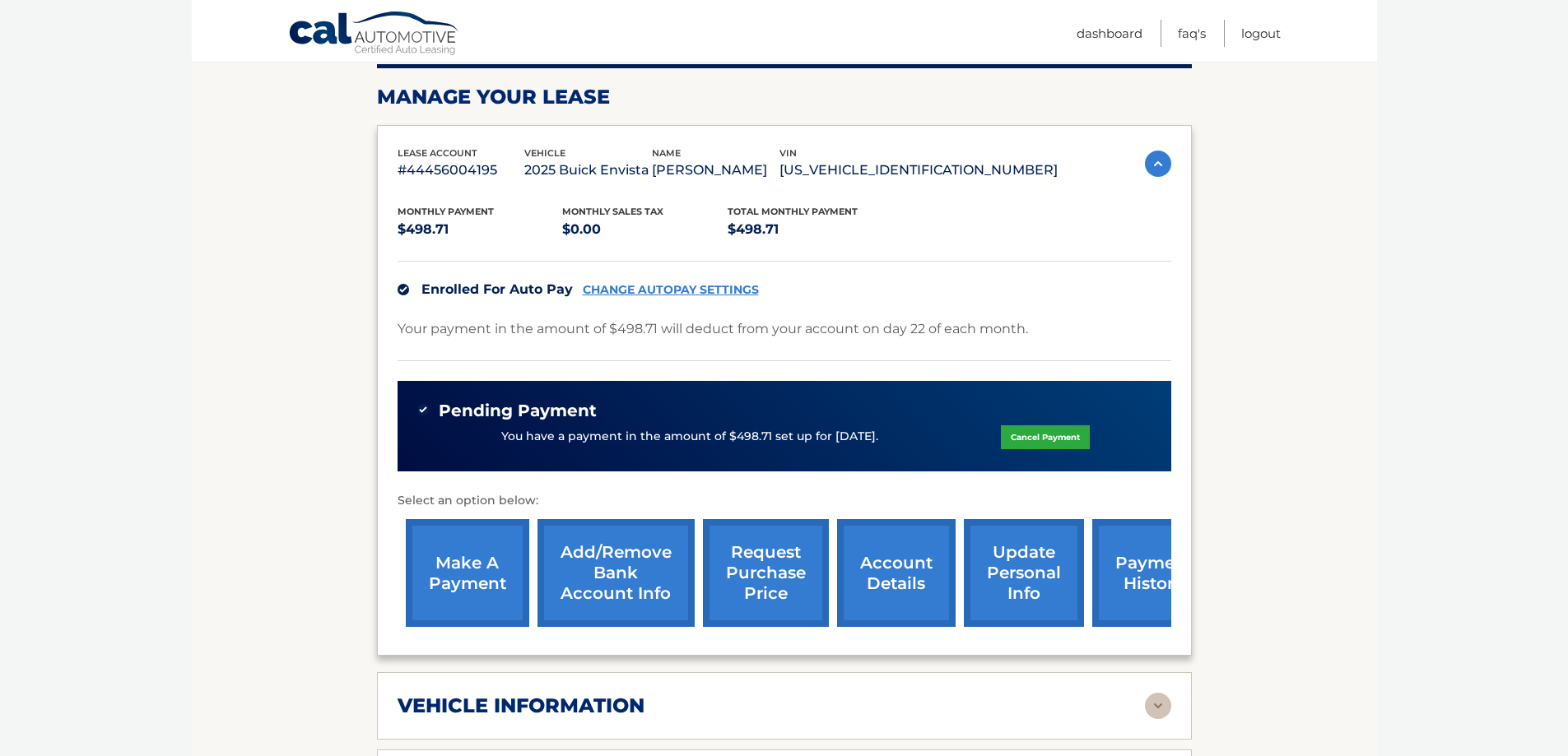
scroll to position [247, 0]
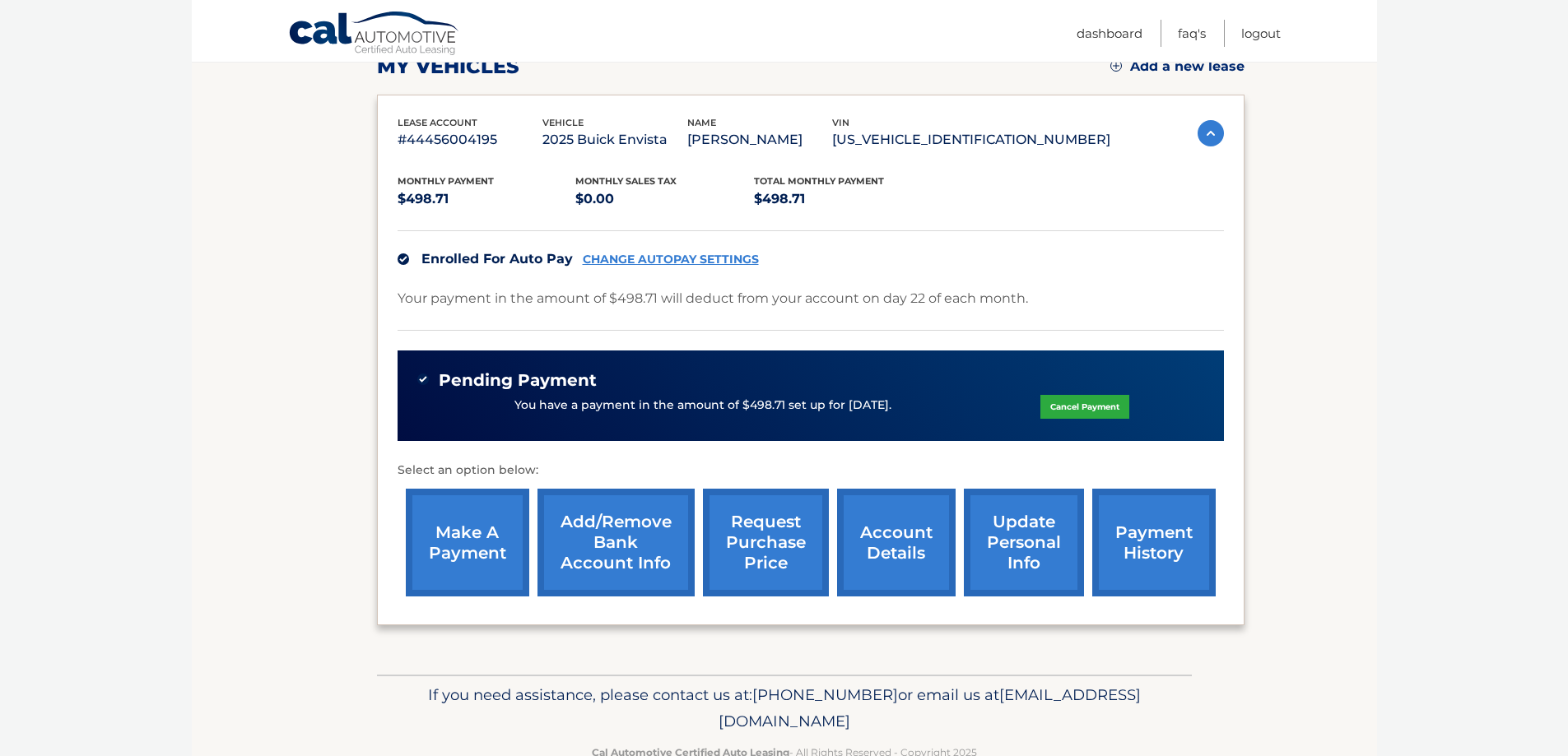
scroll to position [208, 0]
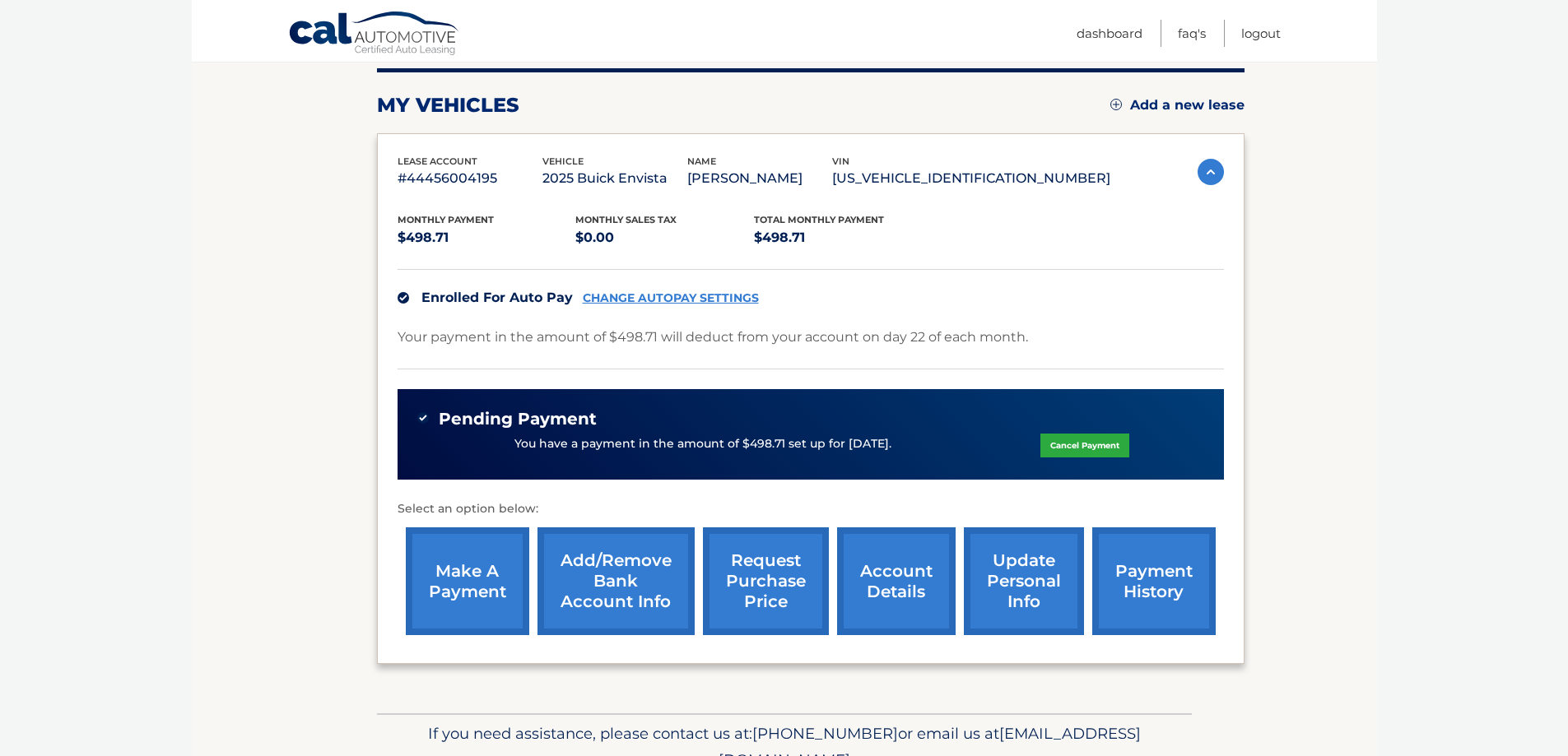
click at [596, 294] on link "CHANGE AUTOPAY SETTINGS" at bounding box center [671, 298] width 177 height 14
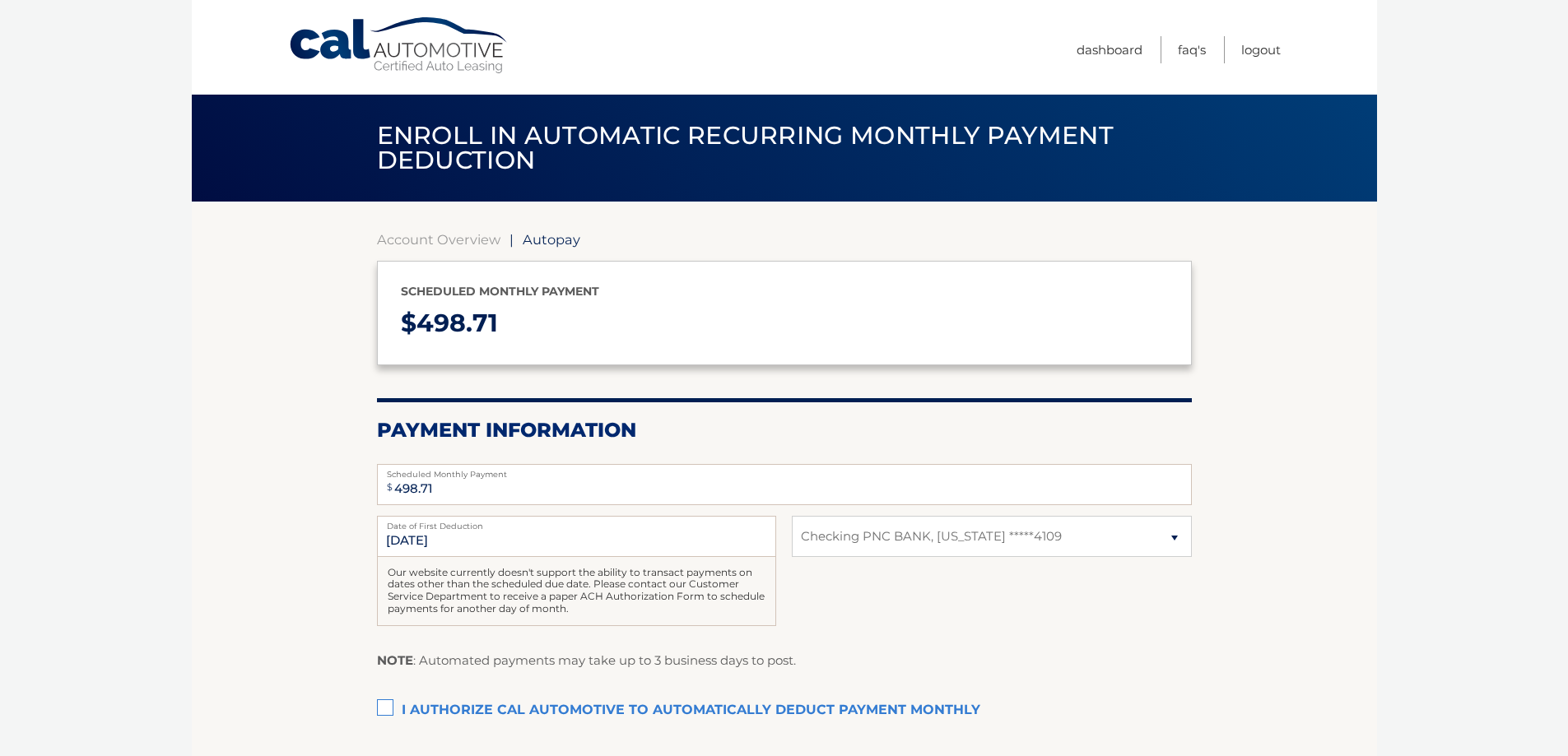
select select "NWQ4MTljZjgtN2FlYS00N2Q2LTgyNDktMDFmOTQ4ODM3NWQ3"
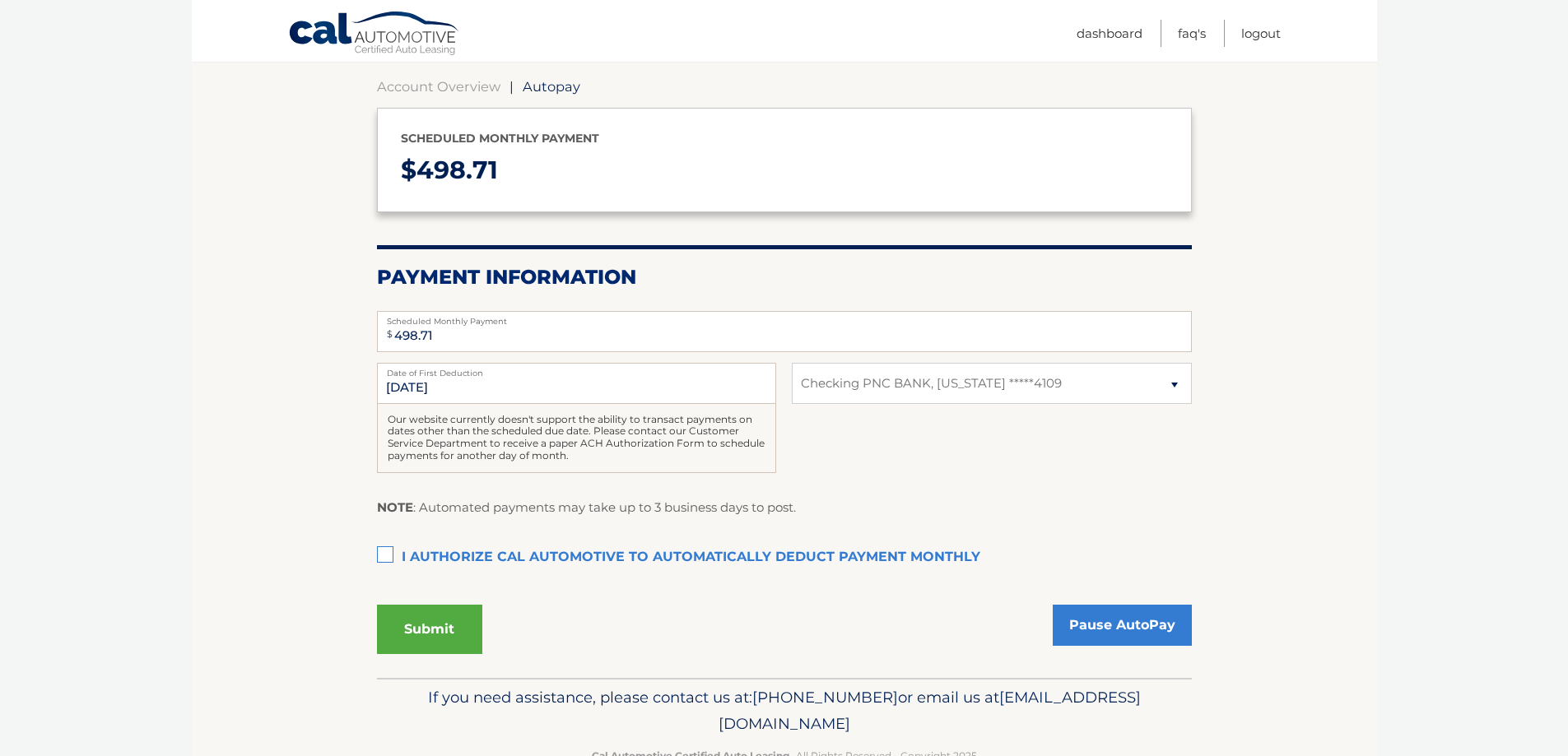
scroll to position [165, 0]
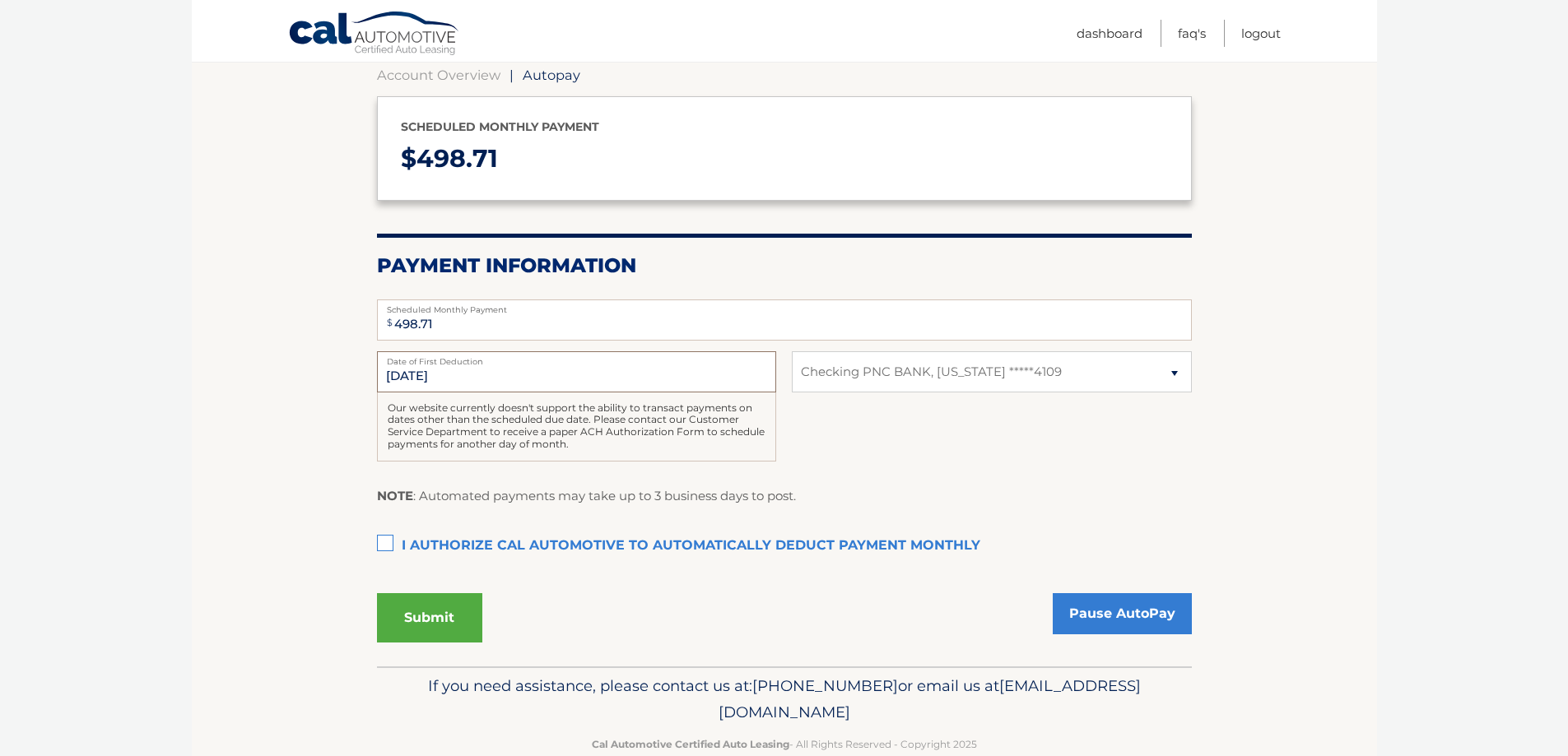
click at [422, 378] on input "[DATE]" at bounding box center [575, 372] width 399 height 41
click at [394, 370] on input "[DATE]" at bounding box center [575, 372] width 399 height 41
click at [396, 370] on input "[DATE]" at bounding box center [575, 372] width 399 height 41
click at [436, 372] on input "[DATE]" at bounding box center [575, 372] width 399 height 41
click at [439, 408] on div "Our website currently doesn't support the ability to transact payments on dates…" at bounding box center [575, 427] width 399 height 69
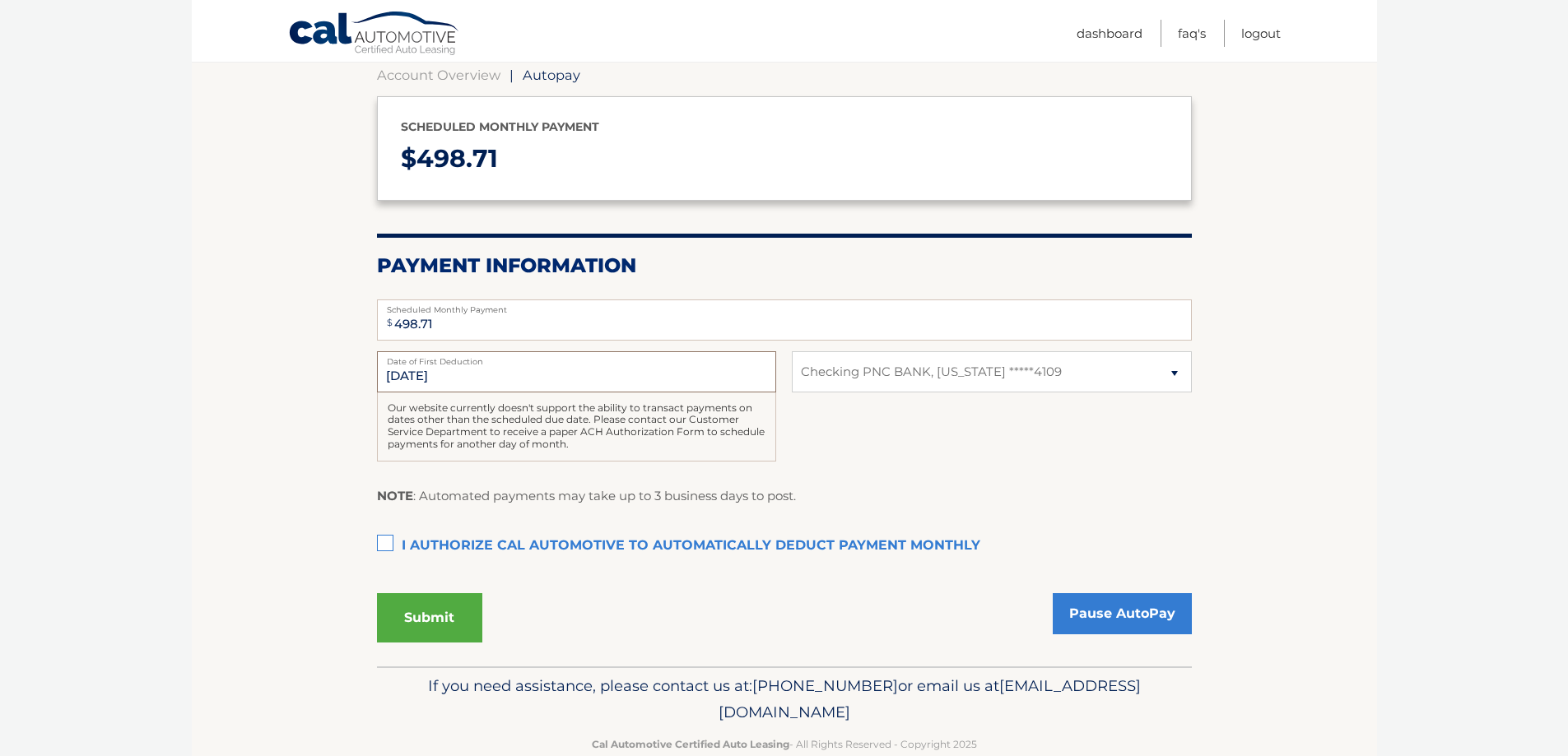
click at [434, 376] on input "[DATE]" at bounding box center [575, 372] width 399 height 41
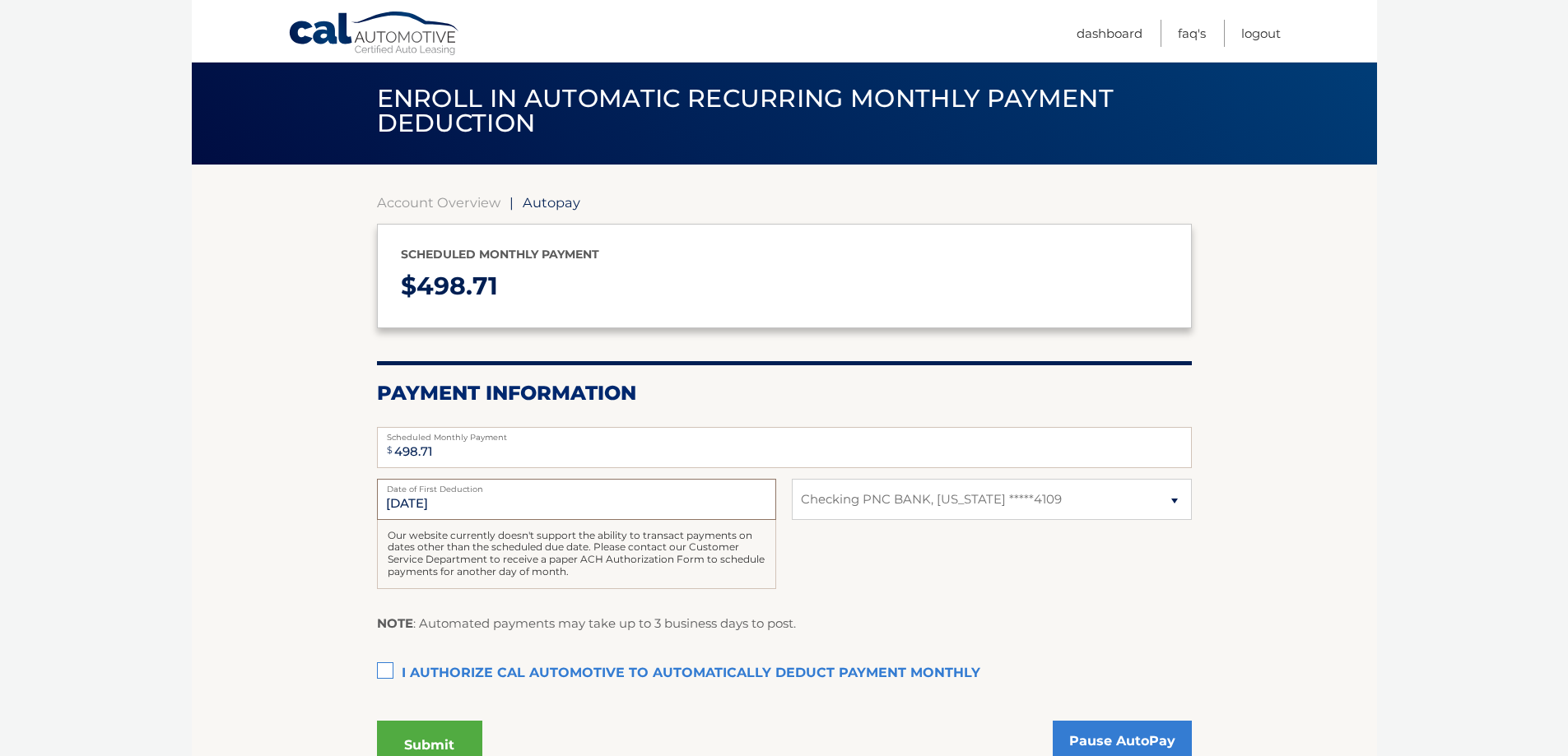
scroll to position [0, 0]
